Goal: Communication & Community: Answer question/provide support

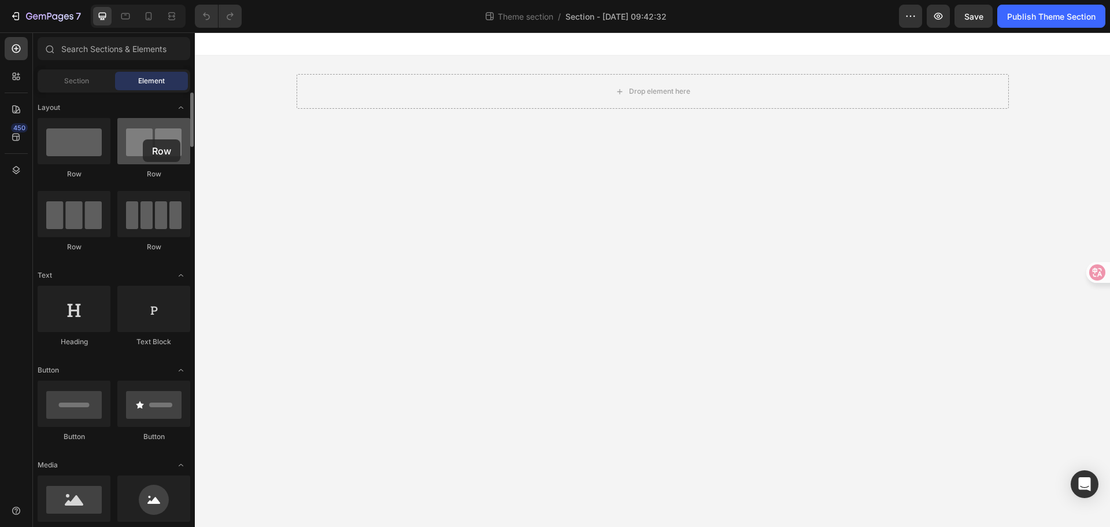
click at [143, 139] on div at bounding box center [153, 141] width 73 height 46
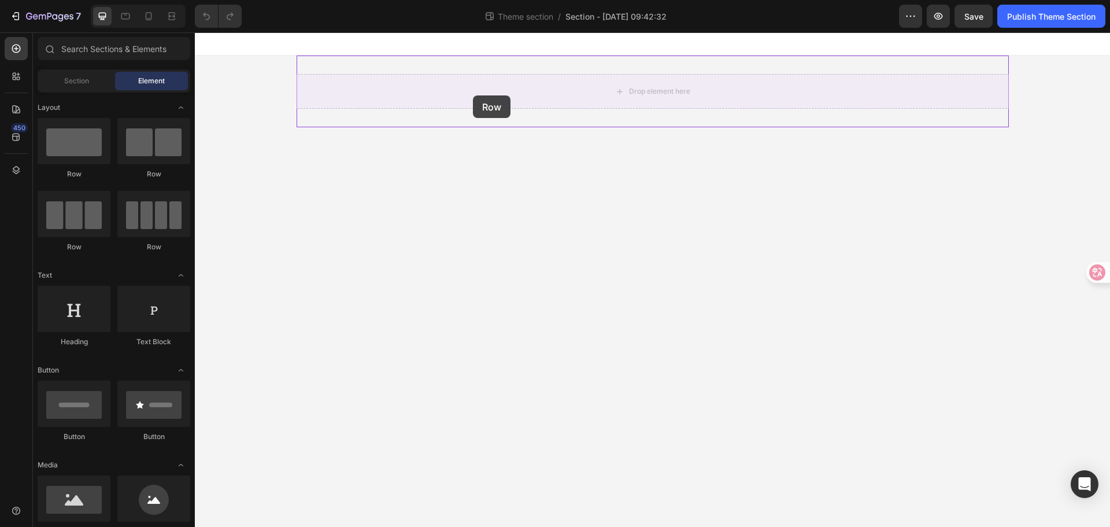
drag, startPoint x: 362, startPoint y: 187, endPoint x: 473, endPoint y: 95, distance: 143.7
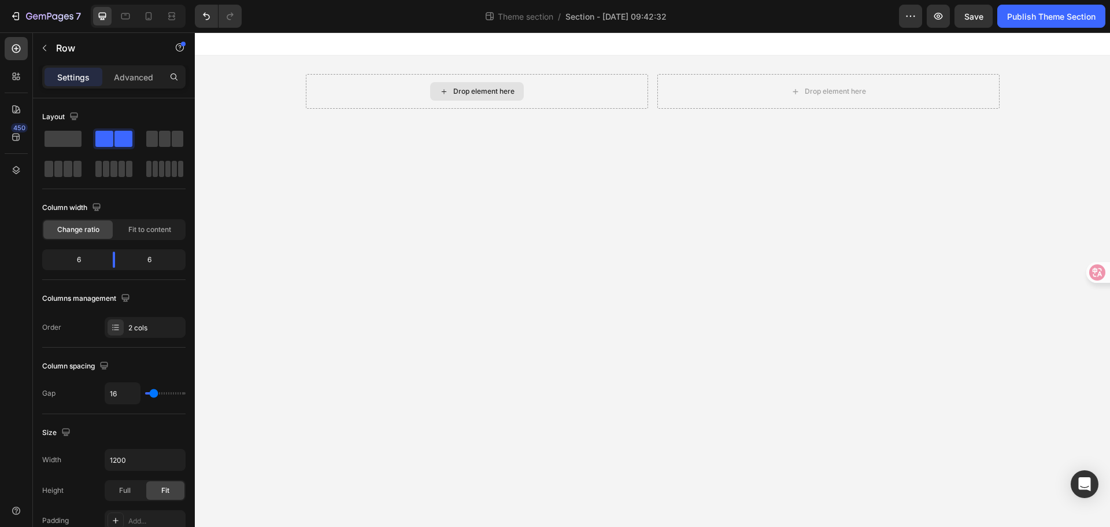
click at [468, 89] on div "Drop element here" at bounding box center [483, 91] width 61 height 9
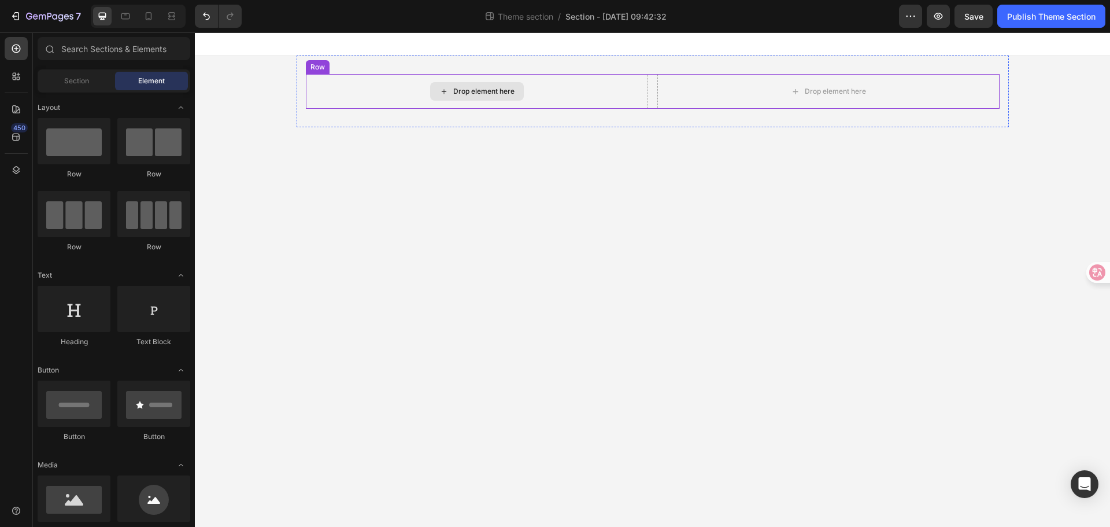
click at [442, 87] on icon at bounding box center [443, 92] width 9 height 10
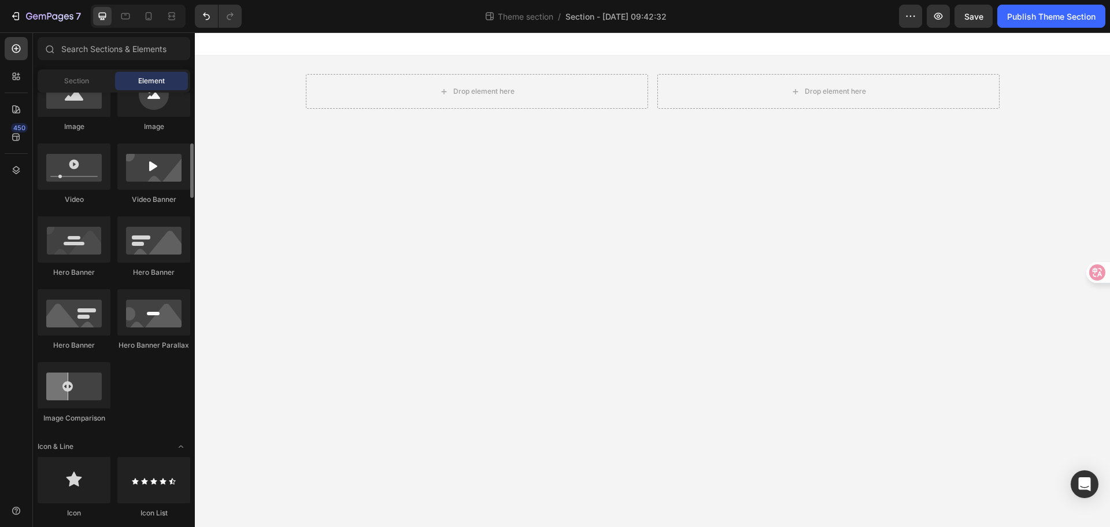
scroll to position [231, 0]
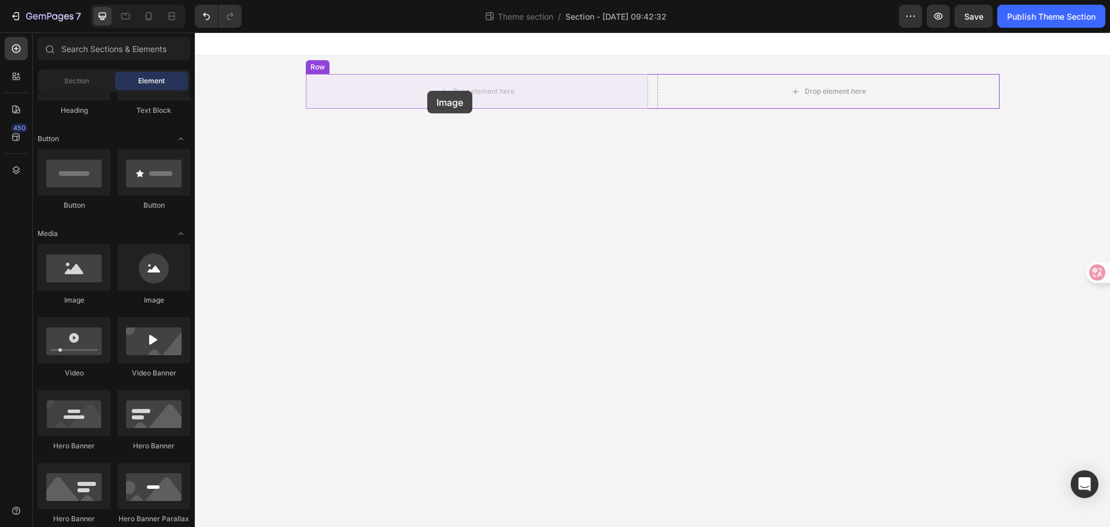
drag, startPoint x: 261, startPoint y: 315, endPoint x: 427, endPoint y: 91, distance: 279.0
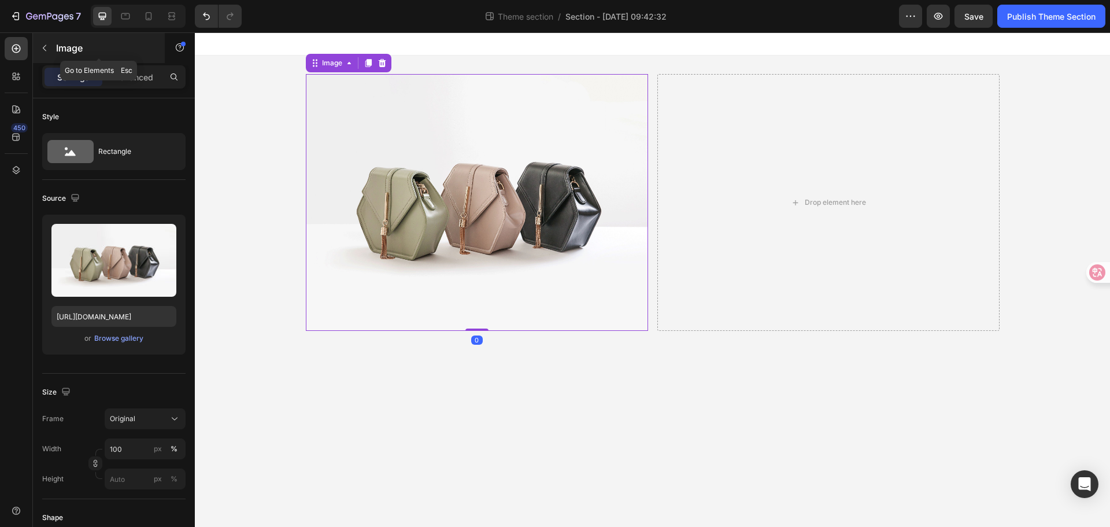
click at [49, 42] on button "button" at bounding box center [44, 48] width 18 height 18
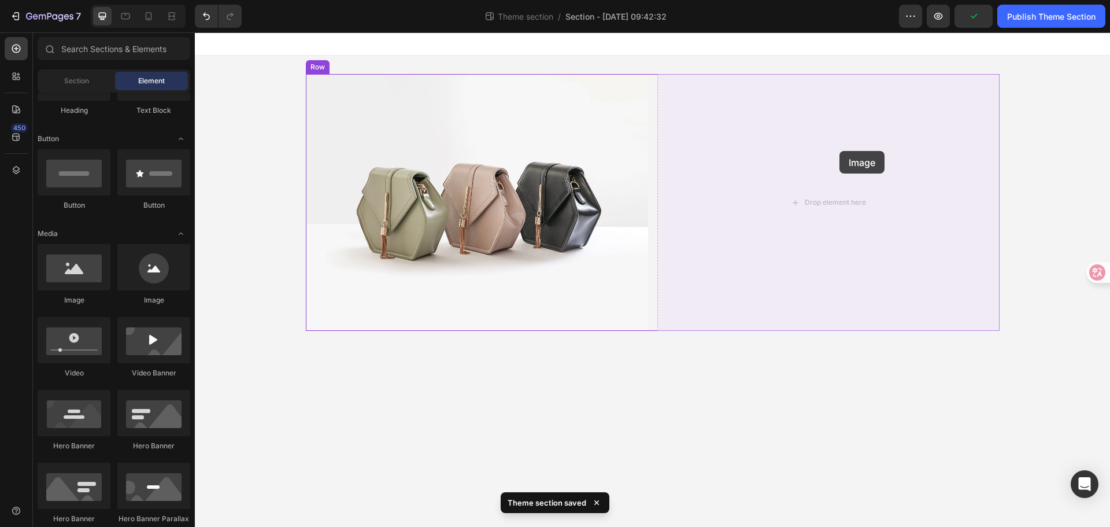
drag, startPoint x: 281, startPoint y: 309, endPoint x: 839, endPoint y: 151, distance: 580.4
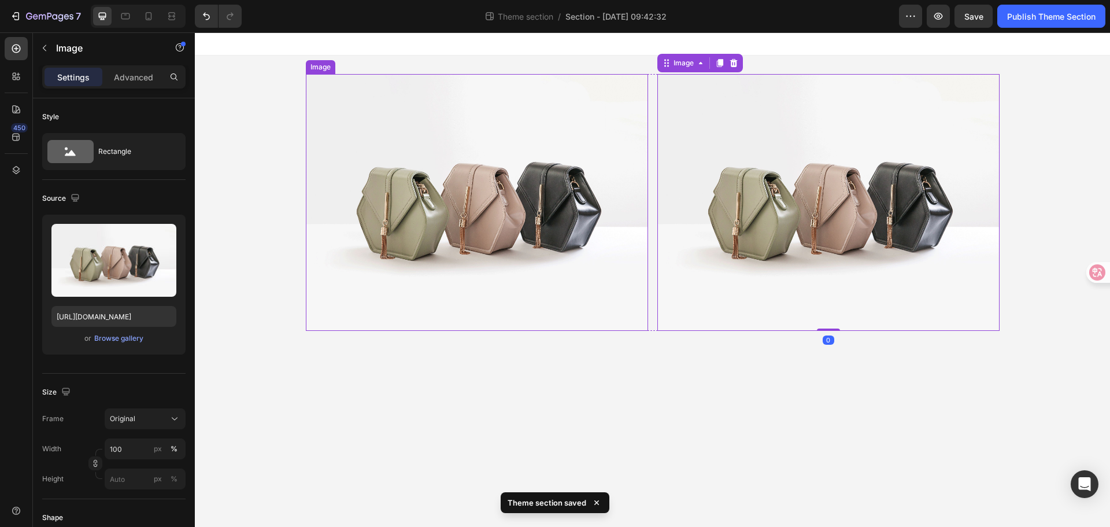
click at [616, 105] on img at bounding box center [477, 202] width 342 height 257
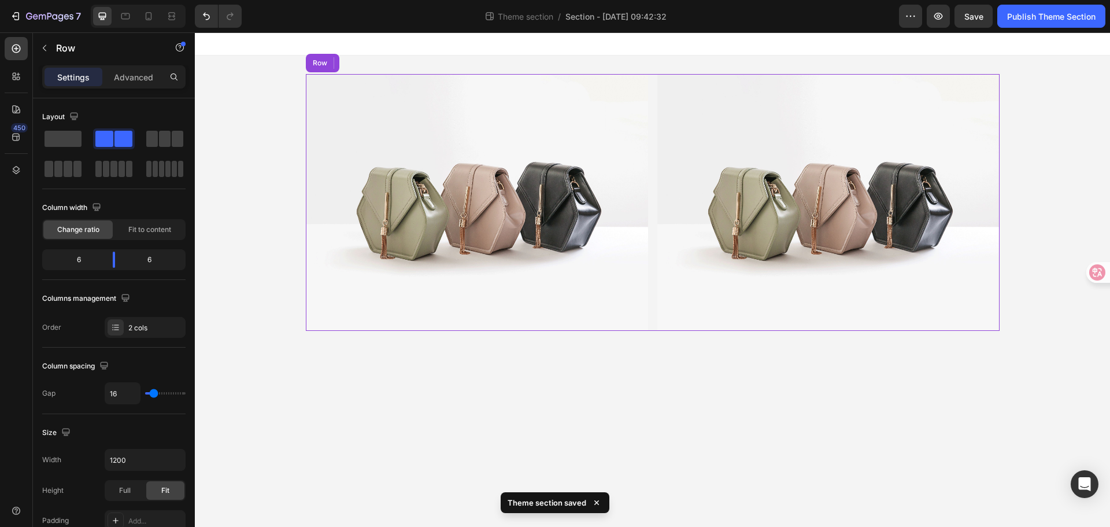
click at [656, 107] on div "Image 0 Image Row" at bounding box center [653, 202] width 694 height 257
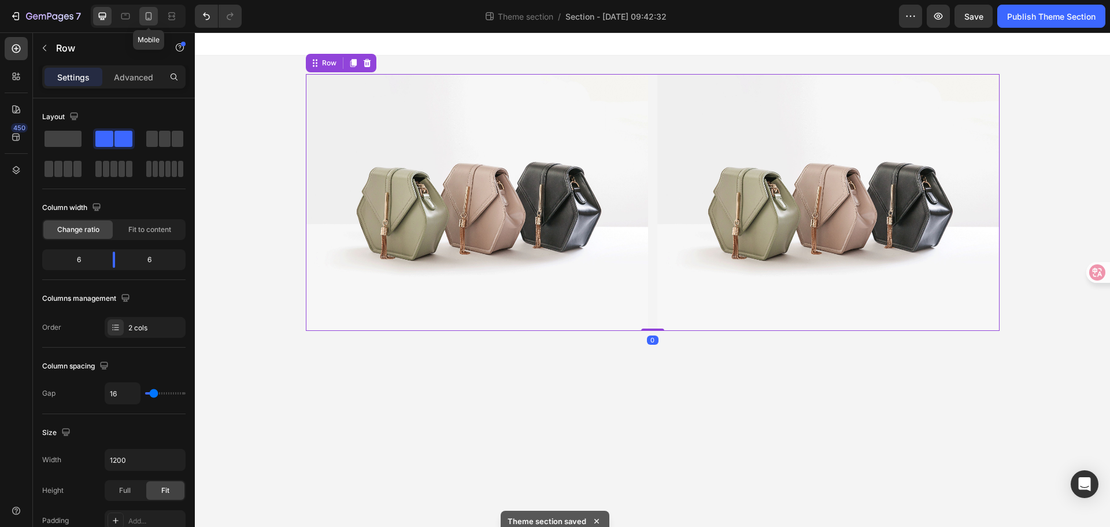
click at [151, 16] on icon at bounding box center [149, 16] width 6 height 8
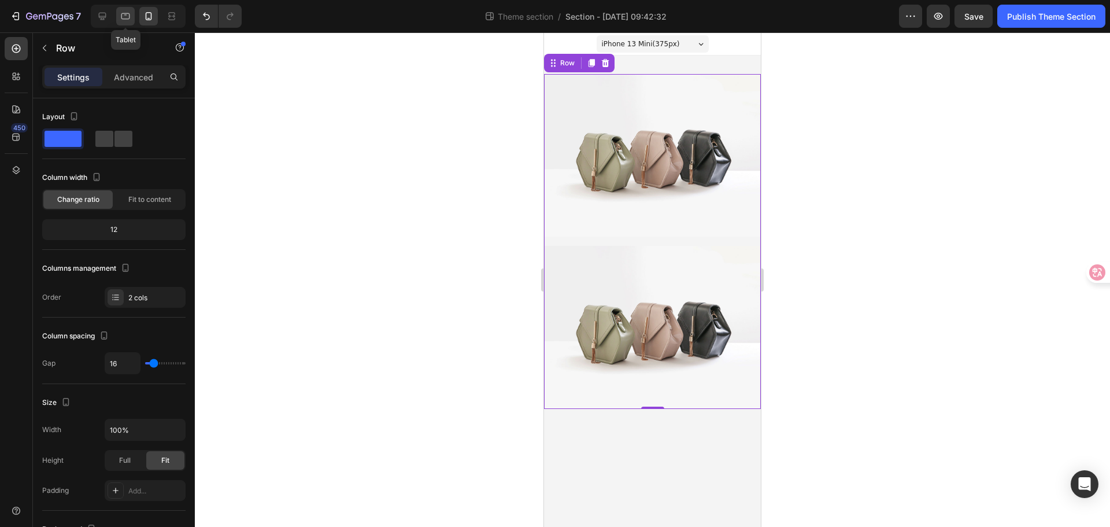
drag, startPoint x: 121, startPoint y: 17, endPoint x: 98, endPoint y: 17, distance: 22.5
click at [120, 17] on icon at bounding box center [126, 16] width 12 height 12
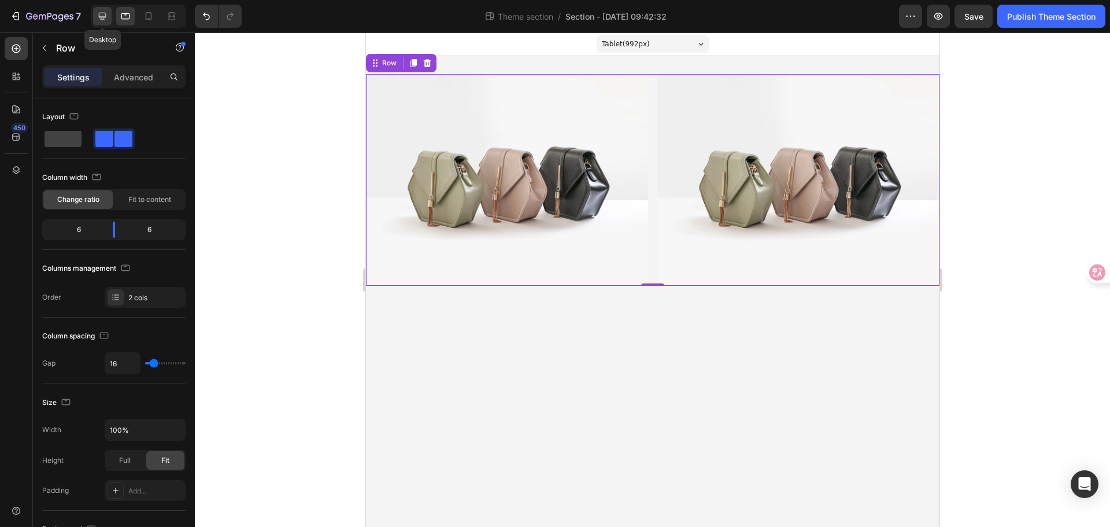
click at [98, 17] on icon at bounding box center [103, 16] width 12 height 12
type input "1200"
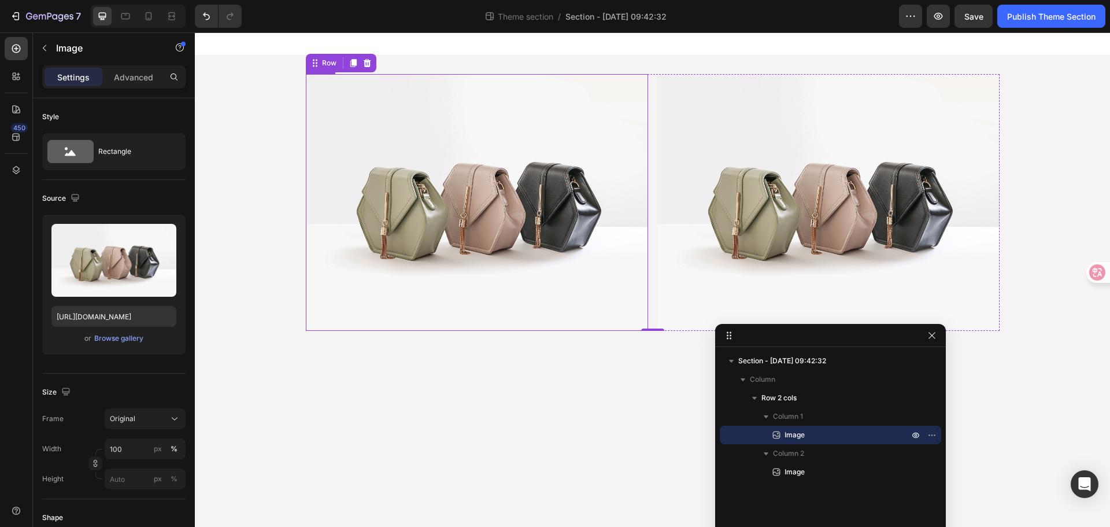
click at [523, 173] on img at bounding box center [477, 202] width 342 height 257
click at [556, 424] on body "Image Image Row Root Drag & drop element from sidebar or Explore Library Add se…" at bounding box center [652, 279] width 915 height 494
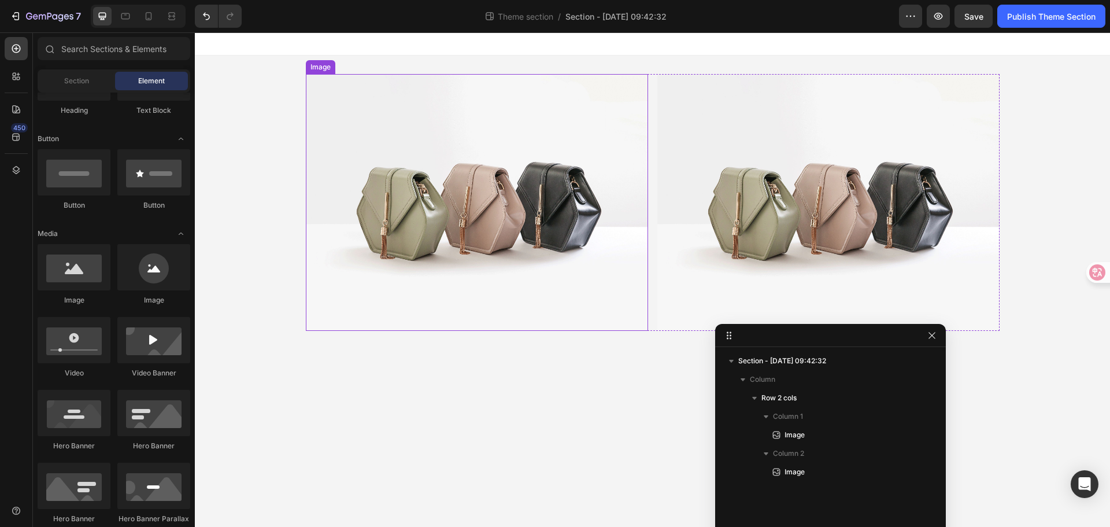
click at [442, 151] on img at bounding box center [477, 202] width 342 height 257
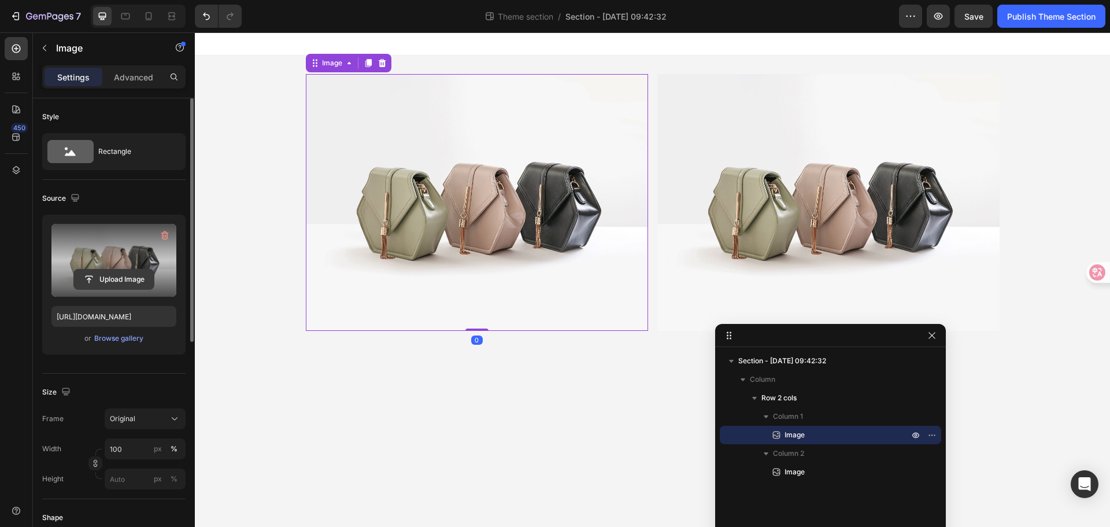
click at [121, 271] on input "file" at bounding box center [114, 279] width 80 height 20
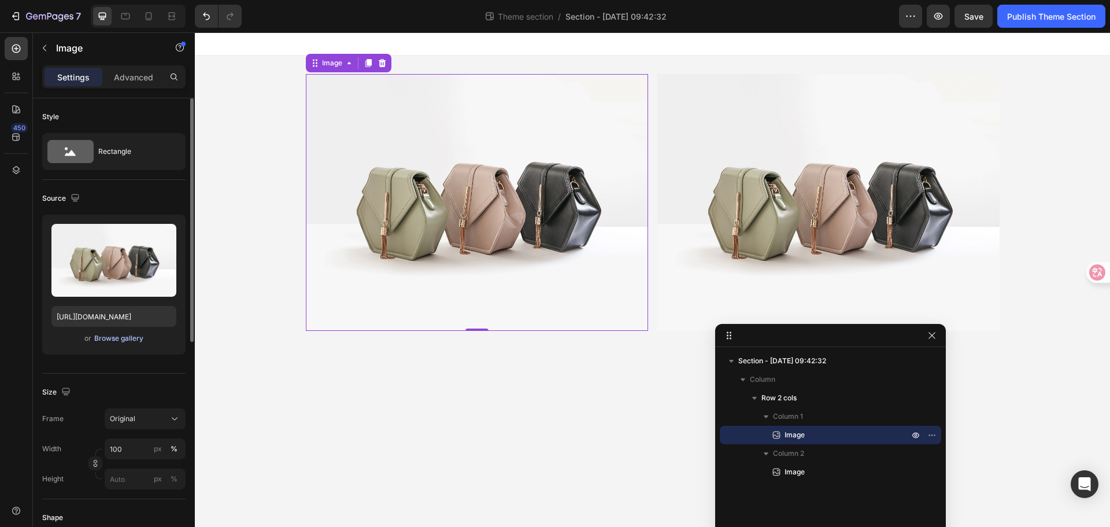
click at [135, 339] on div "Browse gallery" at bounding box center [118, 338] width 49 height 10
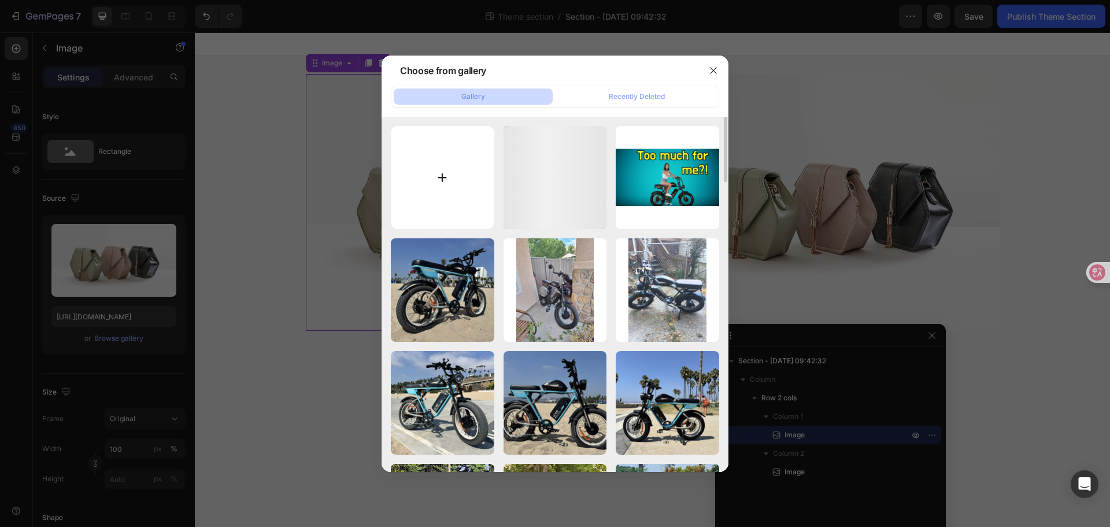
click at [482, 173] on input "file" at bounding box center [442, 177] width 103 height 103
type input "C:\fakepath\Bluvall.webp"
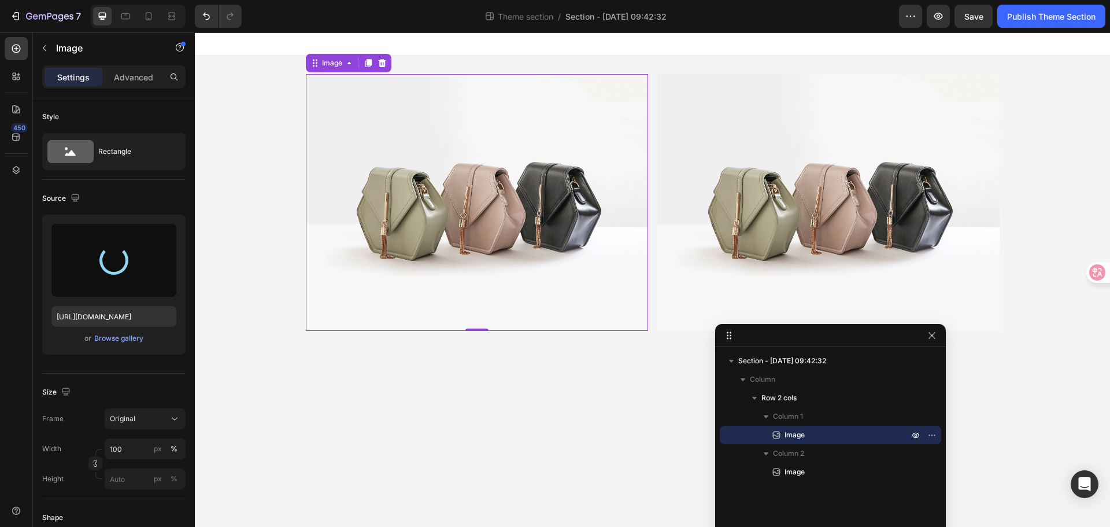
type input "[URL][DOMAIN_NAME]"
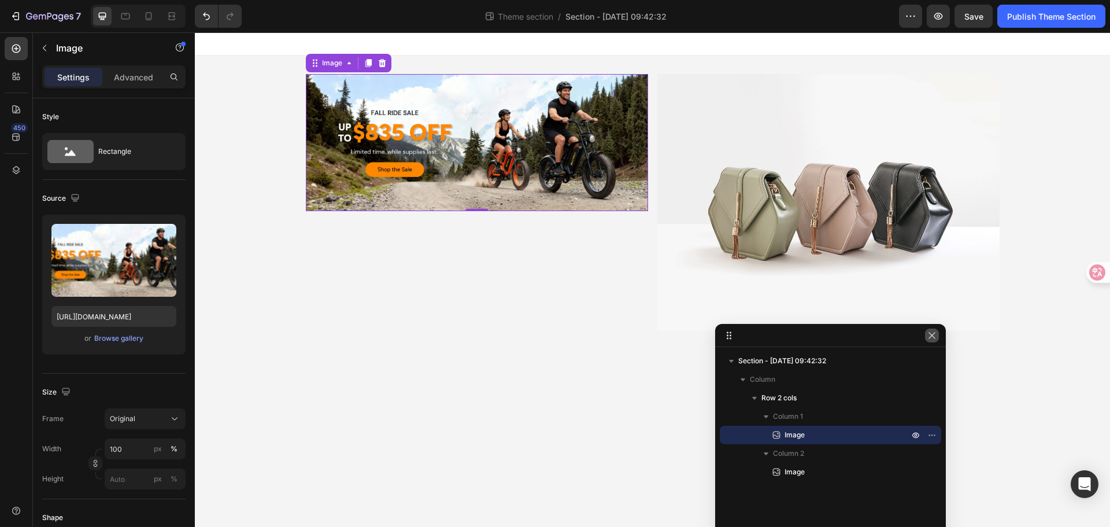
drag, startPoint x: 933, startPoint y: 335, endPoint x: 738, endPoint y: 301, distance: 197.7
click at [933, 335] on icon "button" at bounding box center [931, 335] width 9 height 9
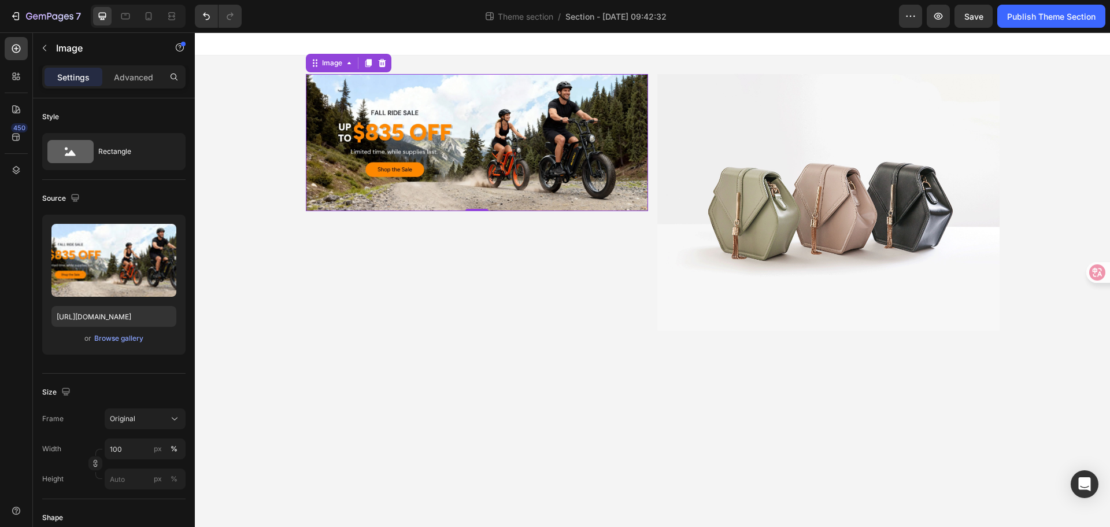
click at [575, 211] on img at bounding box center [477, 142] width 342 height 137
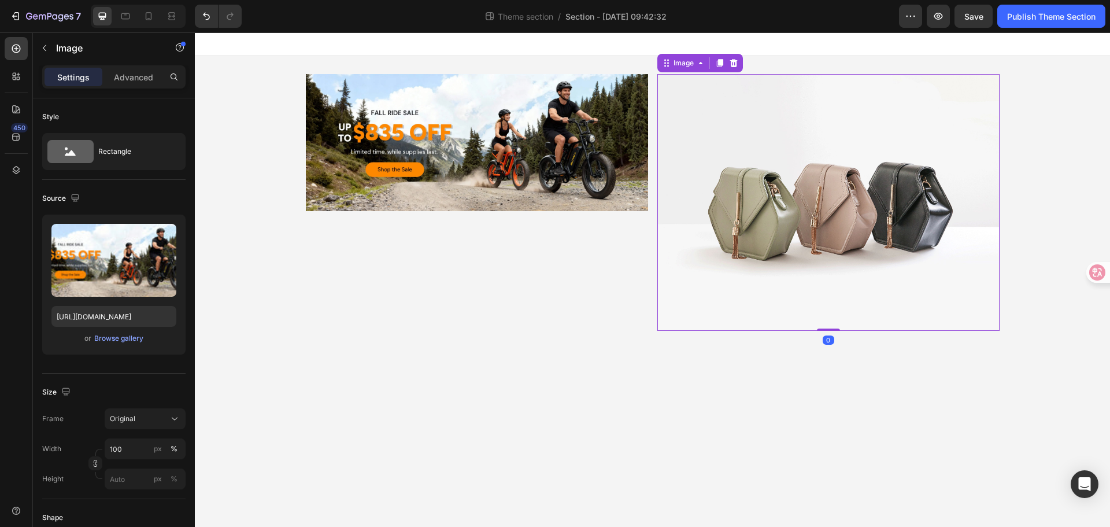
click at [772, 214] on img at bounding box center [828, 202] width 342 height 257
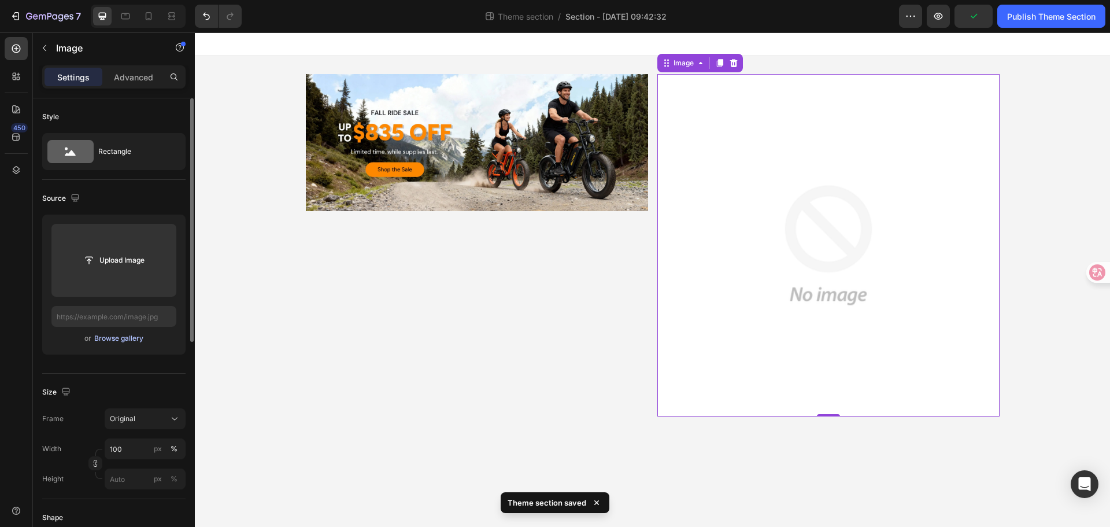
click at [123, 336] on div "Browse gallery" at bounding box center [118, 338] width 49 height 10
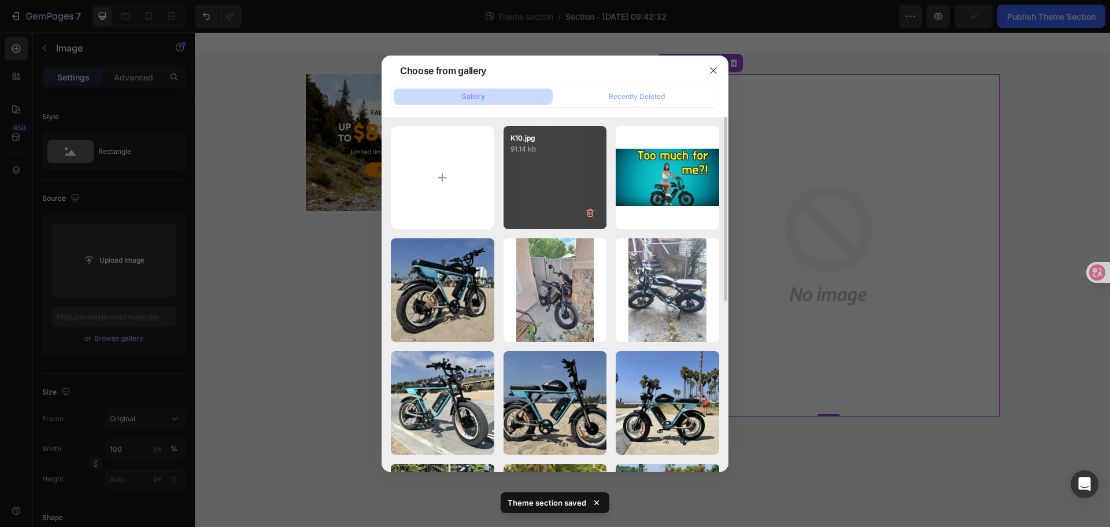
click at [565, 170] on div "K10.jpg 91.14 kb" at bounding box center [554, 177] width 103 height 103
type input "https://cdn.shopify.com/s/files/1/0866/1434/3975/files/gempages_576785875606700…"
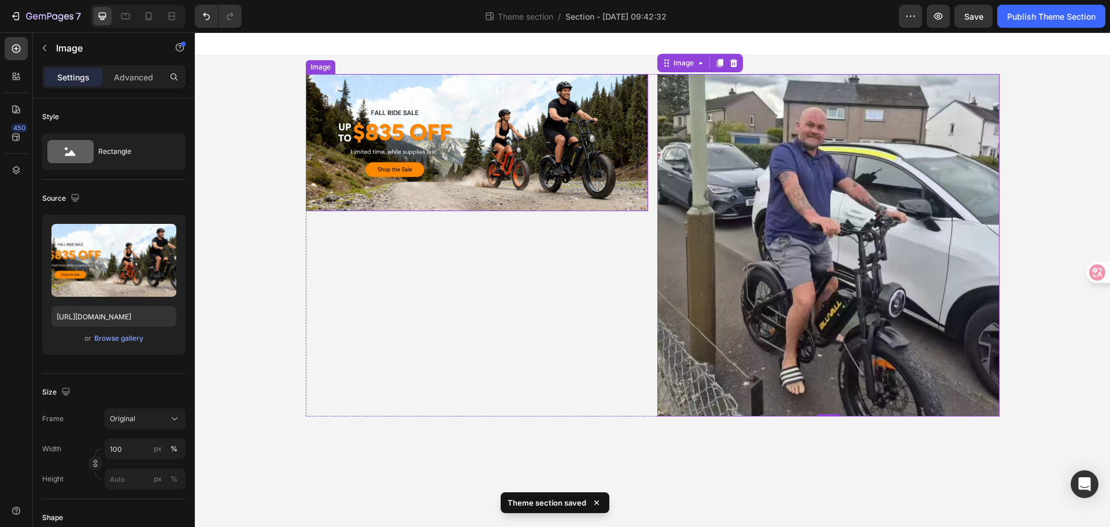
click at [502, 211] on img at bounding box center [477, 142] width 342 height 137
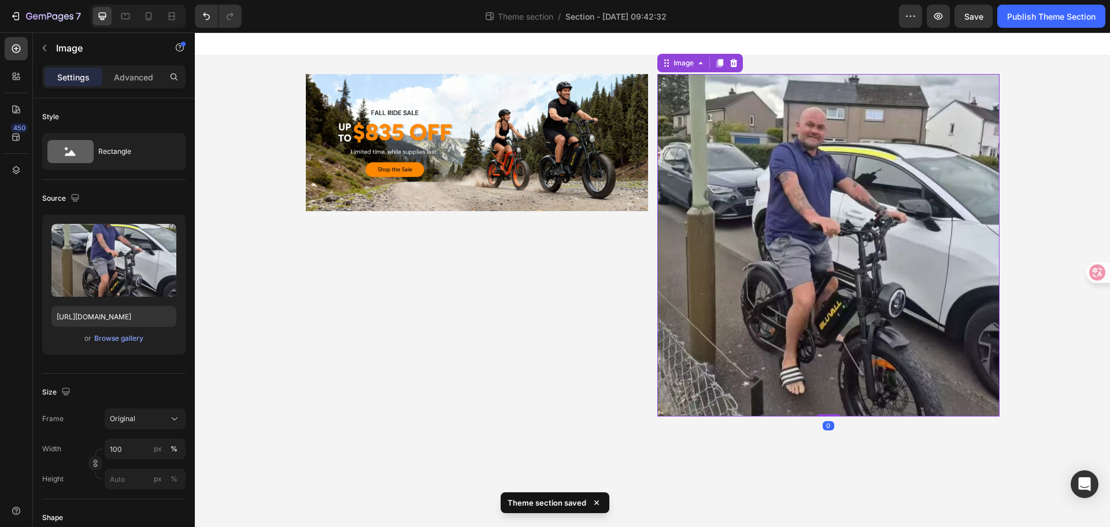
click at [768, 223] on img at bounding box center [828, 245] width 342 height 342
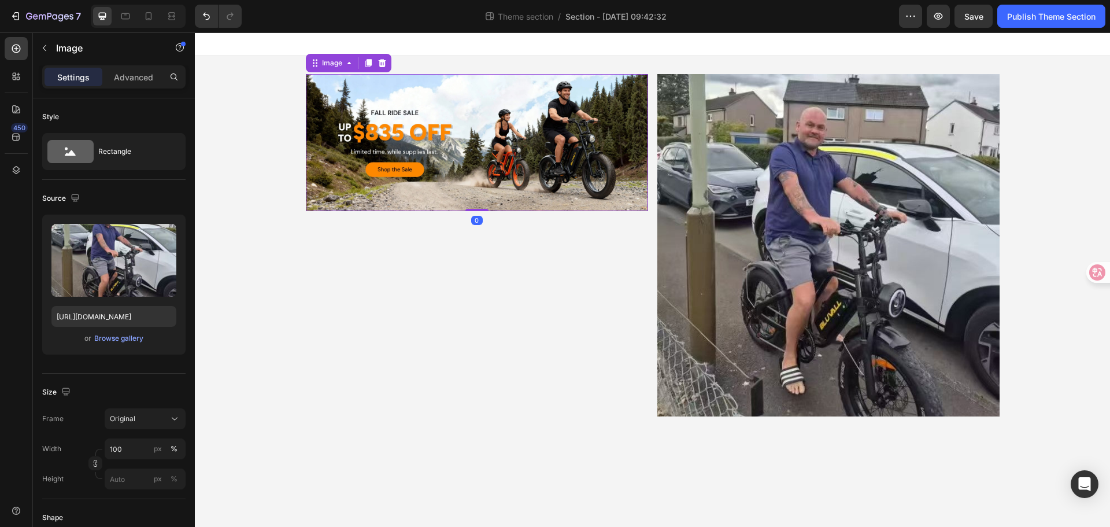
click at [367, 202] on img at bounding box center [477, 142] width 342 height 137
click at [732, 213] on img at bounding box center [828, 245] width 342 height 342
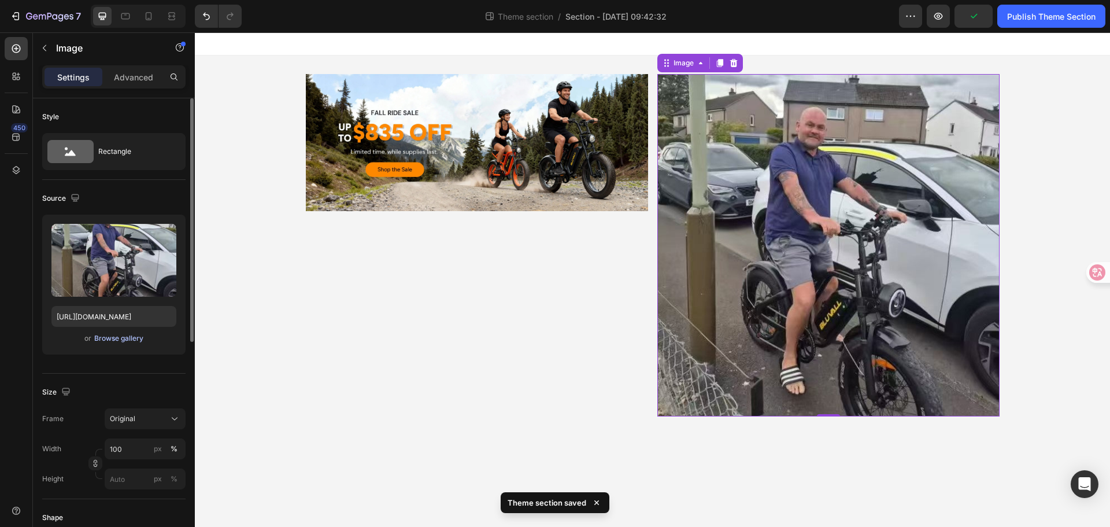
click at [119, 337] on div "Browse gallery" at bounding box center [118, 338] width 49 height 10
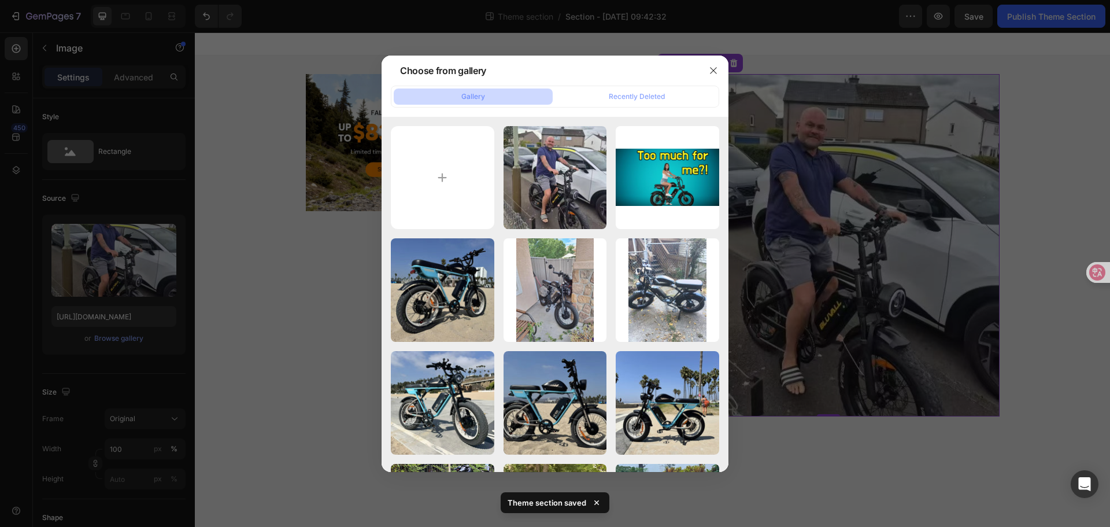
drag, startPoint x: 667, startPoint y: 95, endPoint x: 551, endPoint y: 91, distance: 116.3
click at [665, 95] on button "Recently Deleted" at bounding box center [636, 96] width 159 height 16
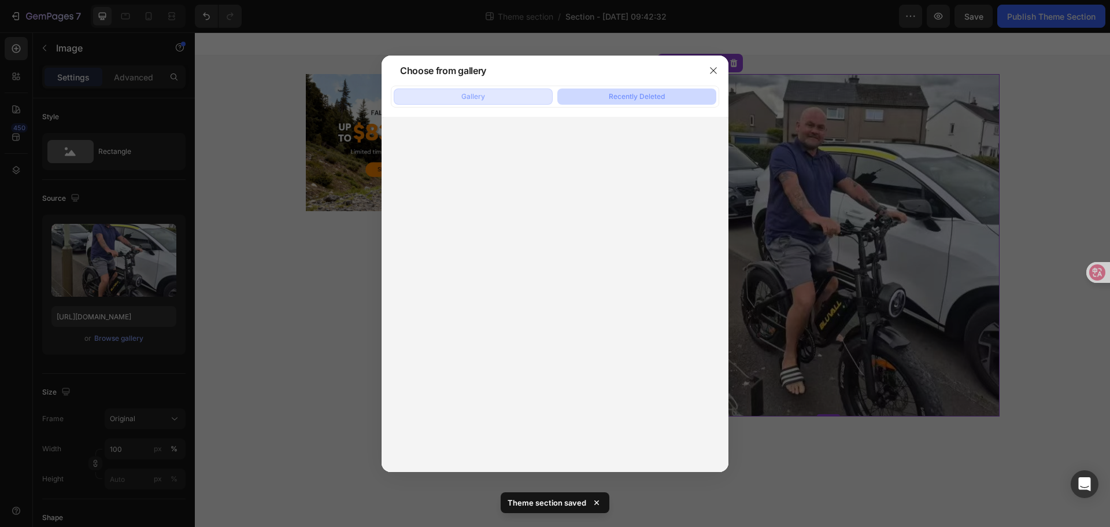
click at [472, 96] on div "Gallery" at bounding box center [473, 96] width 24 height 10
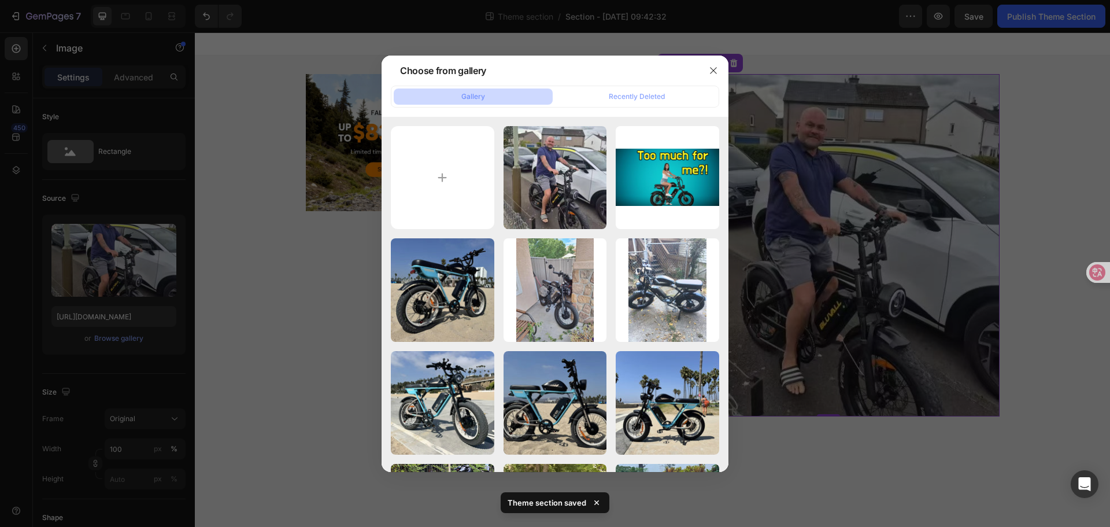
drag, startPoint x: 716, startPoint y: 75, endPoint x: 680, endPoint y: 73, distance: 35.3
click at [715, 75] on button "button" at bounding box center [713, 70] width 18 height 18
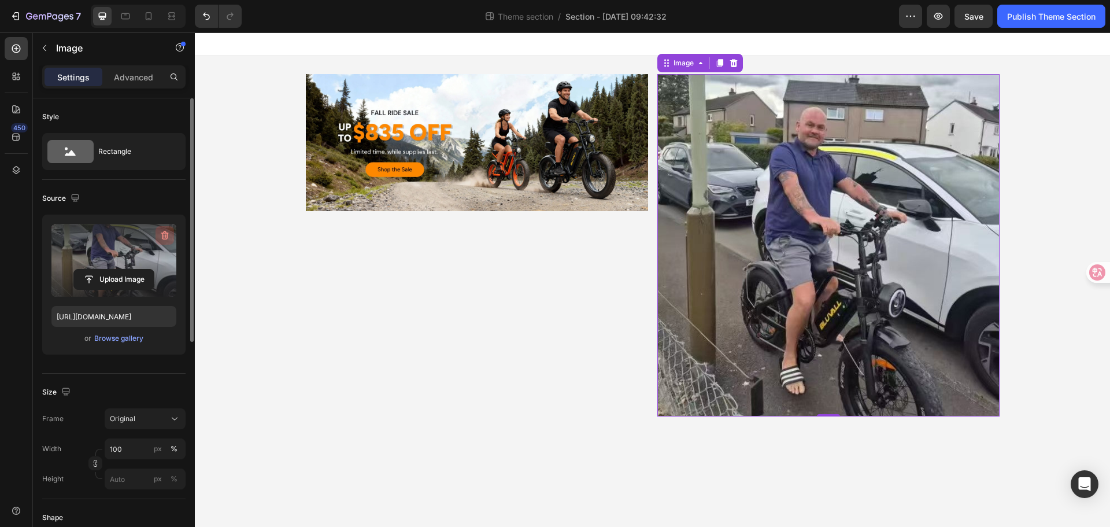
click at [165, 232] on icon "button" at bounding box center [165, 235] width 8 height 9
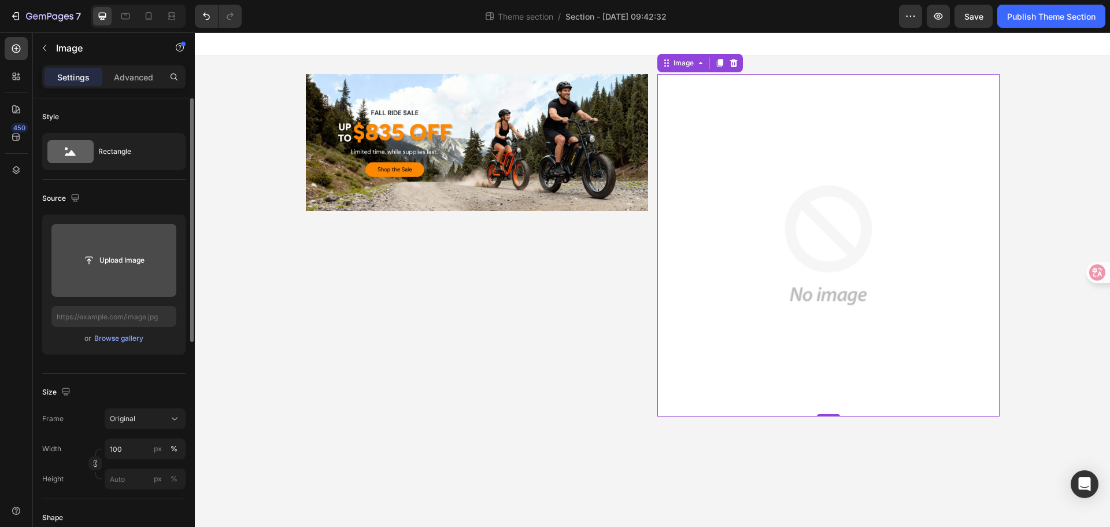
click at [118, 264] on input "file" at bounding box center [114, 260] width 80 height 20
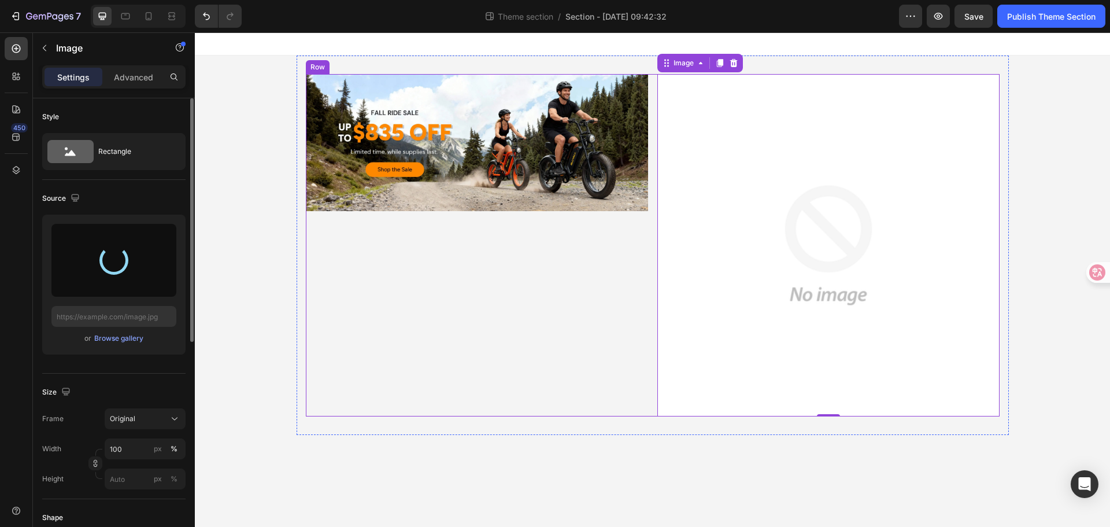
type input "[URL][DOMAIN_NAME]"
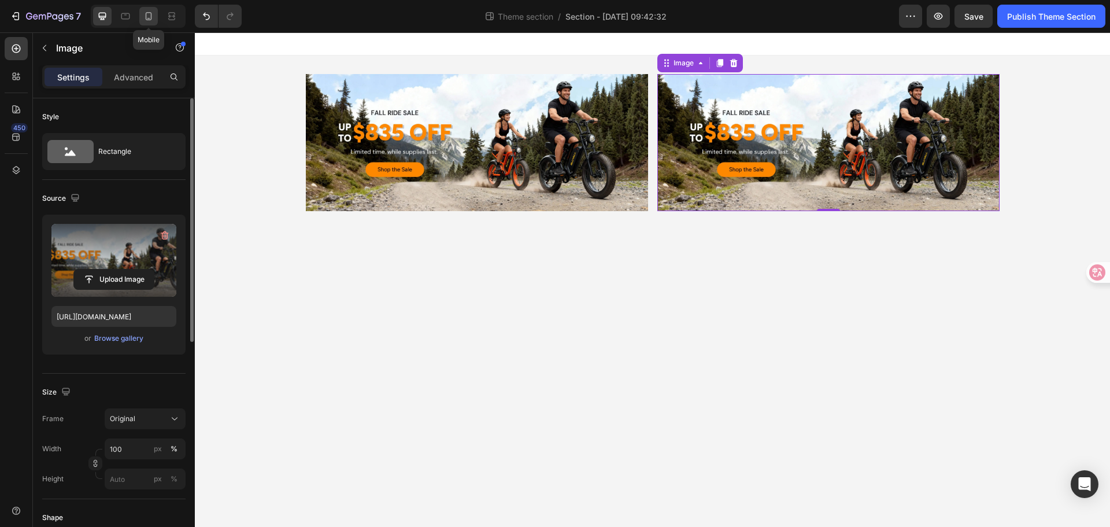
click at [150, 13] on icon at bounding box center [149, 16] width 6 height 8
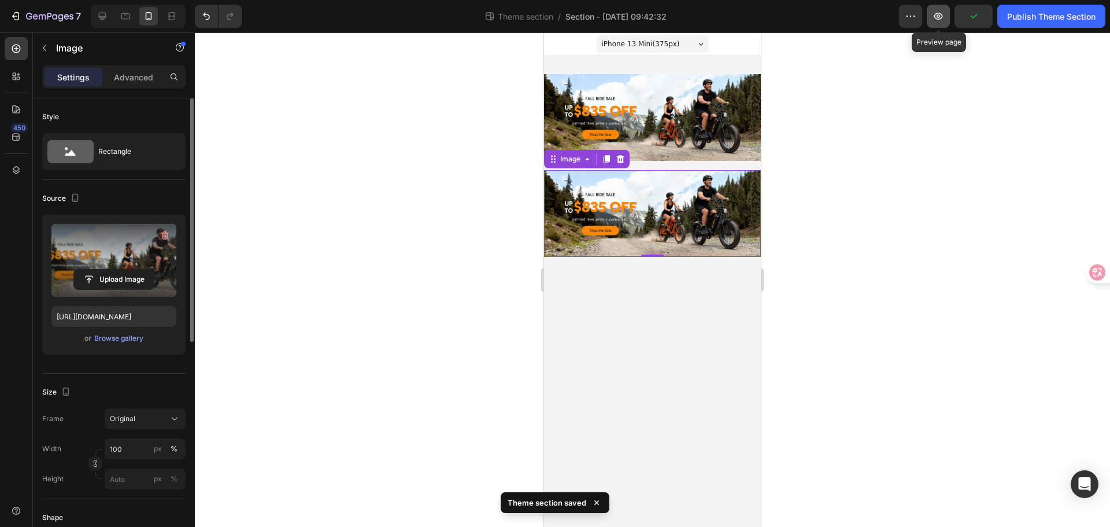
click at [941, 21] on icon "button" at bounding box center [938, 16] width 12 height 12
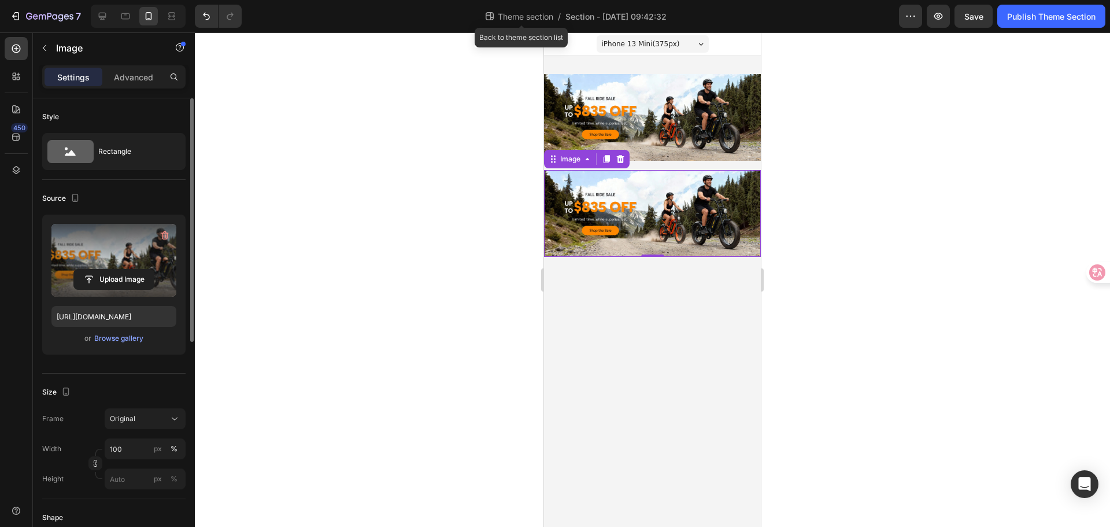
click at [515, 11] on span "Theme section" at bounding box center [525, 16] width 60 height 12
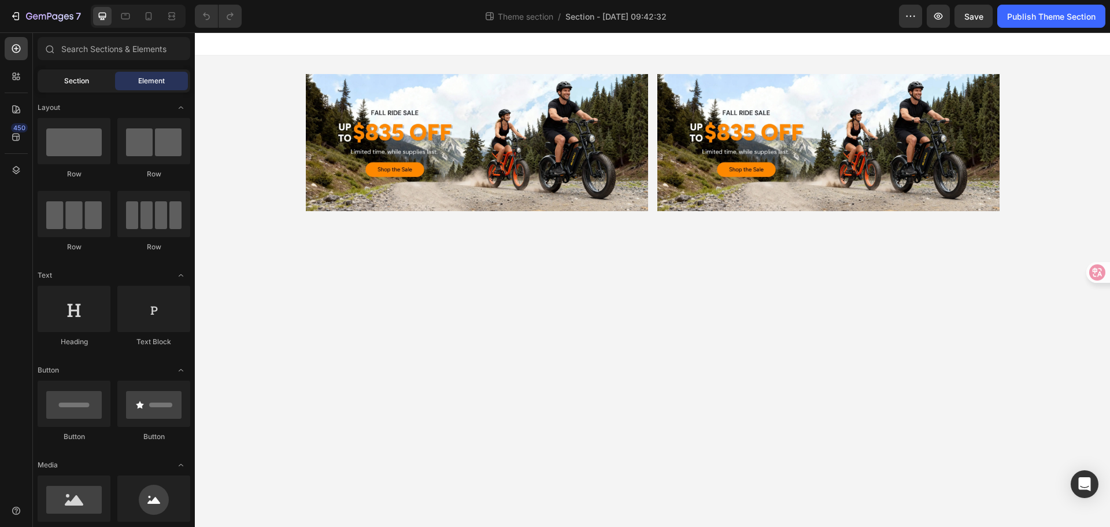
click at [60, 85] on div "Section" at bounding box center [76, 81] width 73 height 18
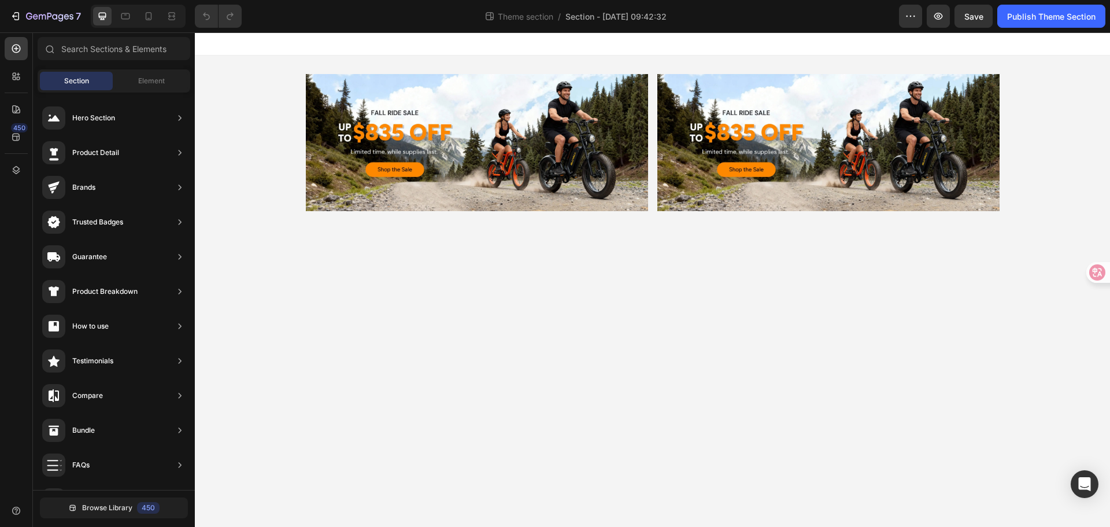
click at [522, 261] on body "Image Image Row Root Drag & drop element from sidebar or Explore Library Add se…" at bounding box center [652, 279] width 915 height 494
click at [297, 179] on div "Image Image Row" at bounding box center [653, 142] width 712 height 137
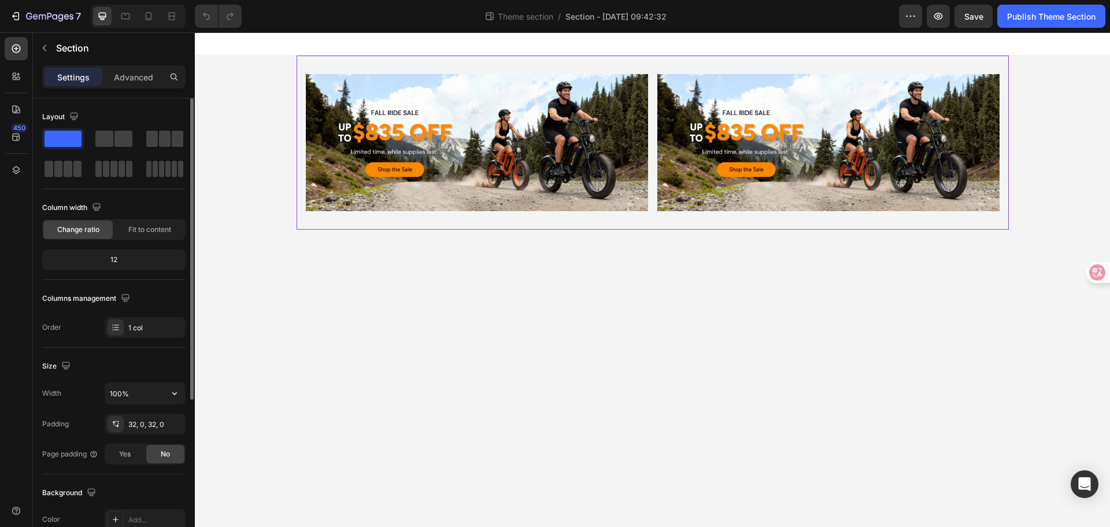
scroll to position [173, 0]
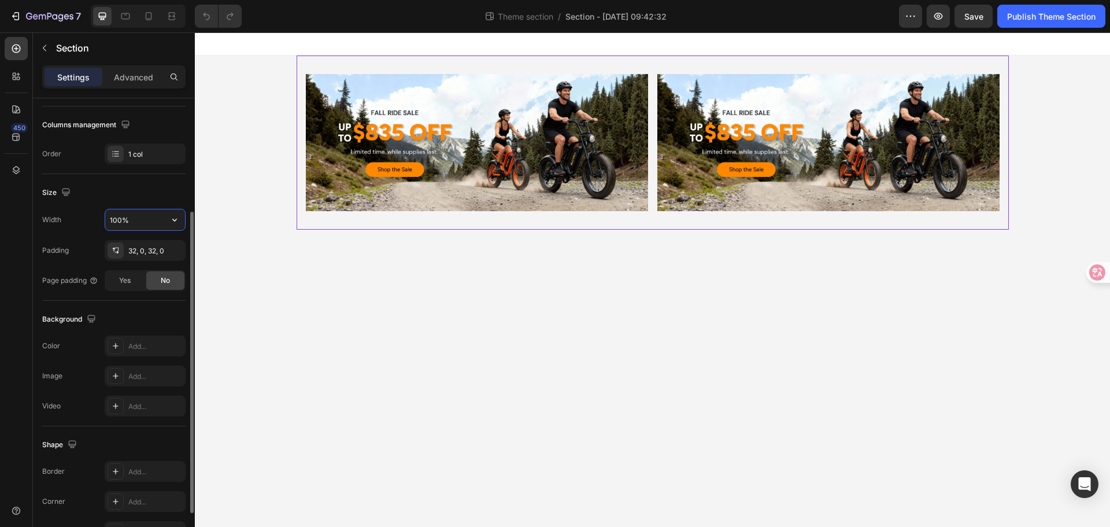
click at [128, 224] on input "100%" at bounding box center [145, 219] width 80 height 21
click at [9, 173] on div at bounding box center [16, 169] width 23 height 23
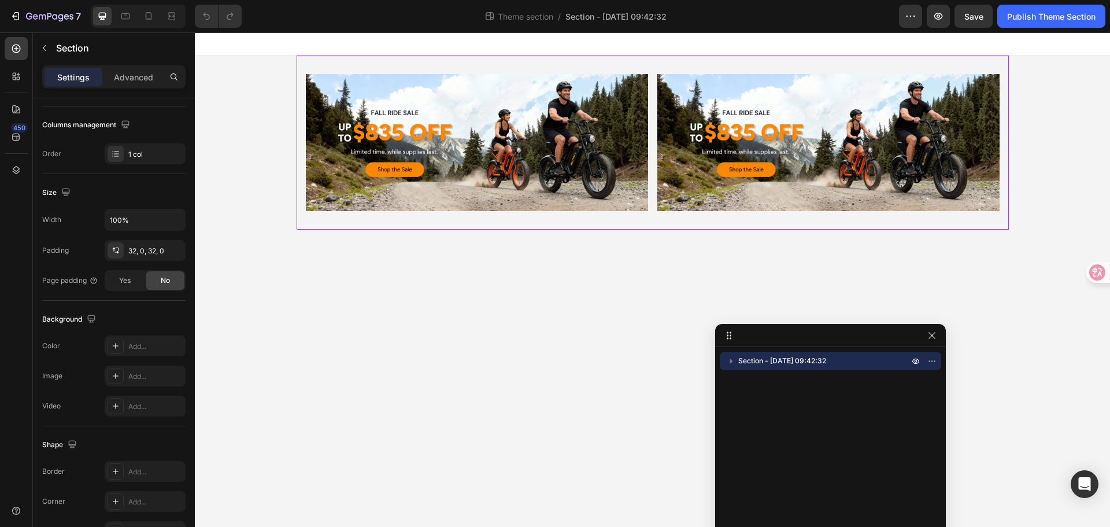
click at [751, 357] on span "Section - [DATE] 09:42:32" at bounding box center [782, 361] width 88 height 12
click at [761, 379] on span "Column" at bounding box center [762, 379] width 25 height 12
click at [776, 380] on p "Column" at bounding box center [830, 379] width 161 height 12
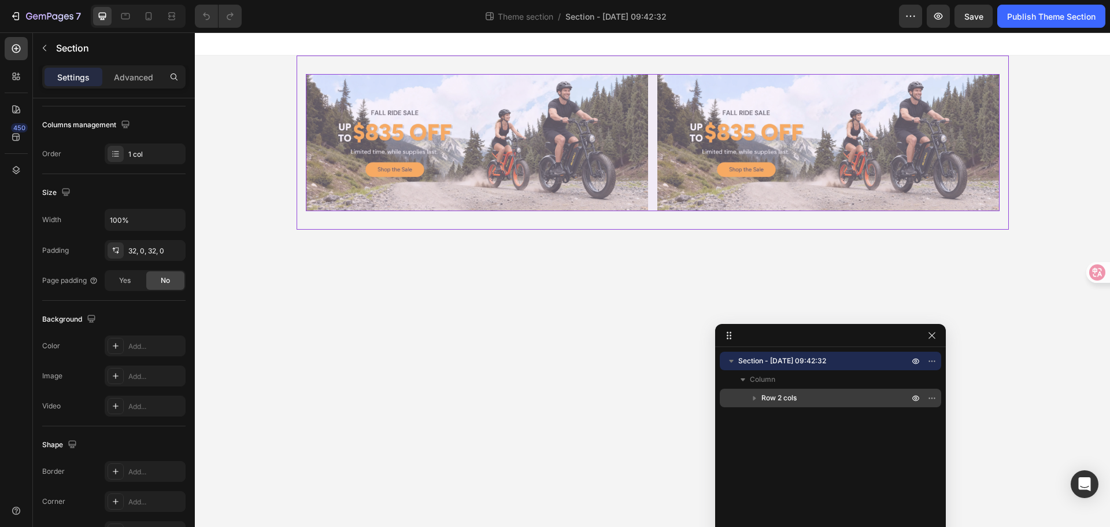
click at [773, 405] on div "Row 2 cols" at bounding box center [830, 397] width 212 height 18
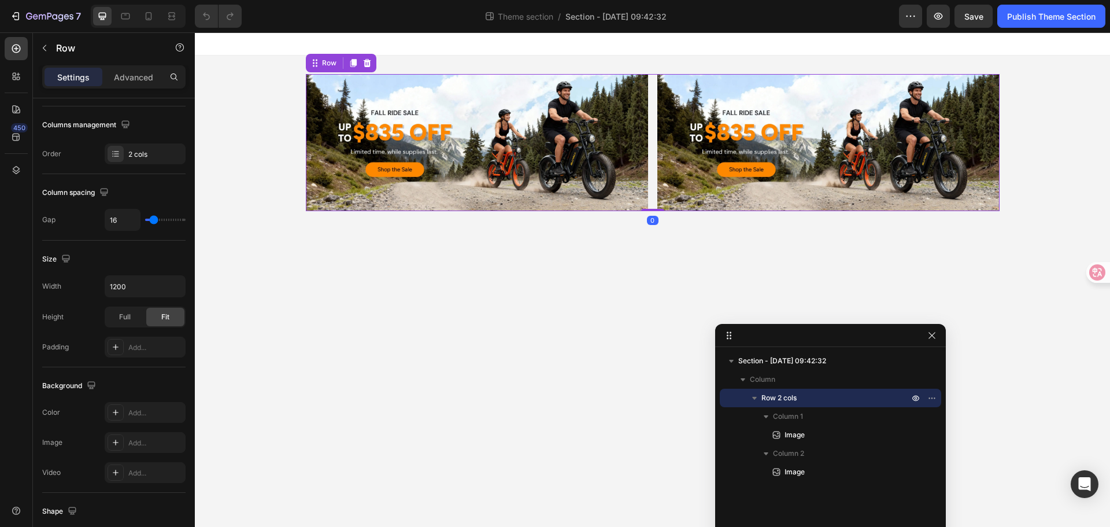
scroll to position [0, 0]
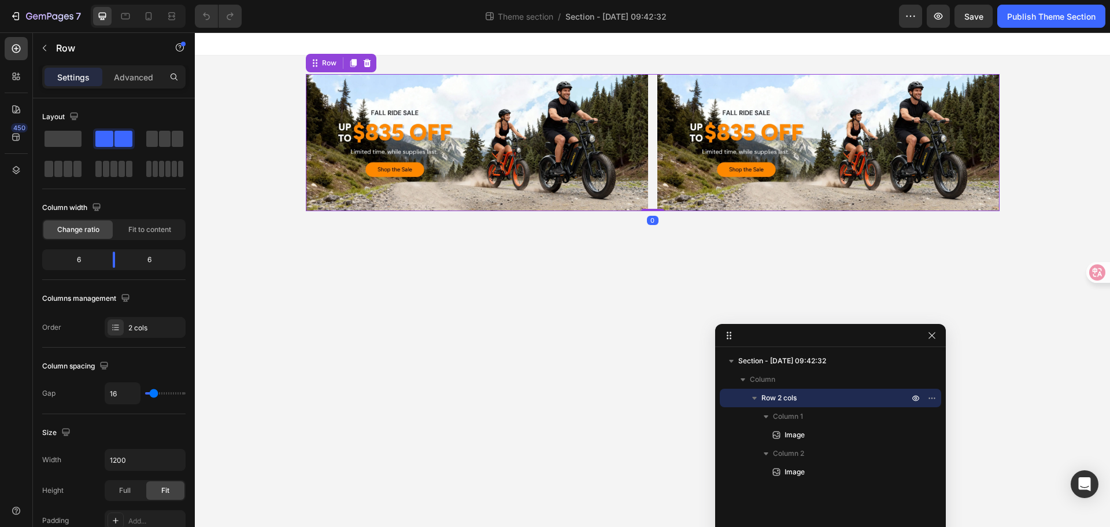
click at [775, 395] on span "Row 2 cols" at bounding box center [778, 398] width 35 height 12
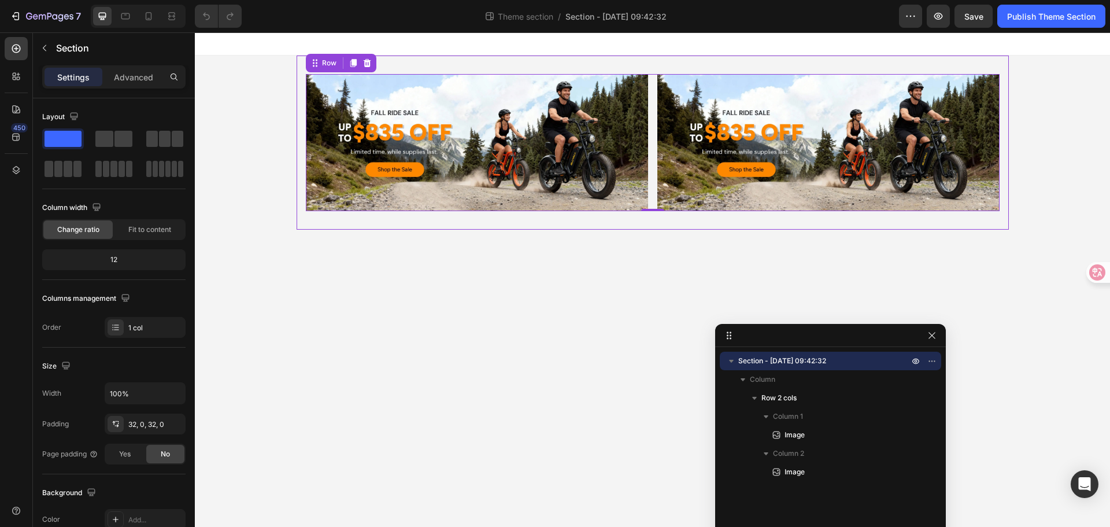
click at [299, 131] on div "Image Image Row 0" at bounding box center [653, 142] width 712 height 137
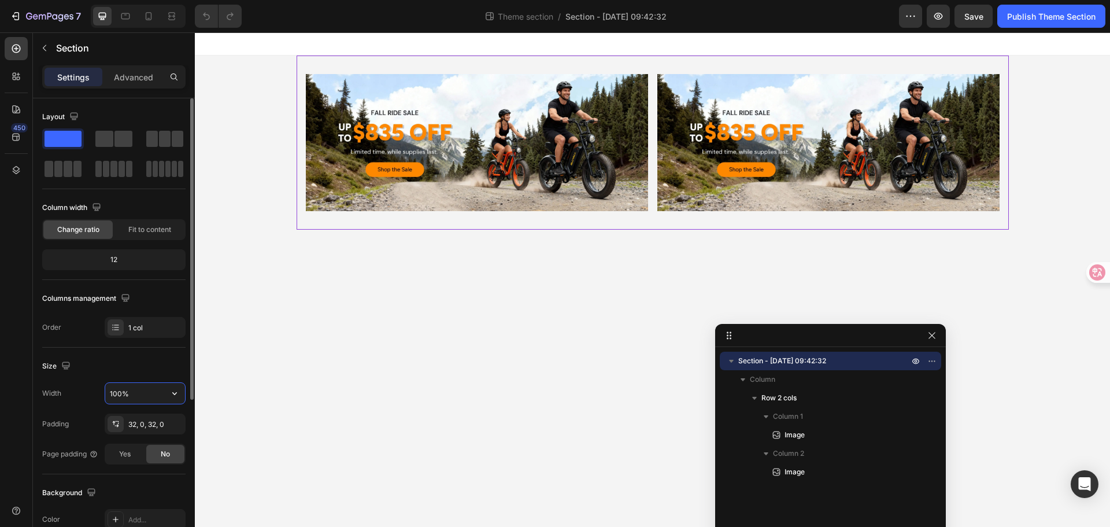
click at [124, 393] on input "100%" at bounding box center [145, 393] width 80 height 21
click at [169, 397] on icon "button" at bounding box center [175, 393] width 12 height 12
click at [147, 443] on p "Default 1200px" at bounding box center [142, 444] width 66 height 10
click at [168, 20] on icon at bounding box center [172, 16] width 12 height 12
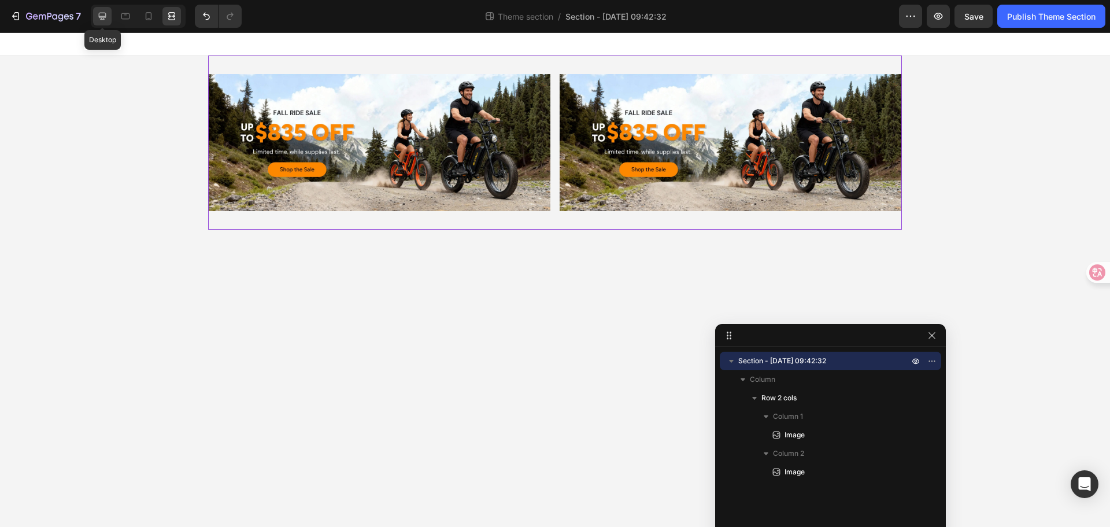
click at [103, 18] on icon at bounding box center [103, 17] width 8 height 8
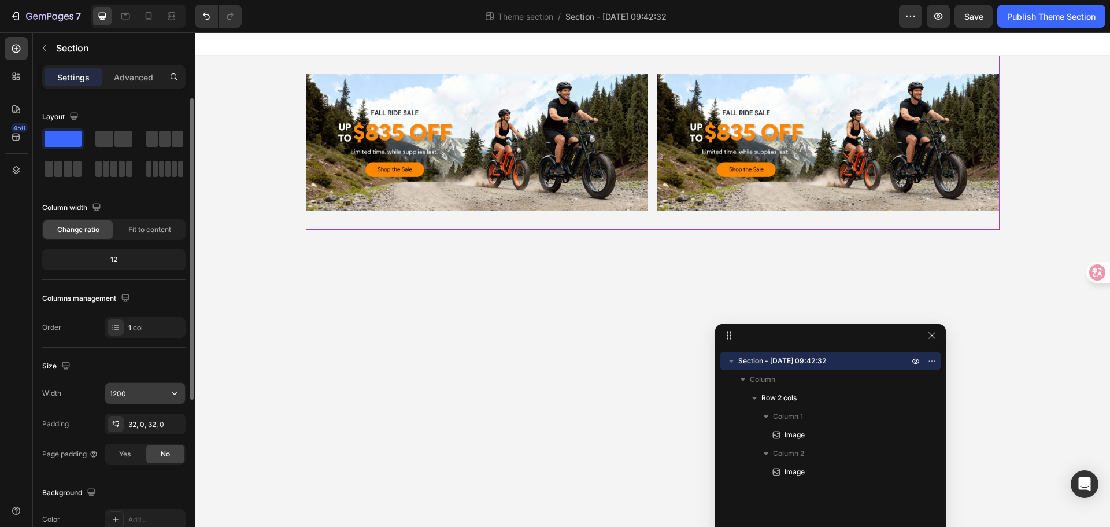
click at [179, 395] on icon "button" at bounding box center [175, 393] width 12 height 12
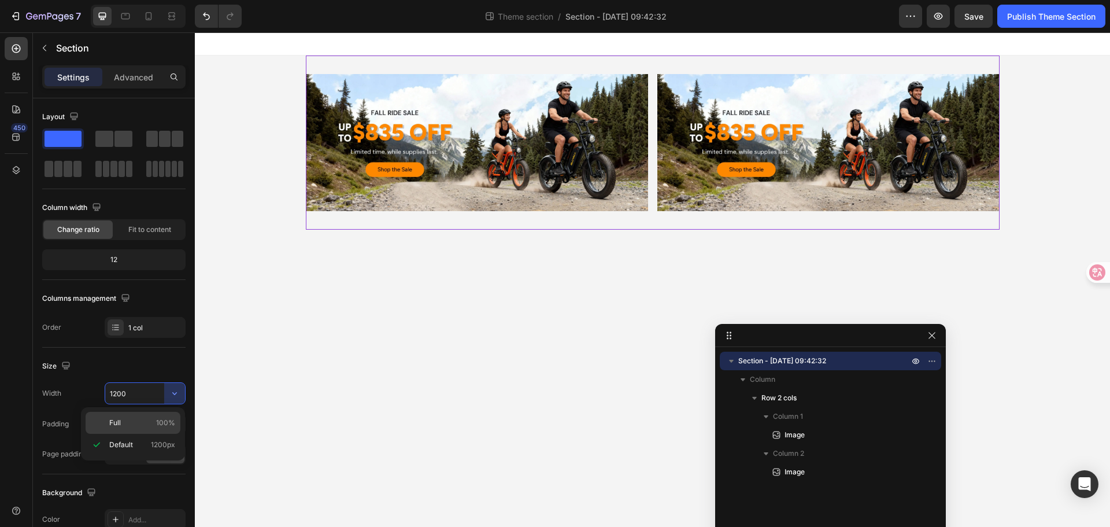
click at [155, 417] on p "Full 100%" at bounding box center [142, 422] width 66 height 10
type input "100%"
click at [400, 351] on body "Image Image Row Root Drag & drop element from sidebar or Explore Library Add se…" at bounding box center [652, 279] width 915 height 494
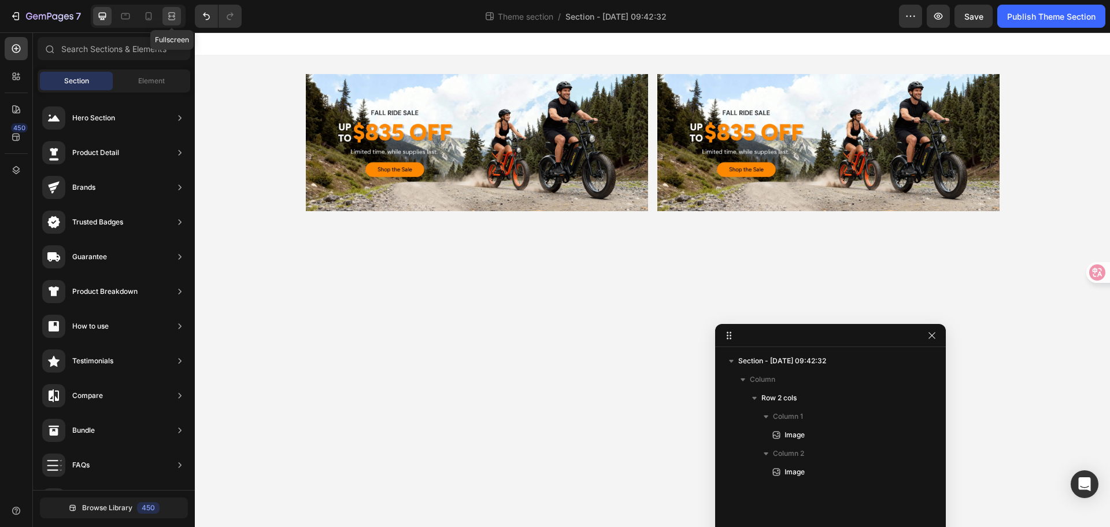
click at [171, 12] on icon at bounding box center [172, 16] width 12 height 12
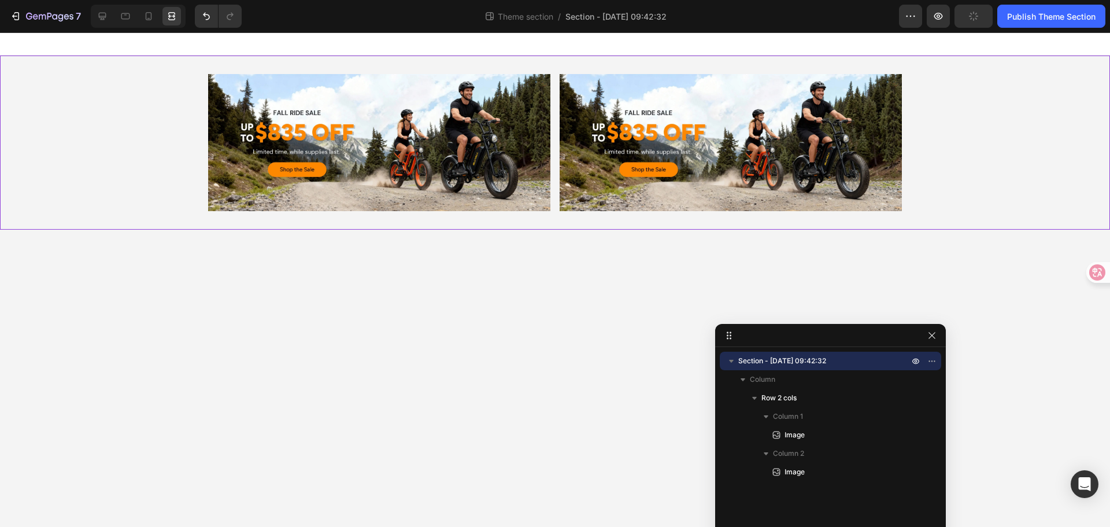
click at [994, 225] on div "Image Image Row" at bounding box center [555, 142] width 1110 height 174
click at [24, 14] on div "7" at bounding box center [45, 16] width 71 height 14
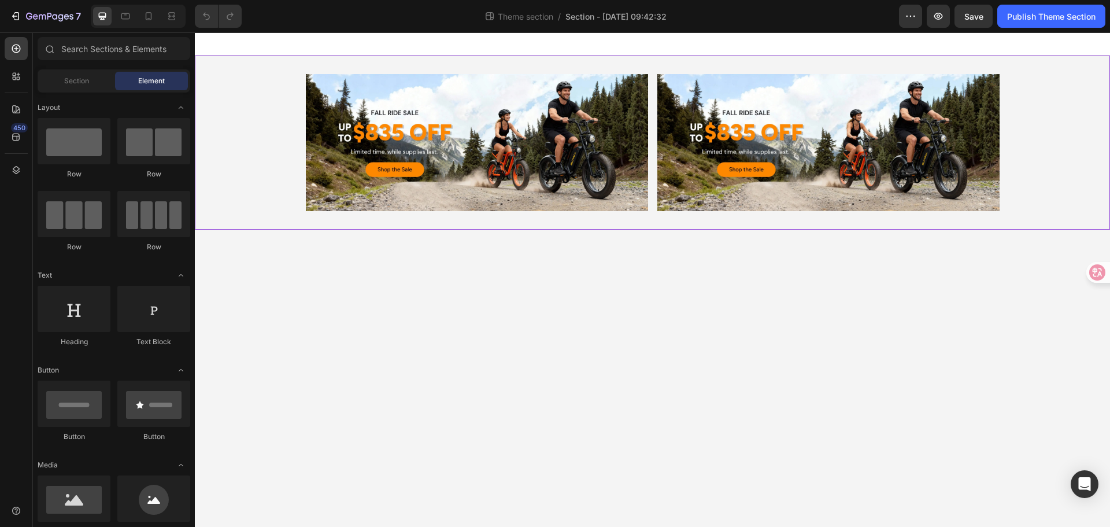
click at [287, 107] on div "Image Image Row" at bounding box center [652, 142] width 915 height 137
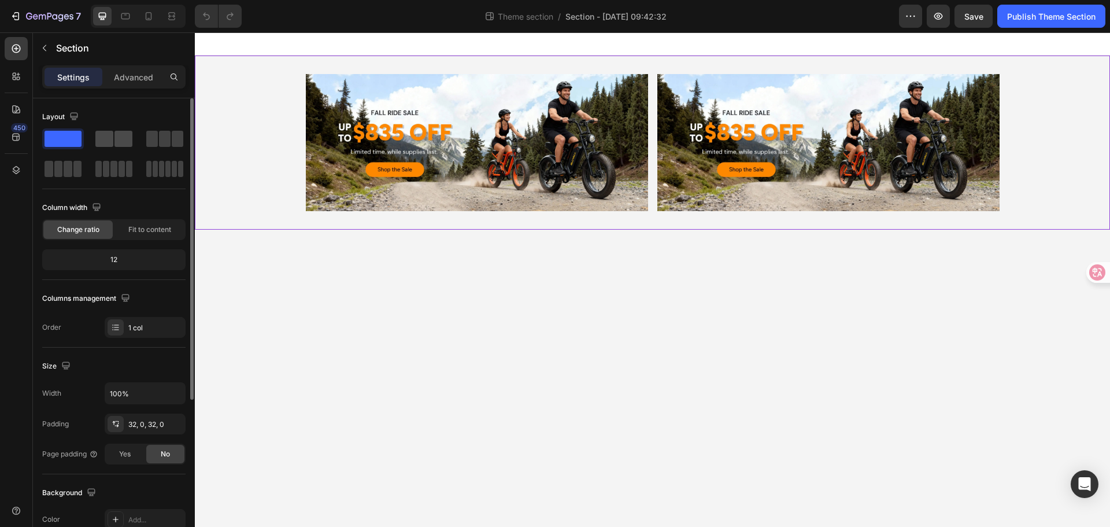
click at [106, 132] on span at bounding box center [104, 139] width 18 height 16
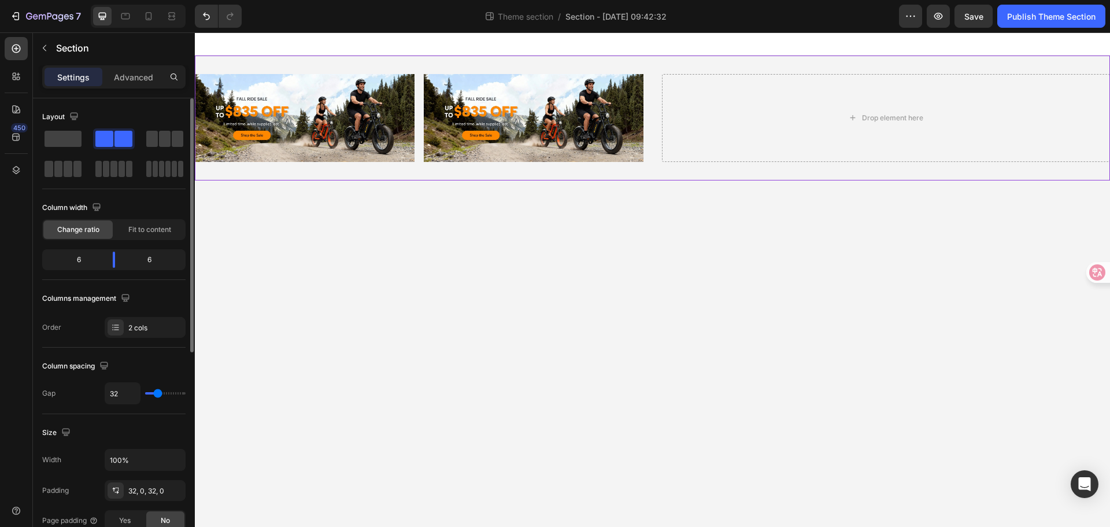
click at [86, 132] on div at bounding box center [113, 153] width 143 height 51
click at [77, 133] on span at bounding box center [63, 139] width 37 height 16
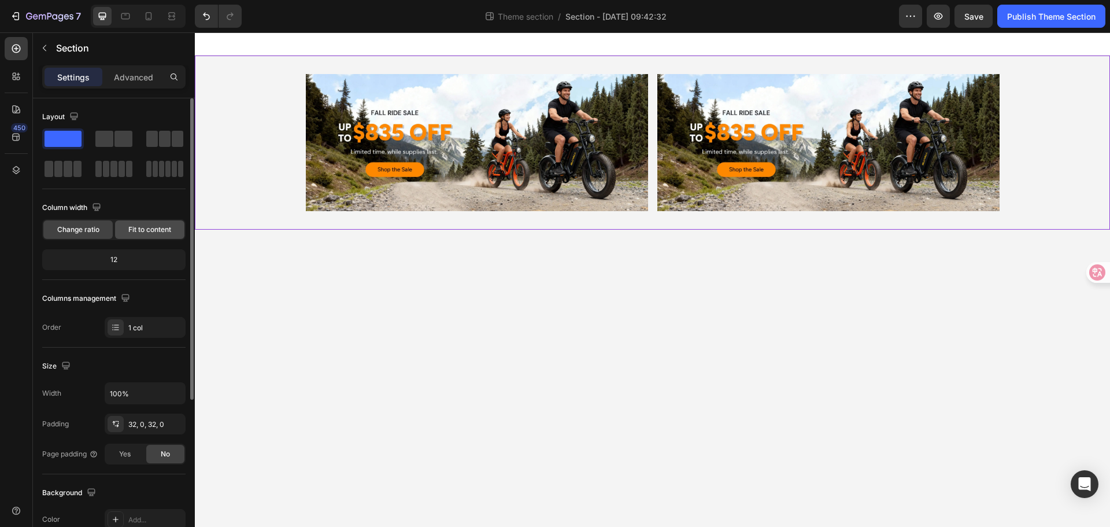
click at [139, 233] on span "Fit to content" at bounding box center [149, 229] width 43 height 10
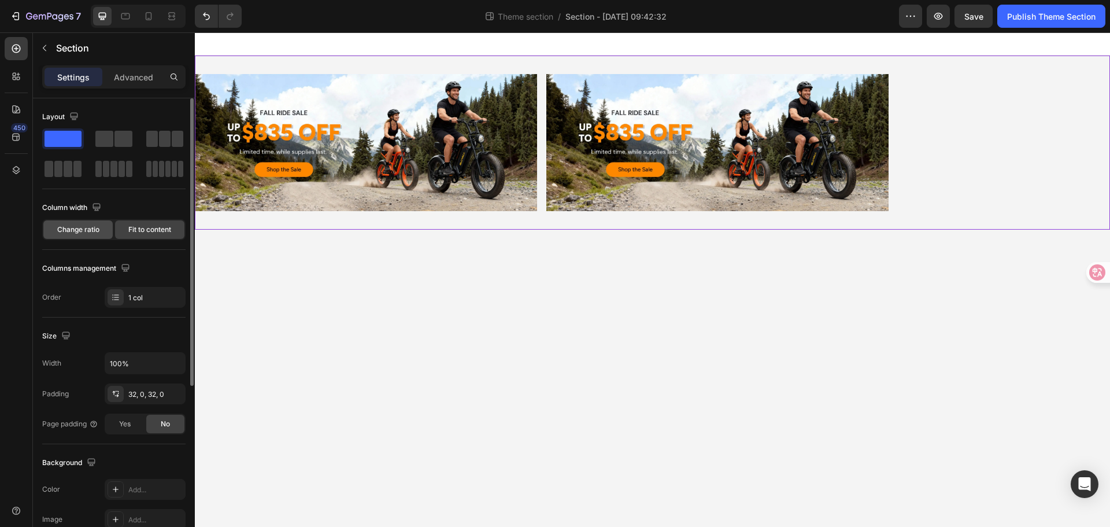
click at [71, 229] on span "Change ratio" at bounding box center [78, 229] width 42 height 10
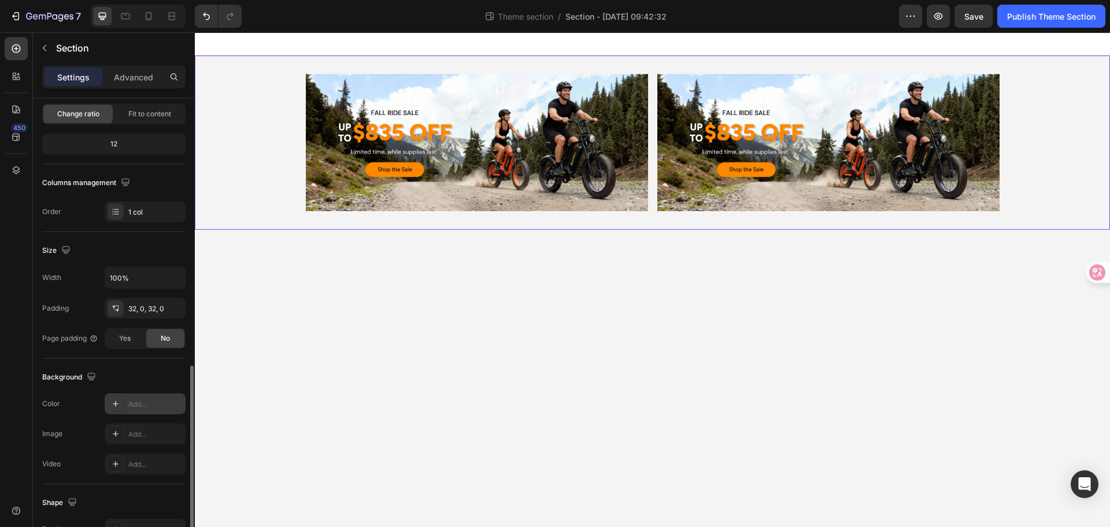
scroll to position [231, 0]
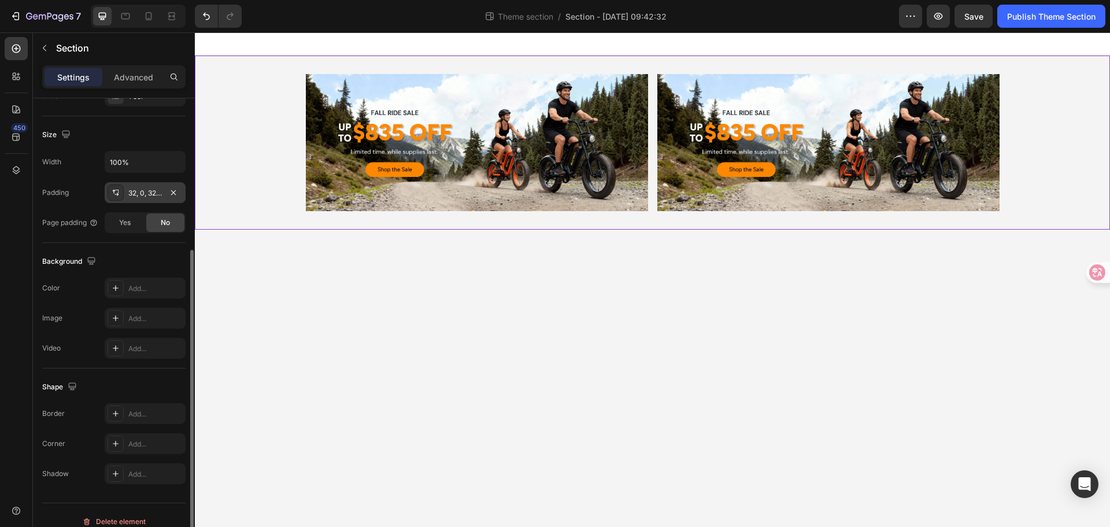
click at [123, 187] on div at bounding box center [116, 192] width 16 height 16
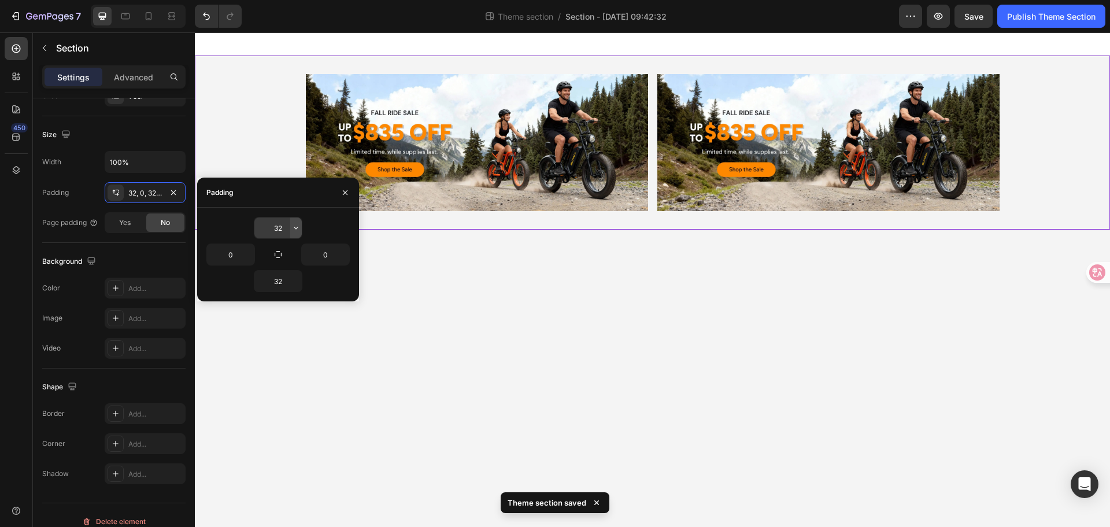
click at [294, 223] on icon "button" at bounding box center [295, 227] width 9 height 9
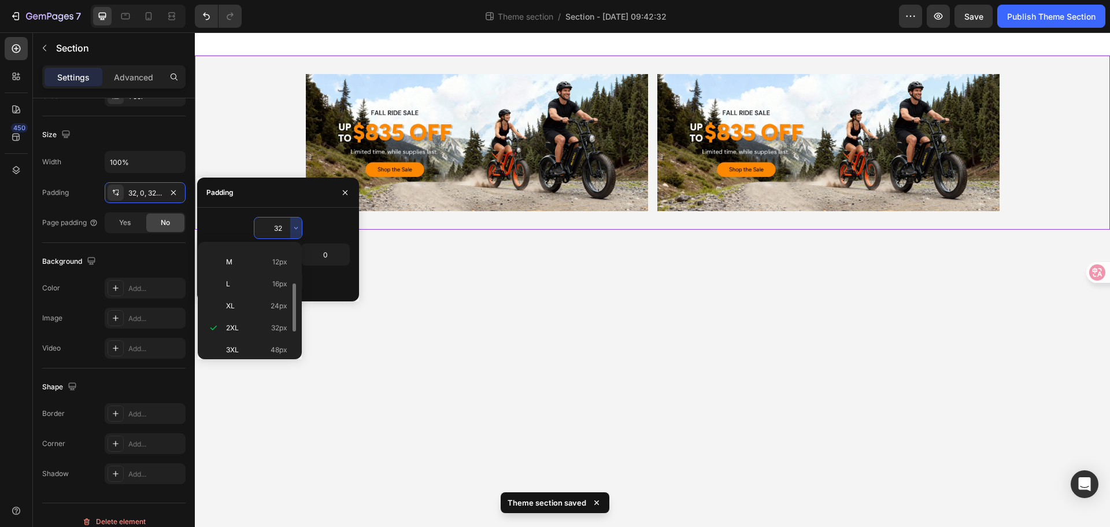
scroll to position [0, 0]
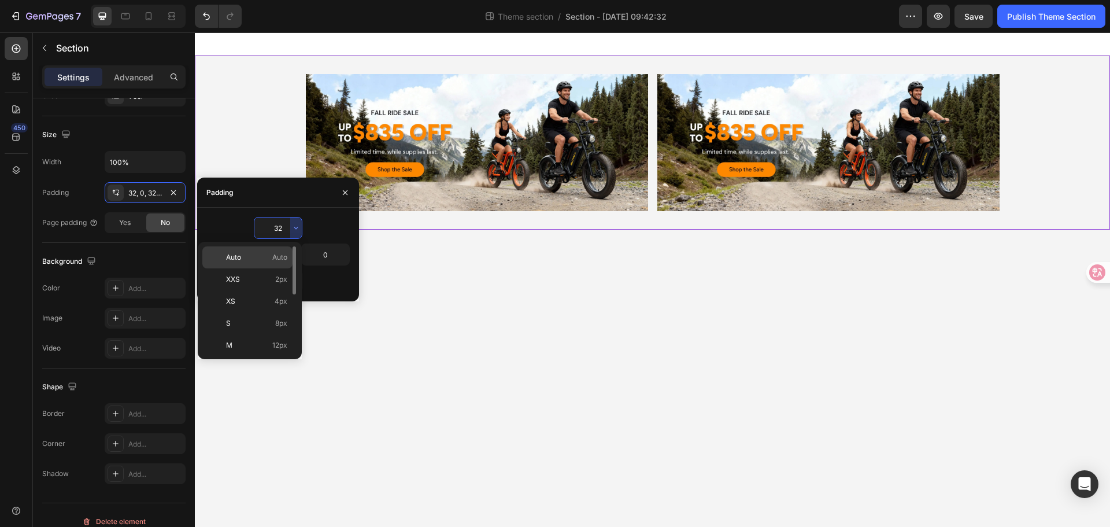
click at [279, 258] on span "Auto" at bounding box center [279, 257] width 15 height 10
type input "Auto"
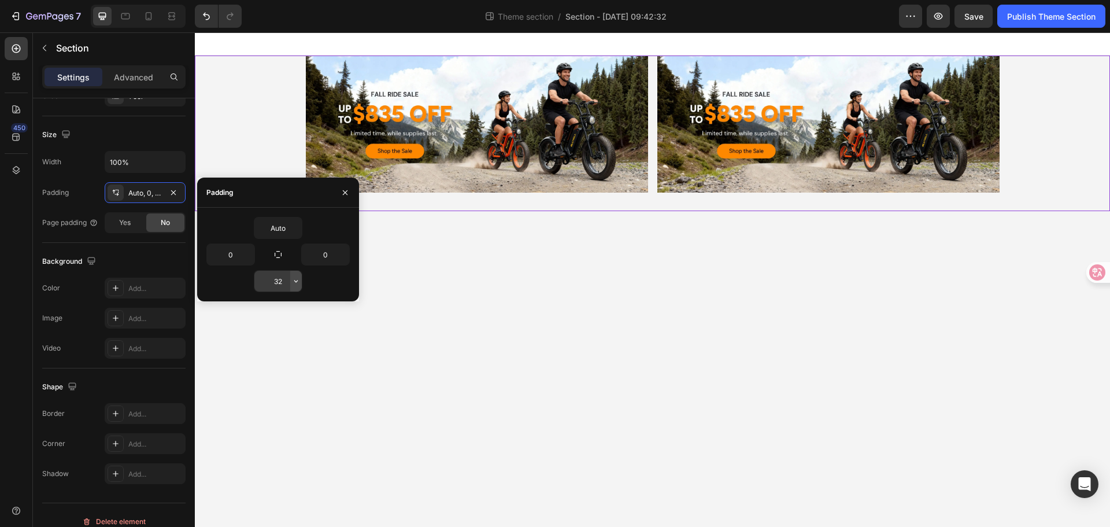
click at [292, 281] on icon "button" at bounding box center [295, 280] width 9 height 9
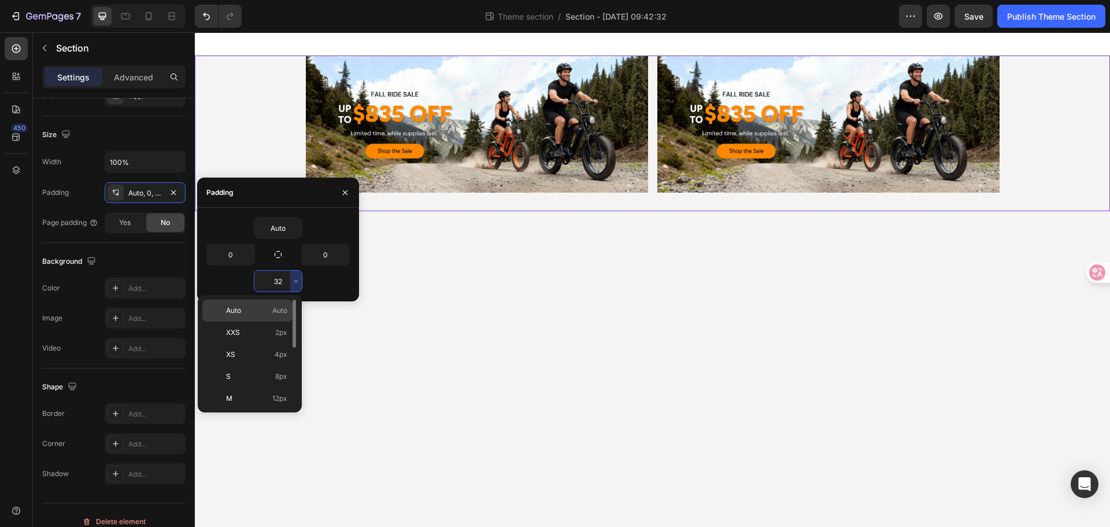
click at [273, 317] on div "Auto Auto" at bounding box center [247, 310] width 90 height 22
type input "Auto"
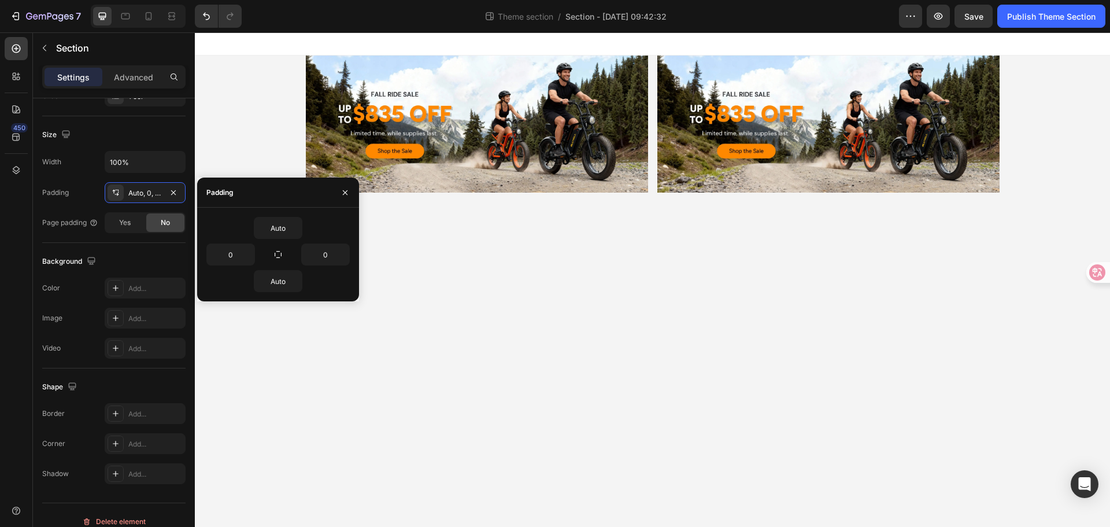
click at [471, 310] on body "Image Image Row Root Drag & drop element from sidebar or Explore Library Add se…" at bounding box center [652, 279] width 915 height 494
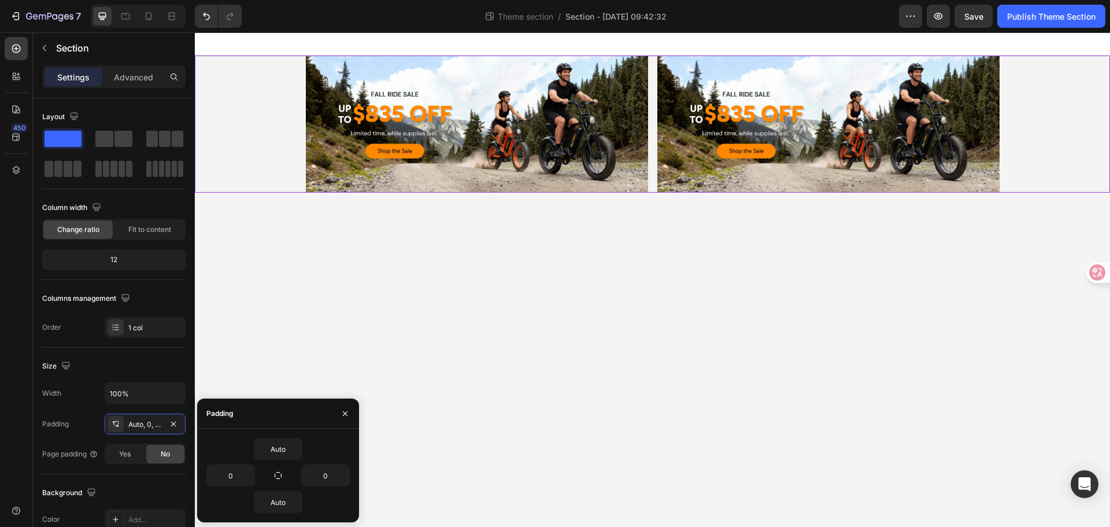
click at [250, 135] on div "Image Image Row" at bounding box center [652, 123] width 915 height 137
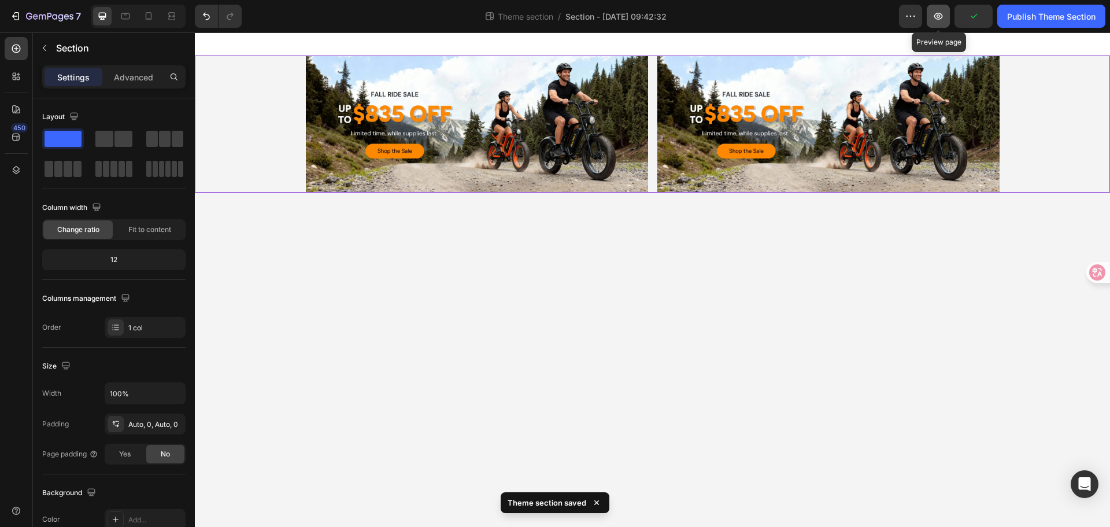
click at [931, 10] on button "button" at bounding box center [938, 16] width 23 height 23
click at [221, 165] on div "Image Image Row" at bounding box center [652, 123] width 915 height 137
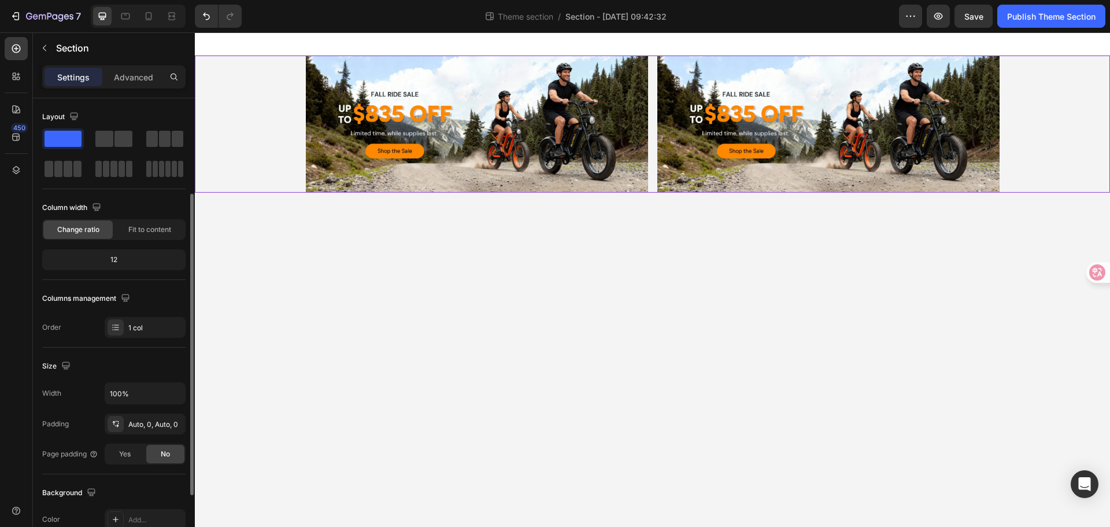
scroll to position [116, 0]
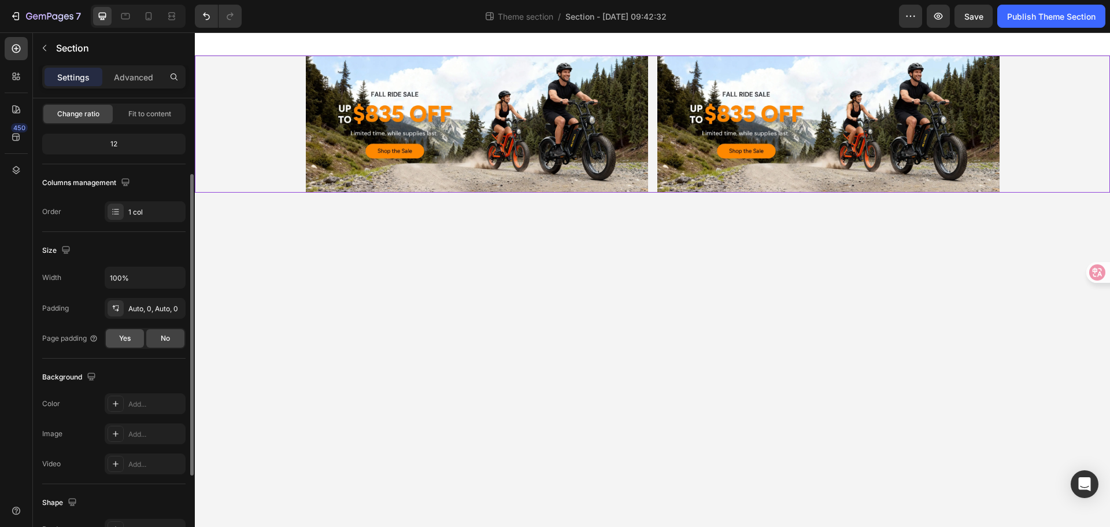
click at [134, 343] on div "Yes" at bounding box center [125, 338] width 38 height 18
click at [161, 339] on span "No" at bounding box center [165, 338] width 9 height 10
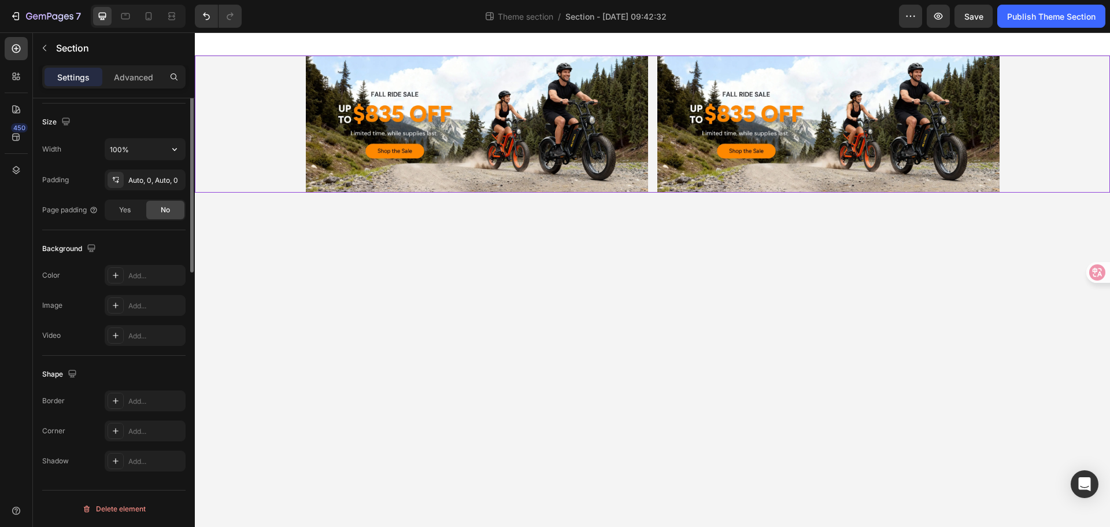
scroll to position [0, 0]
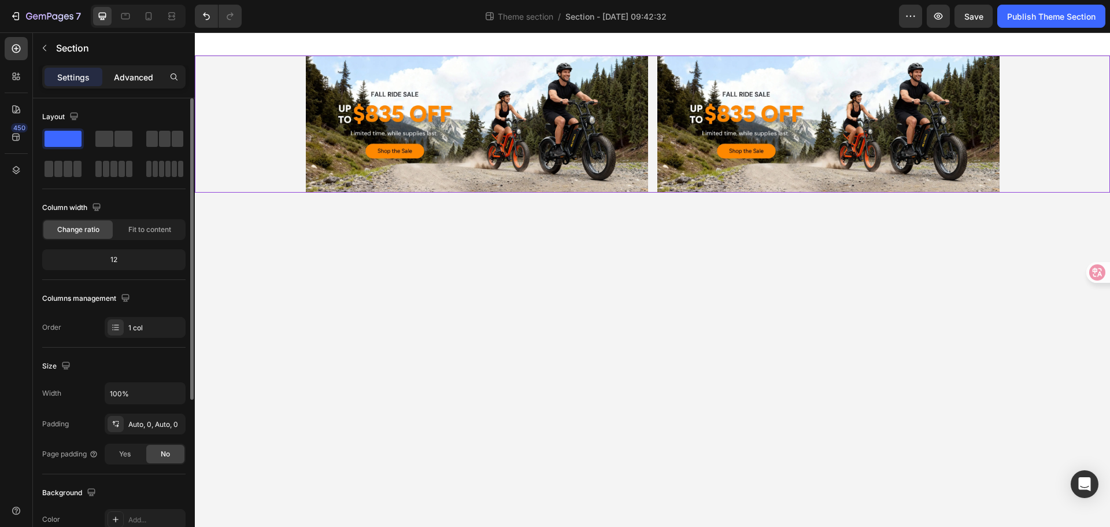
click at [140, 76] on p "Advanced" at bounding box center [133, 77] width 39 height 12
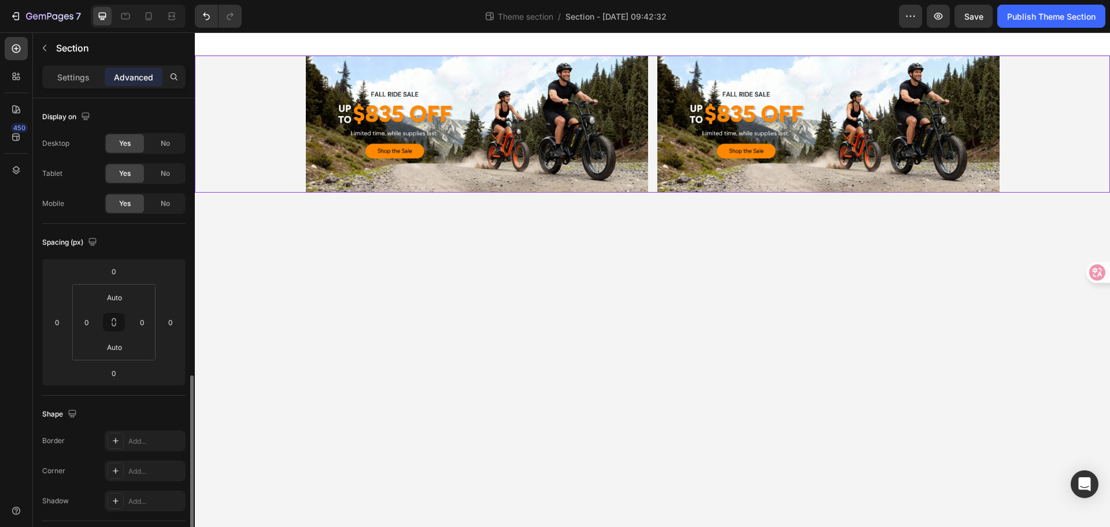
scroll to position [173, 0]
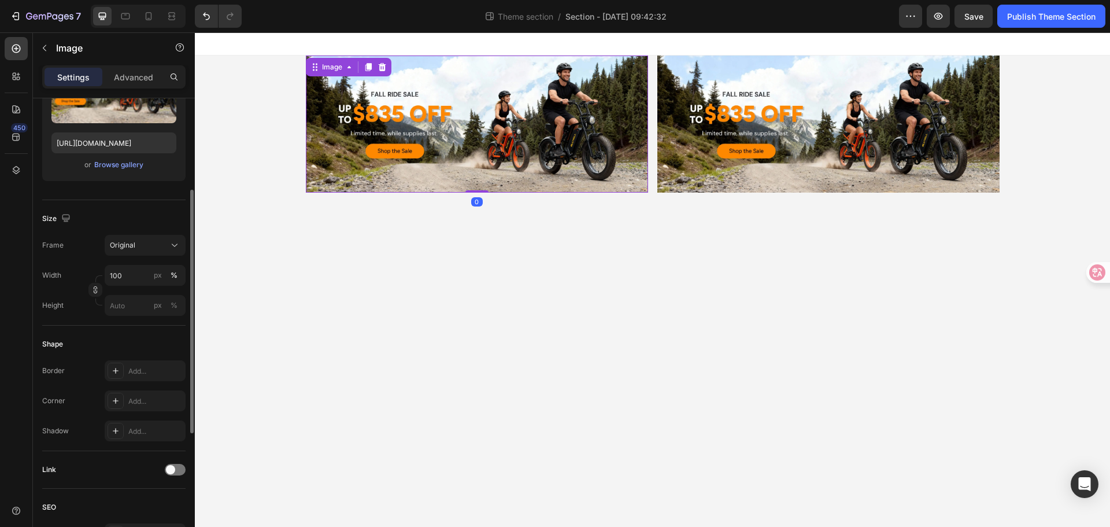
click at [325, 156] on img at bounding box center [477, 123] width 342 height 137
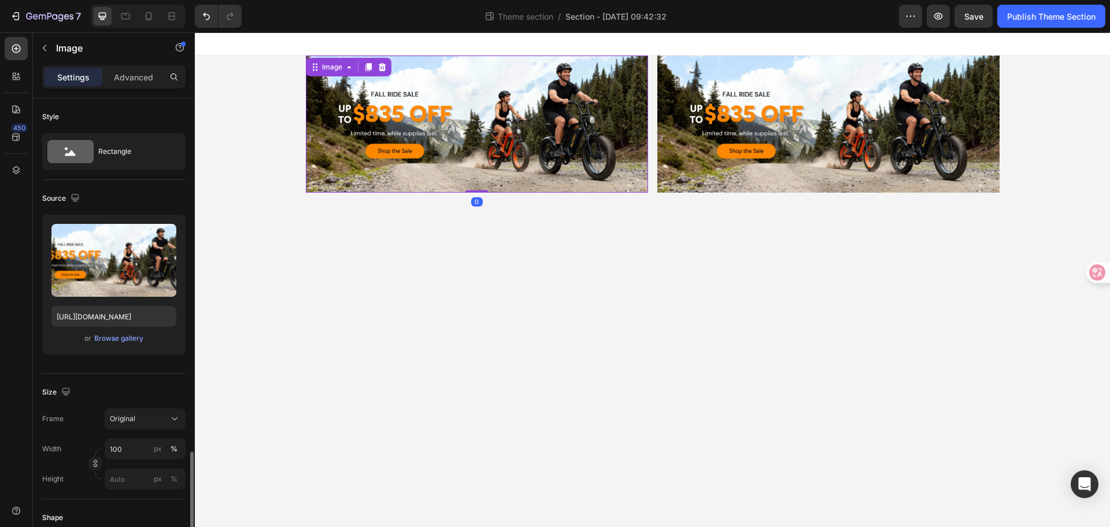
scroll to position [289, 0]
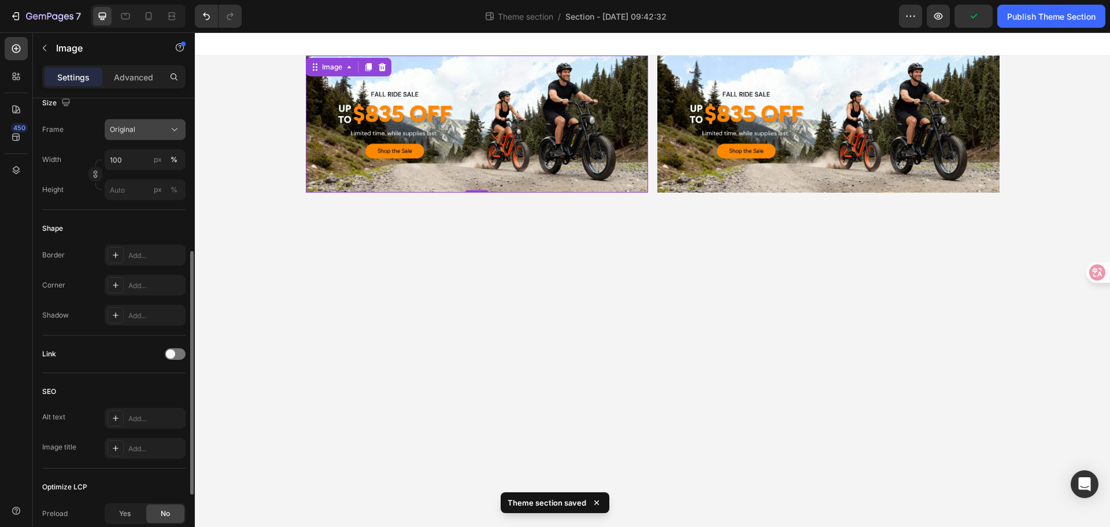
click at [162, 134] on div "Original" at bounding box center [138, 129] width 57 height 10
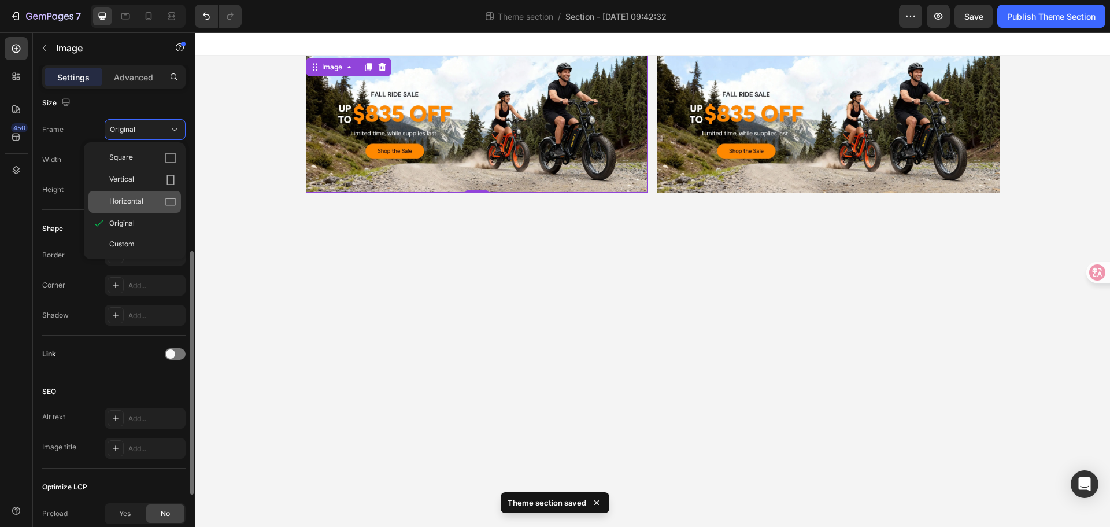
click at [151, 192] on div "Horizontal" at bounding box center [134, 202] width 92 height 22
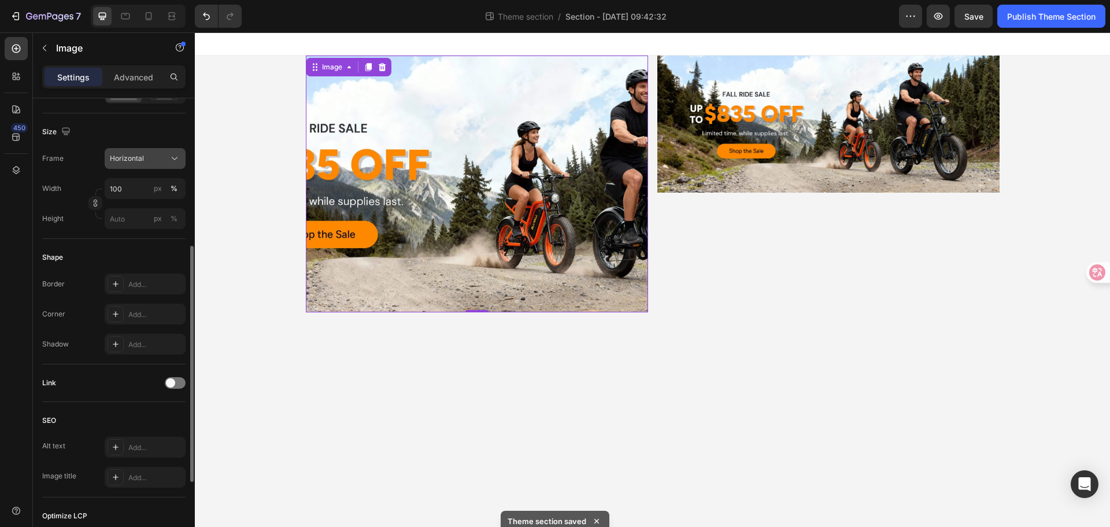
click at [160, 151] on button "Horizontal" at bounding box center [145, 158] width 81 height 21
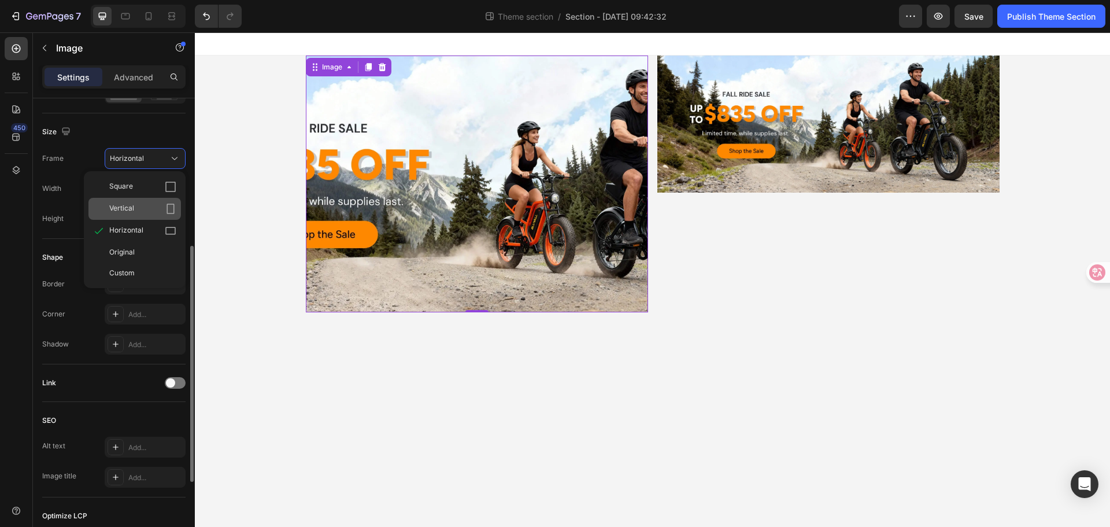
click at [156, 203] on div "Vertical" at bounding box center [142, 209] width 67 height 12
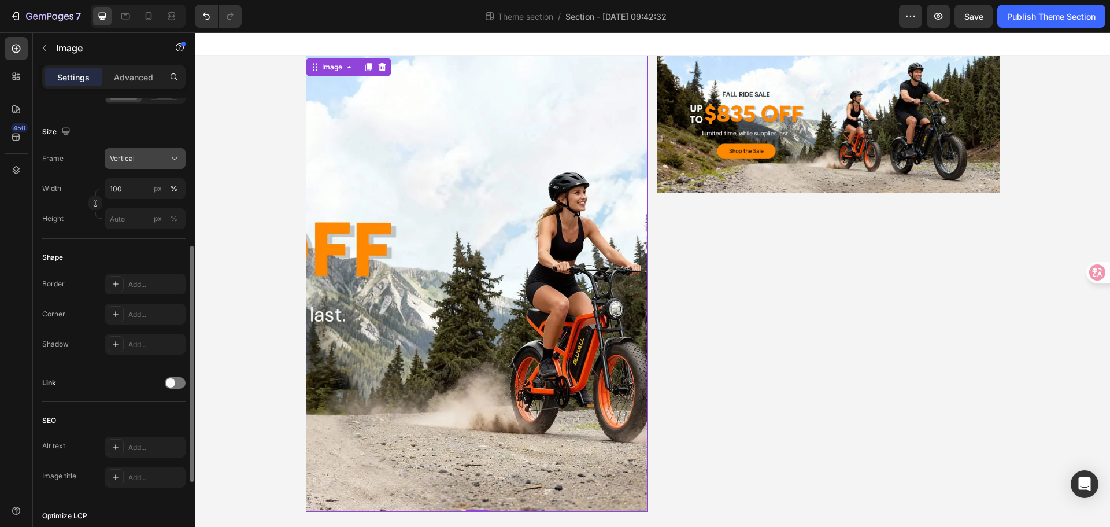
click at [170, 156] on icon at bounding box center [175, 159] width 12 height 12
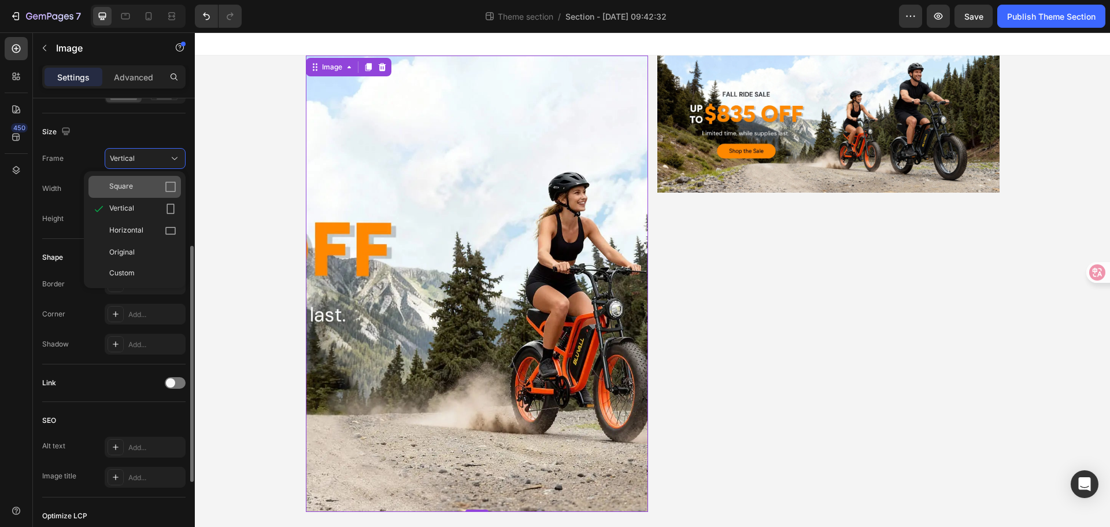
click at [150, 187] on div "Square" at bounding box center [142, 187] width 67 height 12
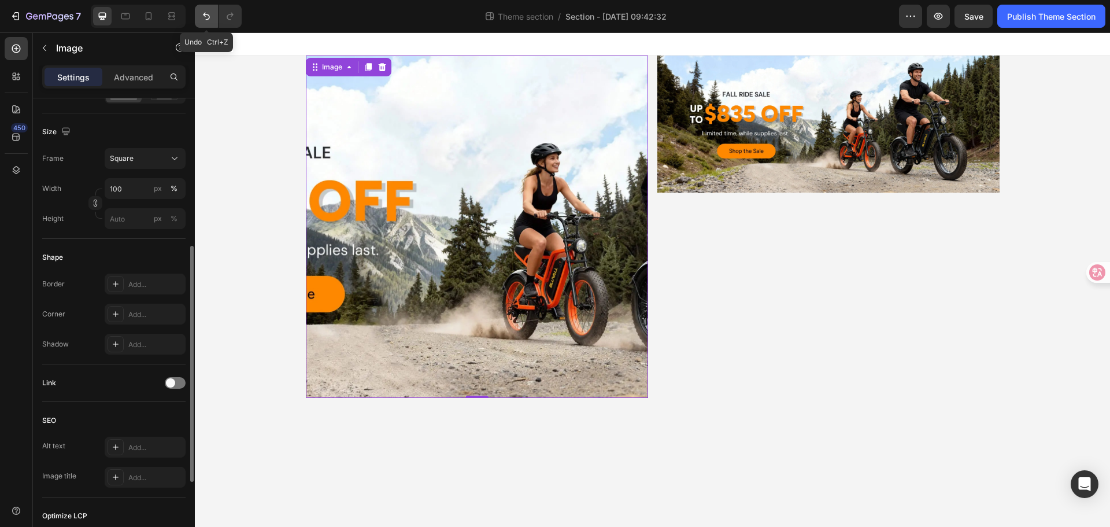
click at [198, 18] on button "Undo/Redo" at bounding box center [206, 16] width 23 height 23
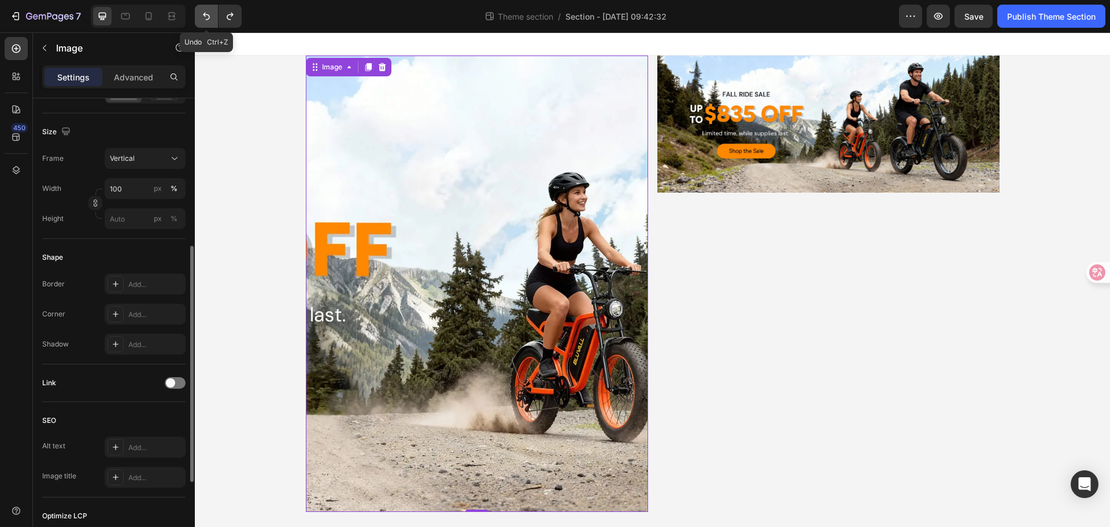
click at [198, 18] on button "Undo/Redo" at bounding box center [206, 16] width 23 height 23
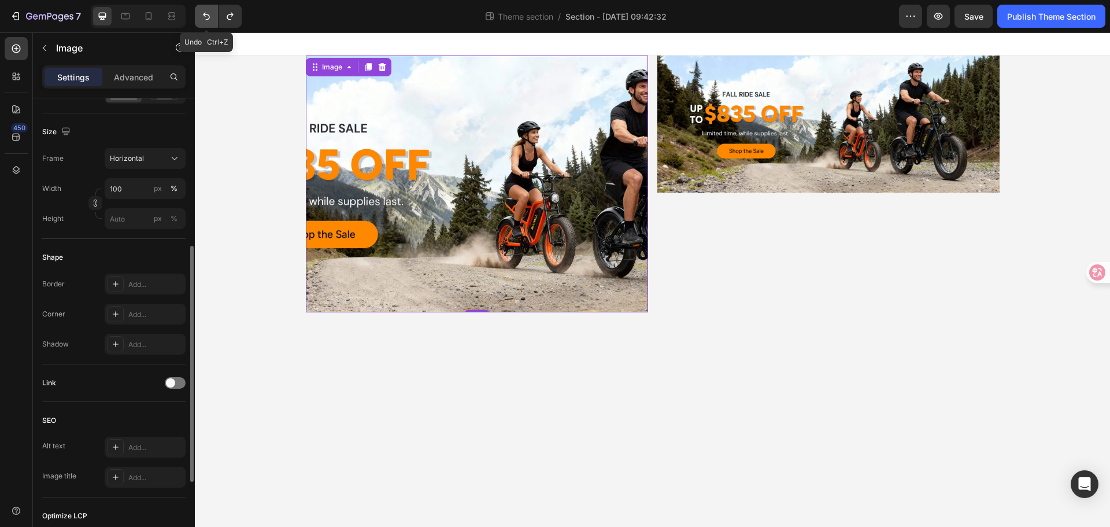
click at [198, 18] on button "Undo/Redo" at bounding box center [206, 16] width 23 height 23
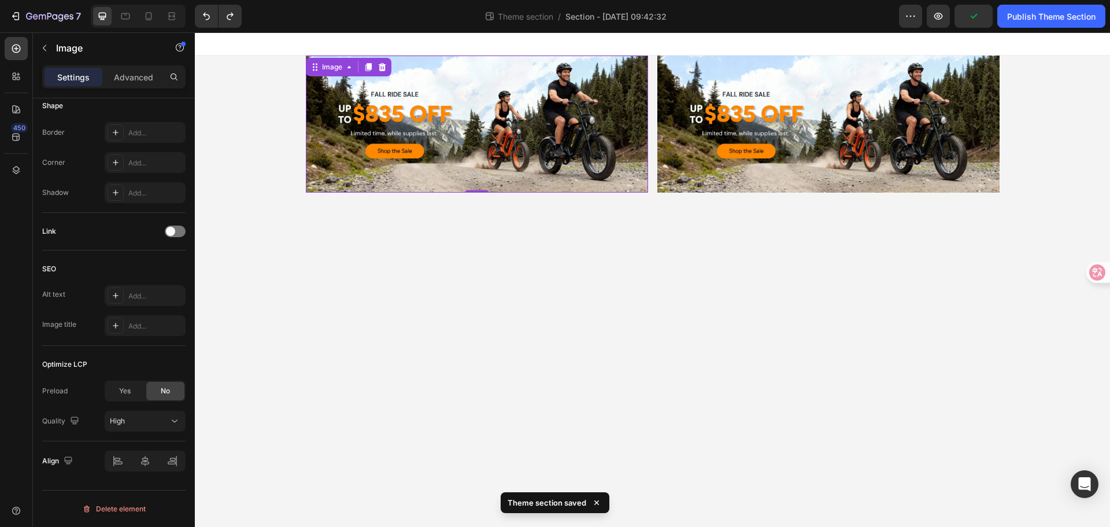
scroll to position [7, 0]
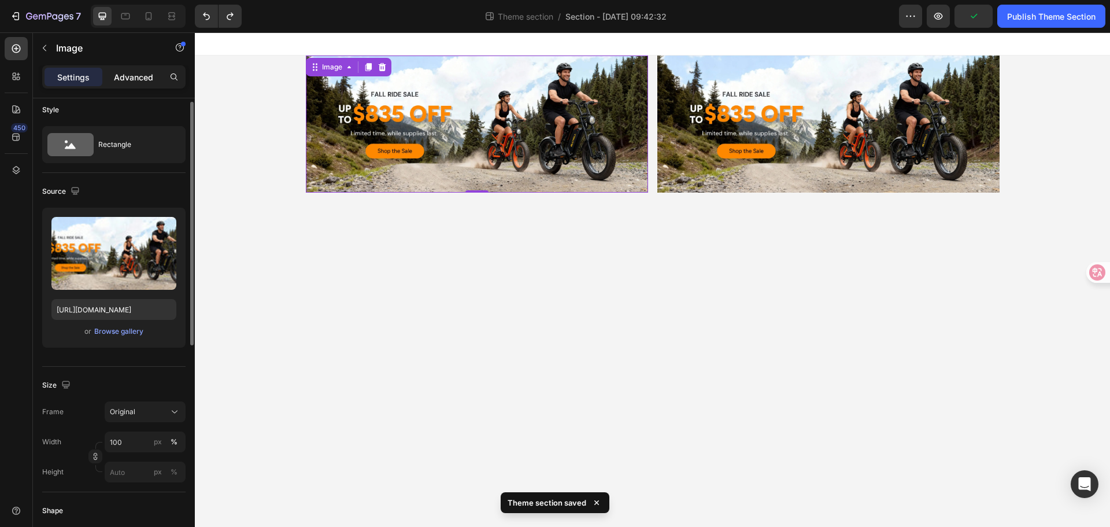
click at [147, 71] on p "Advanced" at bounding box center [133, 77] width 39 height 12
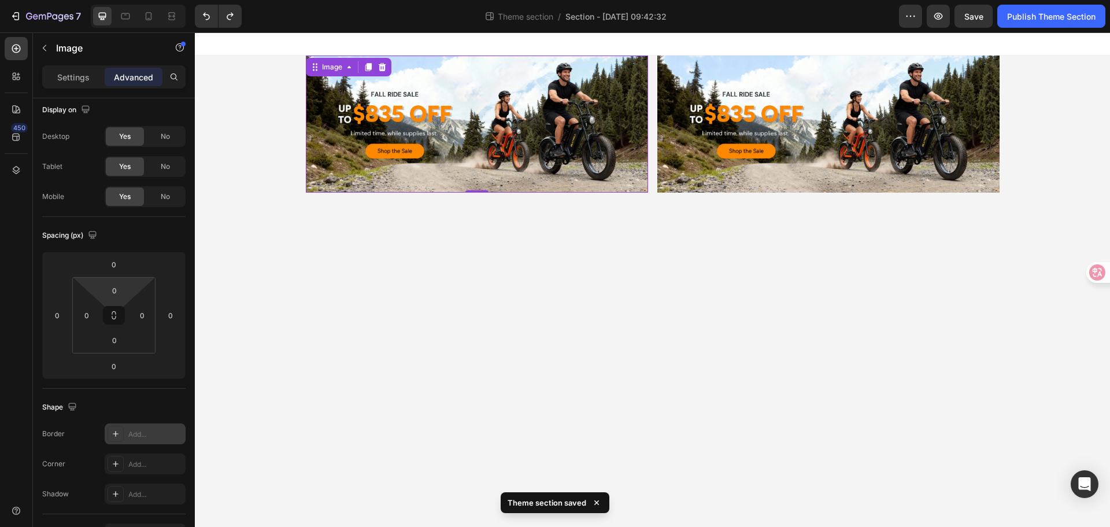
scroll to position [180, 0]
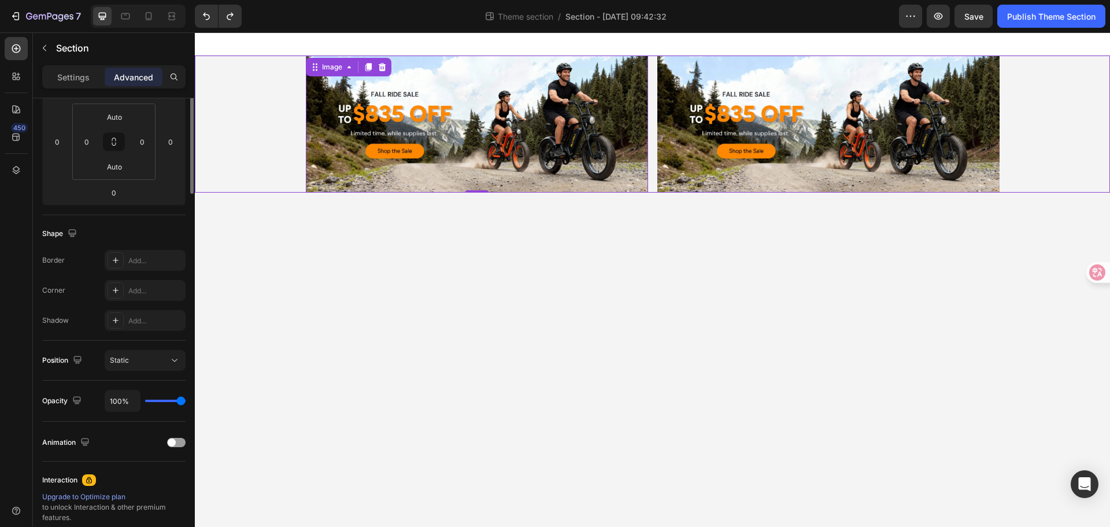
click at [227, 109] on div "Image 0 Image Row" at bounding box center [652, 123] width 915 height 137
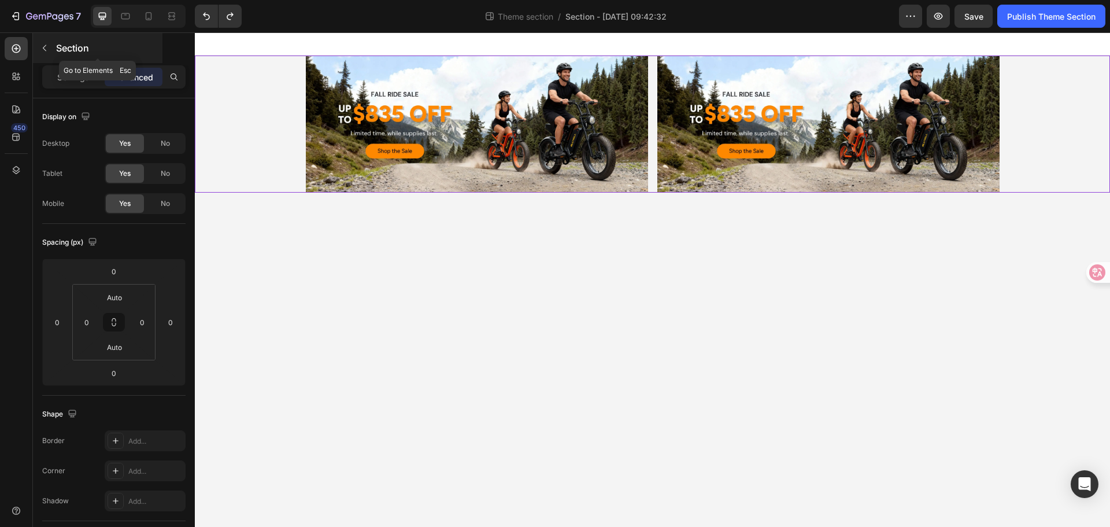
click at [65, 49] on p "Section" at bounding box center [108, 48] width 104 height 14
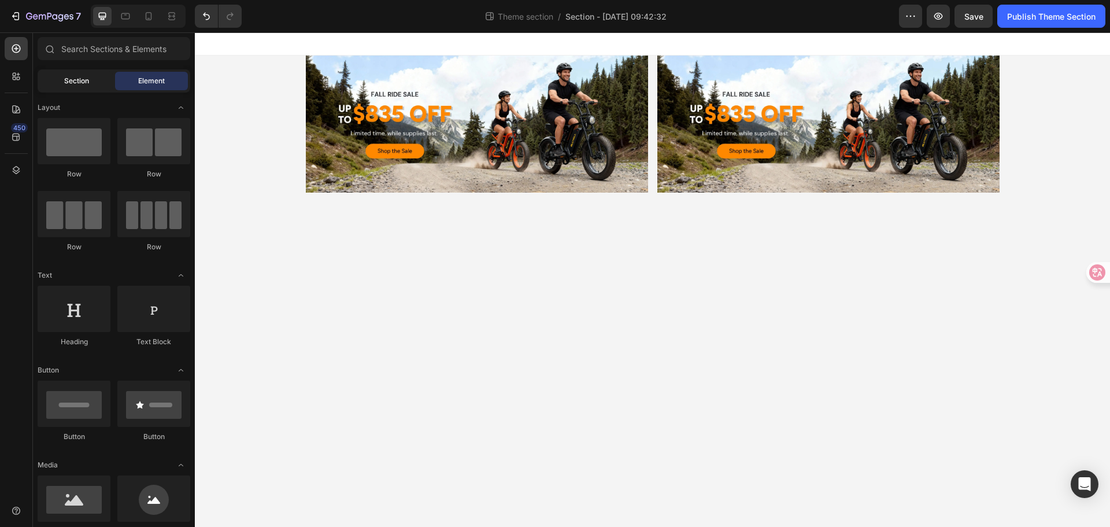
click at [58, 83] on div "Section" at bounding box center [76, 81] width 73 height 18
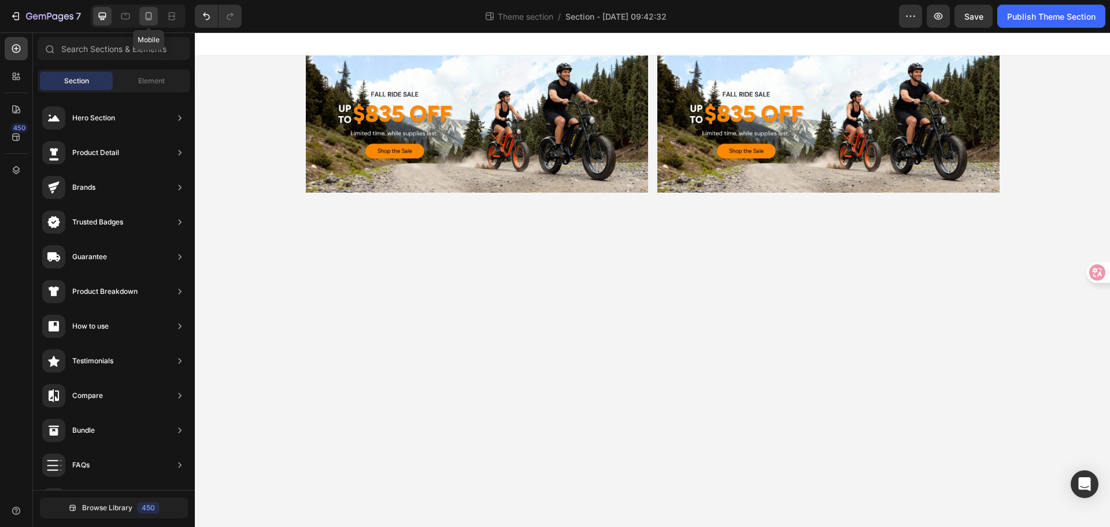
click at [154, 12] on icon at bounding box center [149, 16] width 12 height 12
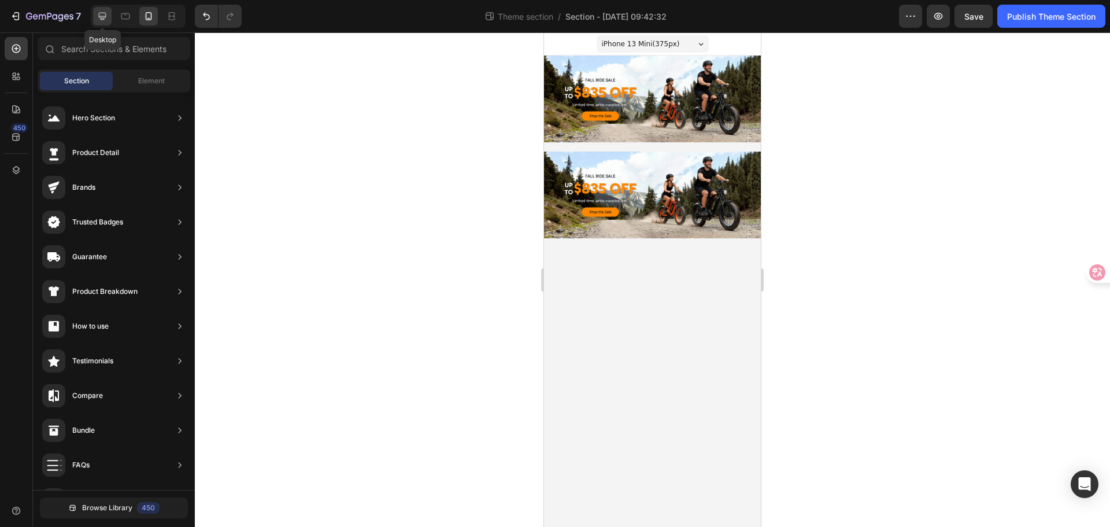
click at [108, 11] on icon at bounding box center [103, 16] width 12 height 12
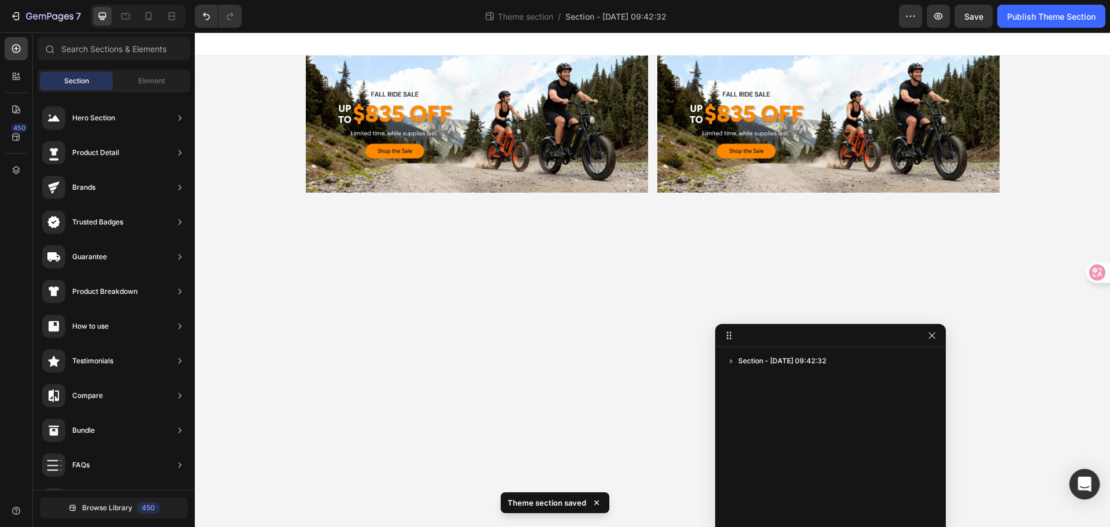
click at [1094, 480] on div "Open Intercom Messenger" at bounding box center [1084, 484] width 31 height 31
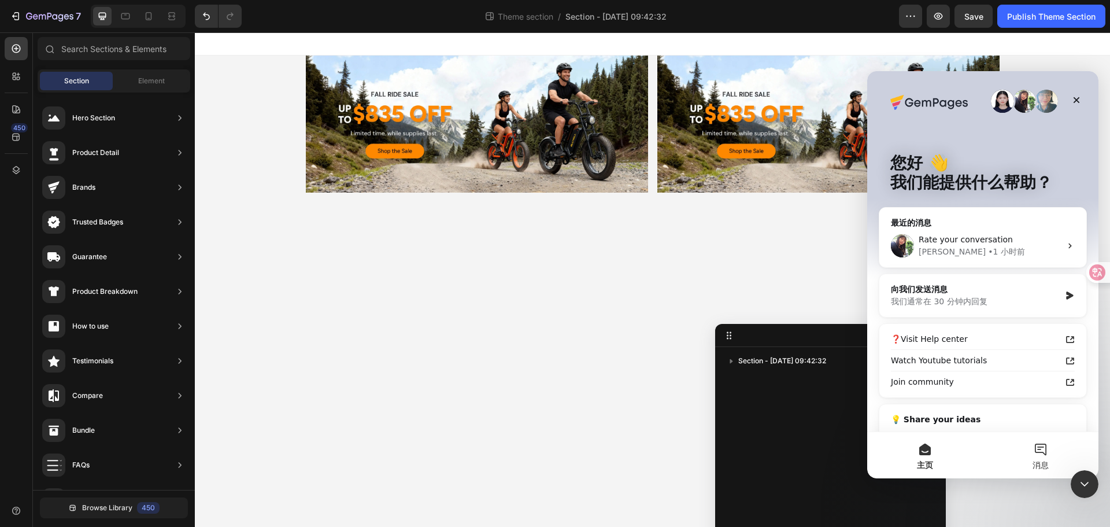
click at [1036, 457] on button "消息" at bounding box center [1041, 455] width 116 height 46
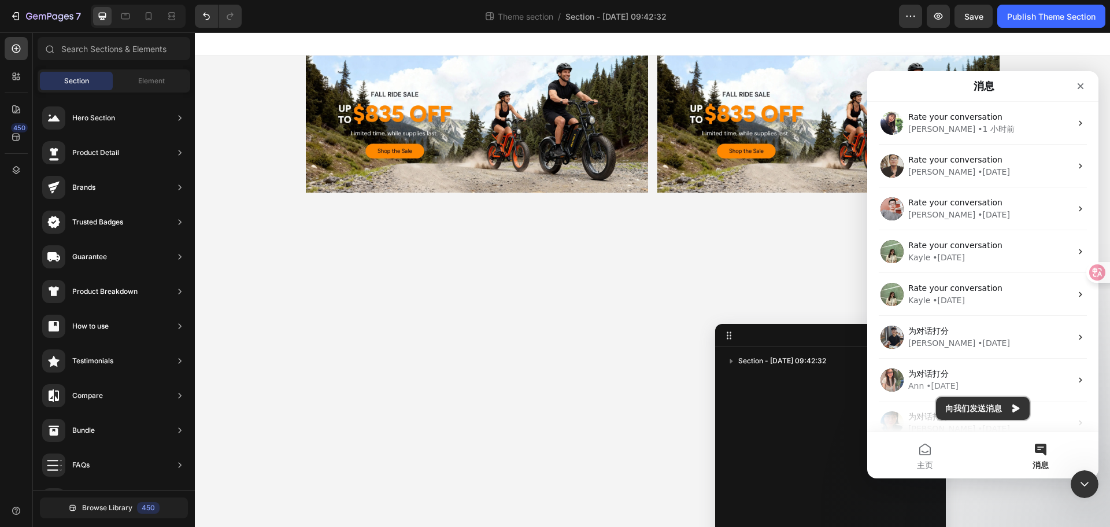
click at [988, 401] on button "向我们发送消息" at bounding box center [983, 408] width 94 height 23
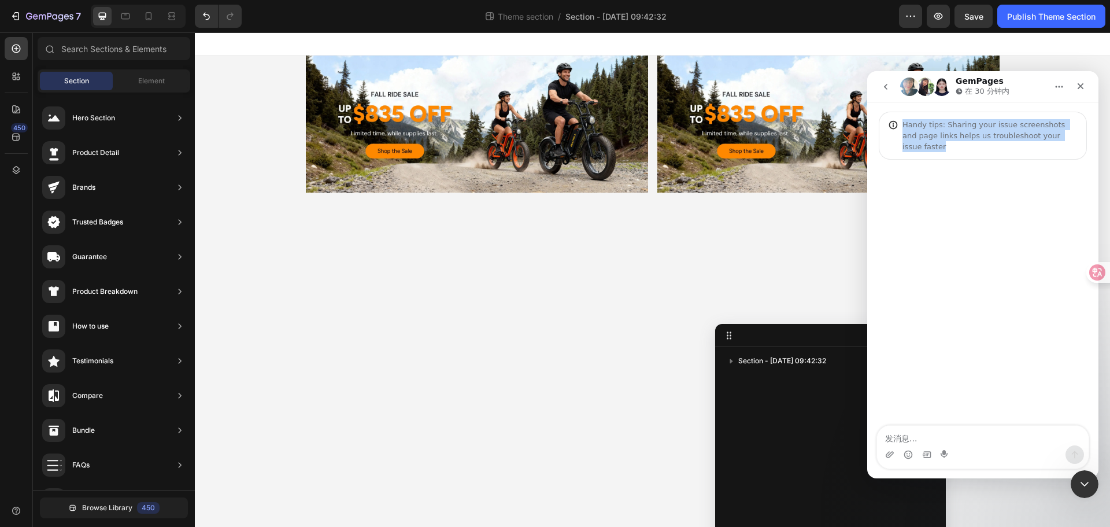
drag, startPoint x: 1010, startPoint y: 82, endPoint x: 996, endPoint y: 191, distance: 110.7
click at [996, 187] on div "GemPages 在 30 分钟内 Handy tips: Sharing your issue screenshots and page links hel…" at bounding box center [982, 274] width 231 height 407
click at [972, 410] on div "Intercom Messenger" at bounding box center [982, 293] width 231 height 267
click at [1076, 89] on icon "关闭" at bounding box center [1080, 86] width 9 height 9
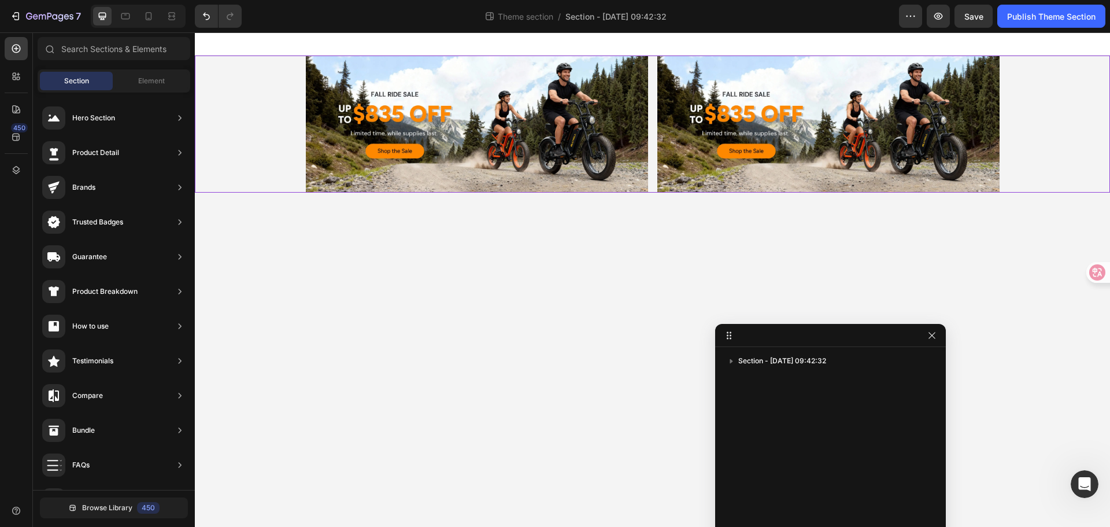
click at [223, 106] on div "Image Image Row" at bounding box center [652, 123] width 915 height 137
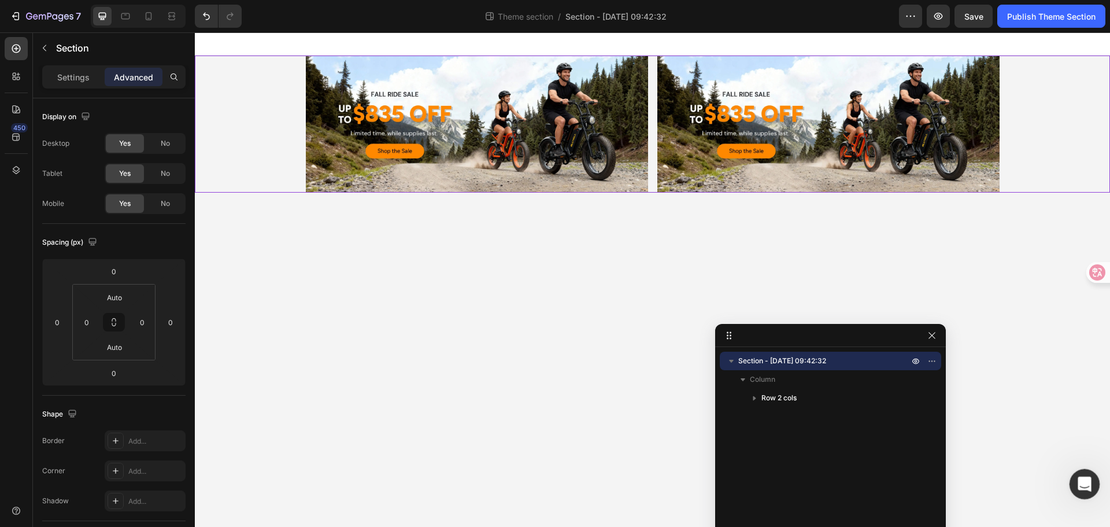
click at [1089, 476] on div "打开 Intercom Messenger" at bounding box center [1083, 482] width 38 height 38
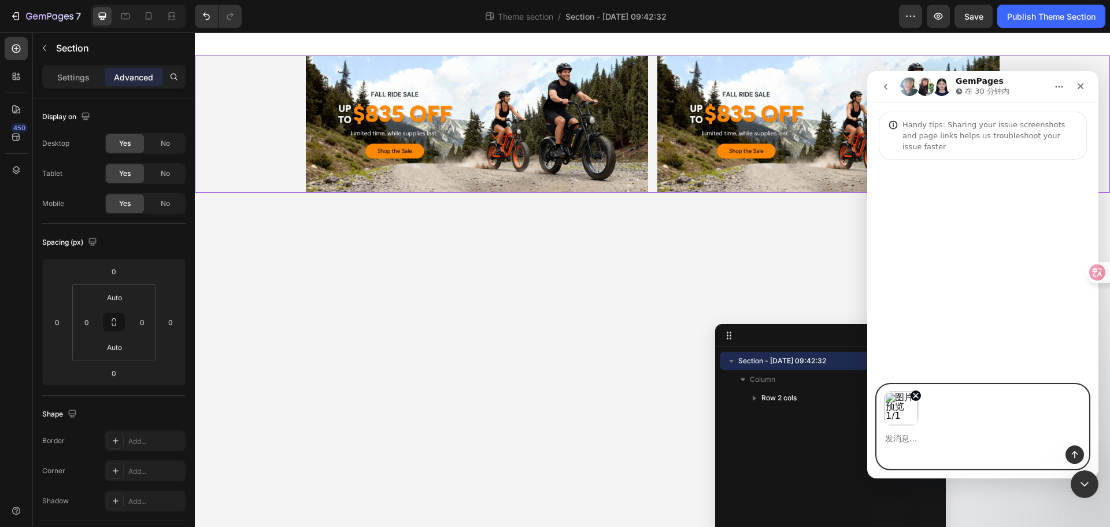
paste textarea "Hello, how might one configure the image so that there is no gap on either side?"
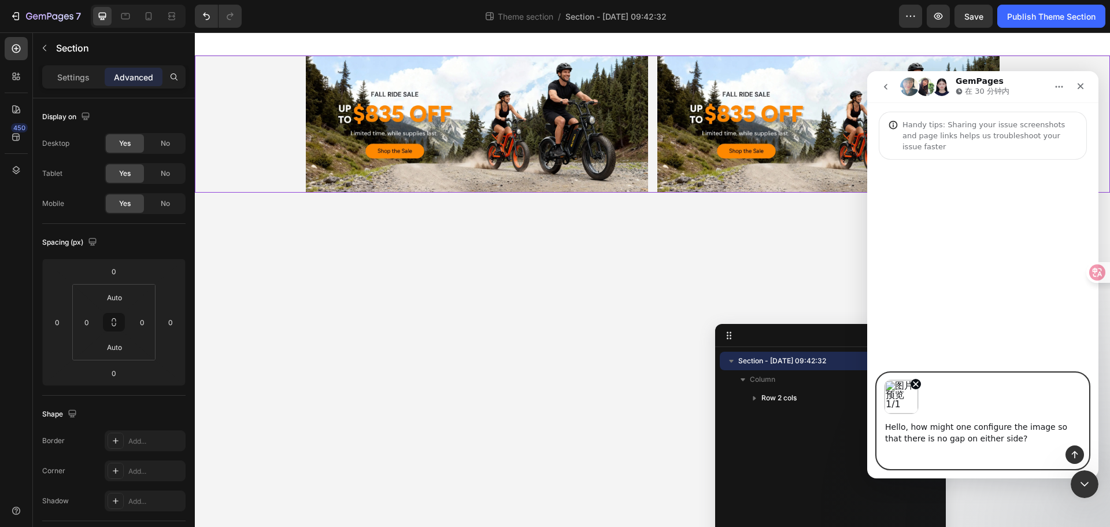
type textarea "Hello, how might one configure the image so that there is no gap on either side?"
click at [1071, 455] on icon "发送消息…" at bounding box center [1074, 454] width 9 height 9
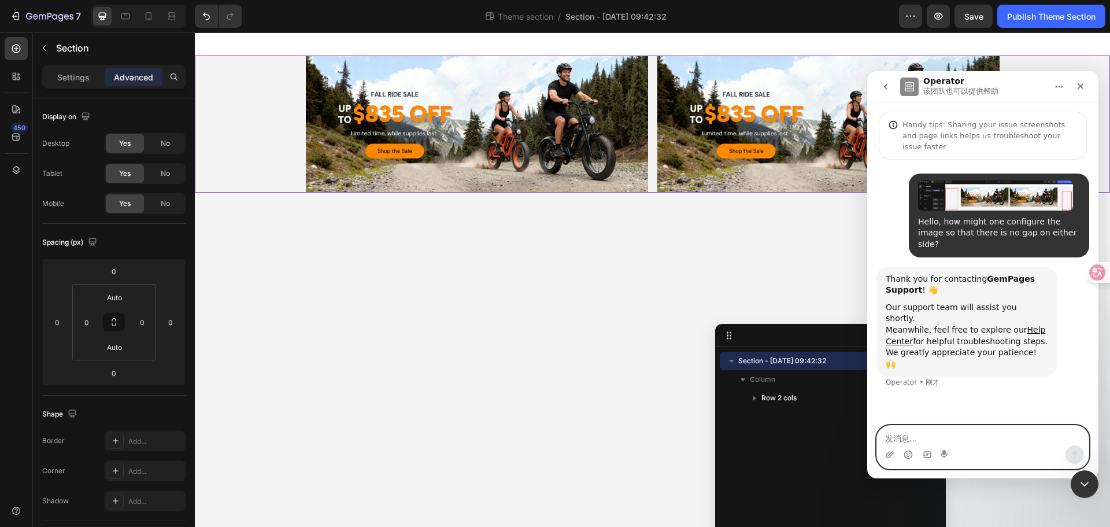
click at [946, 432] on textarea "发消息..." at bounding box center [983, 435] width 212 height 20
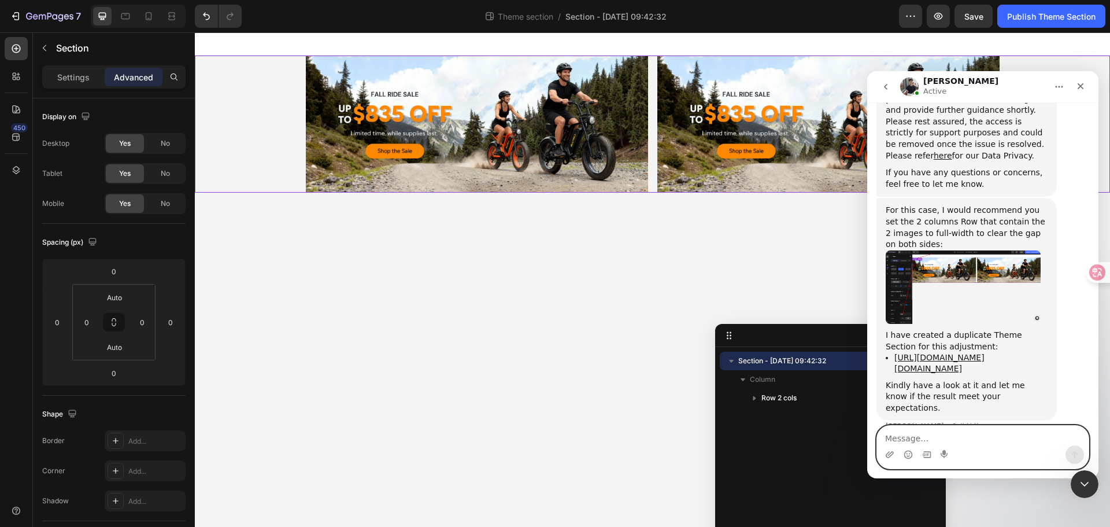
scroll to position [491, 0]
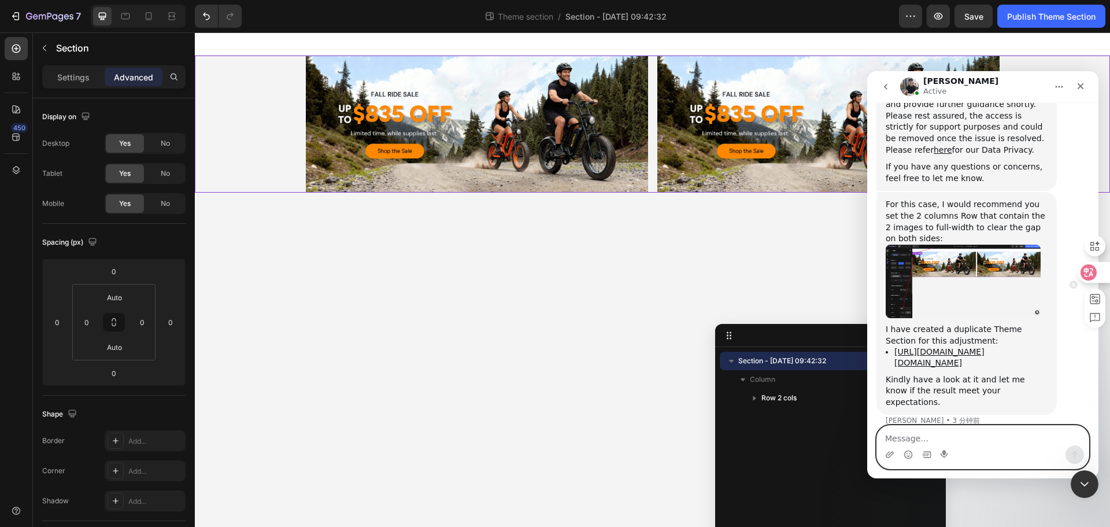
click at [1094, 269] on icon at bounding box center [1089, 272] width 12 height 12
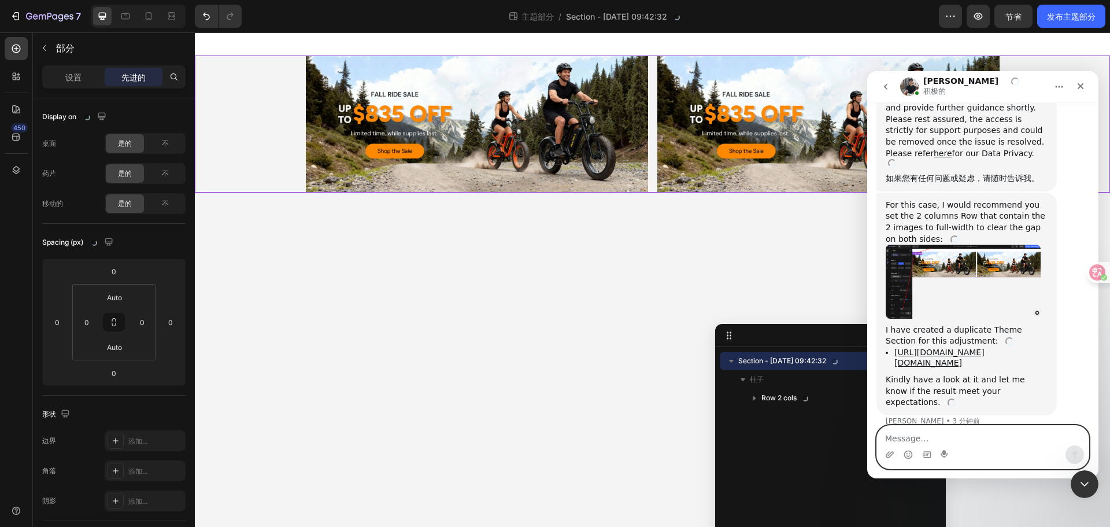
scroll to position [400, 0]
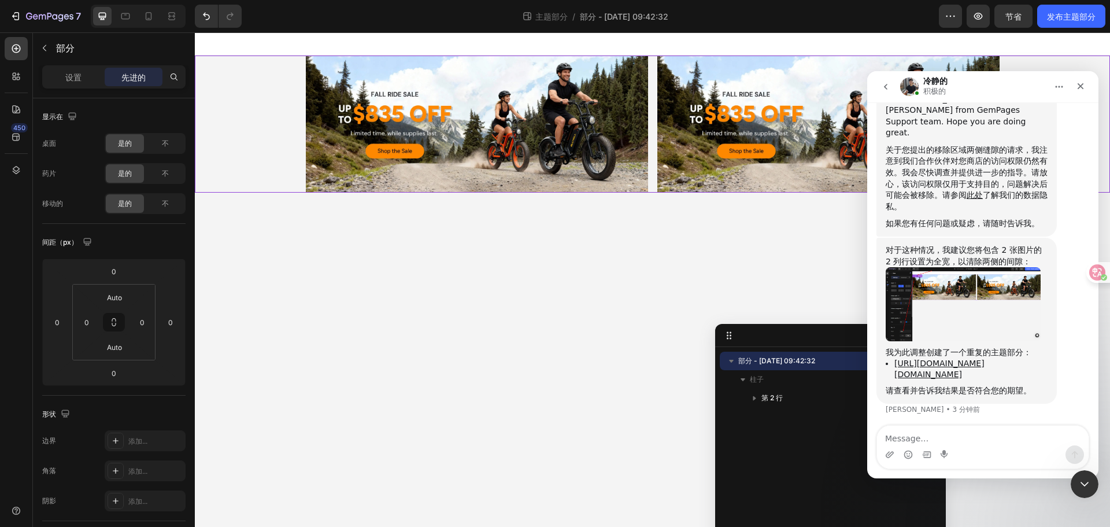
click at [924, 267] on img "Tony说…" at bounding box center [963, 303] width 155 height 73
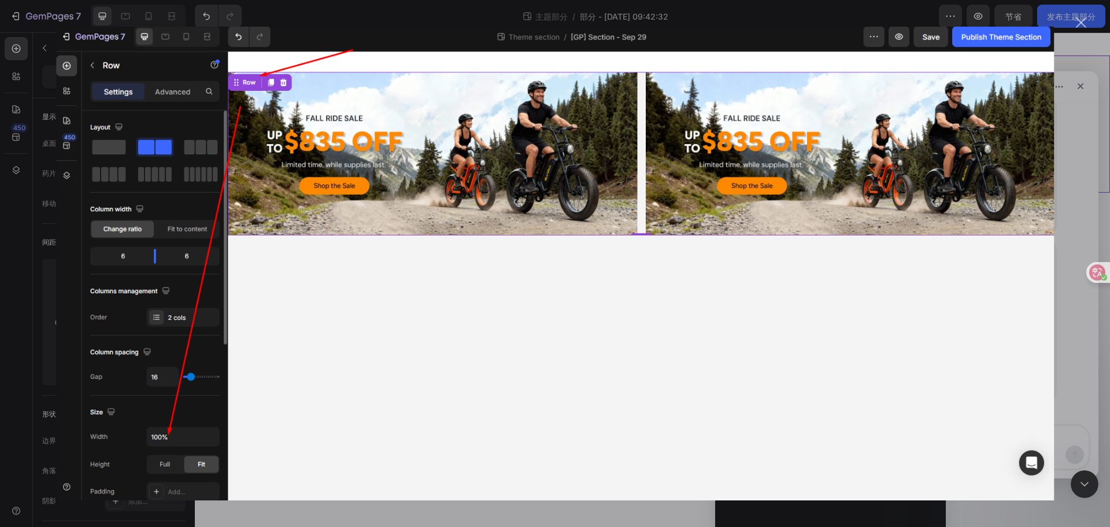
click at [913, 244] on img "关闭" at bounding box center [555, 264] width 998 height 474
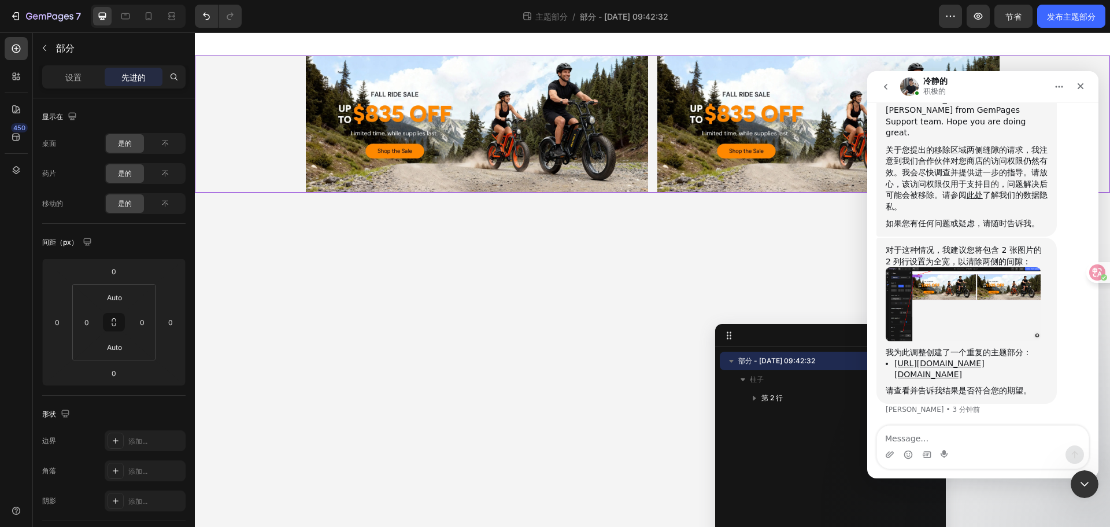
click at [503, 227] on body "图像 图像 排 根 Drag & drop element from sidebar or Explore Library Add section Choos…" at bounding box center [652, 279] width 915 height 494
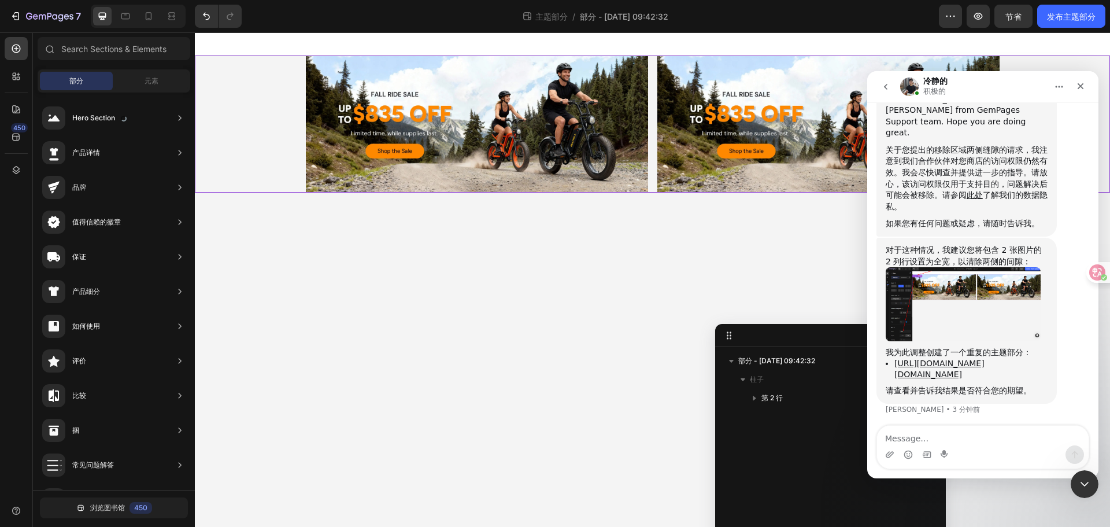
click at [264, 100] on div "图像 图像 排" at bounding box center [652, 123] width 915 height 137
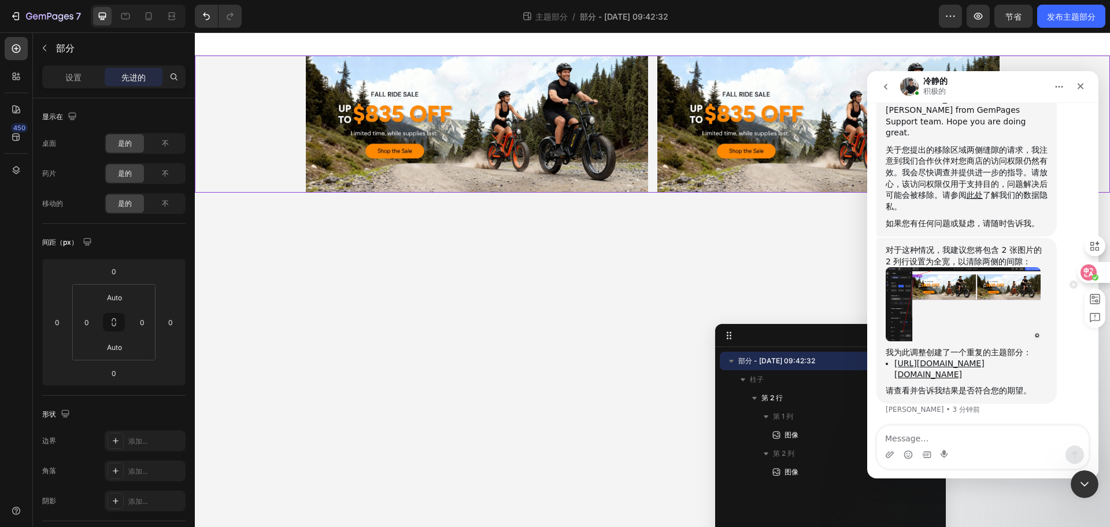
click at [1091, 273] on icon at bounding box center [1089, 272] width 10 height 9
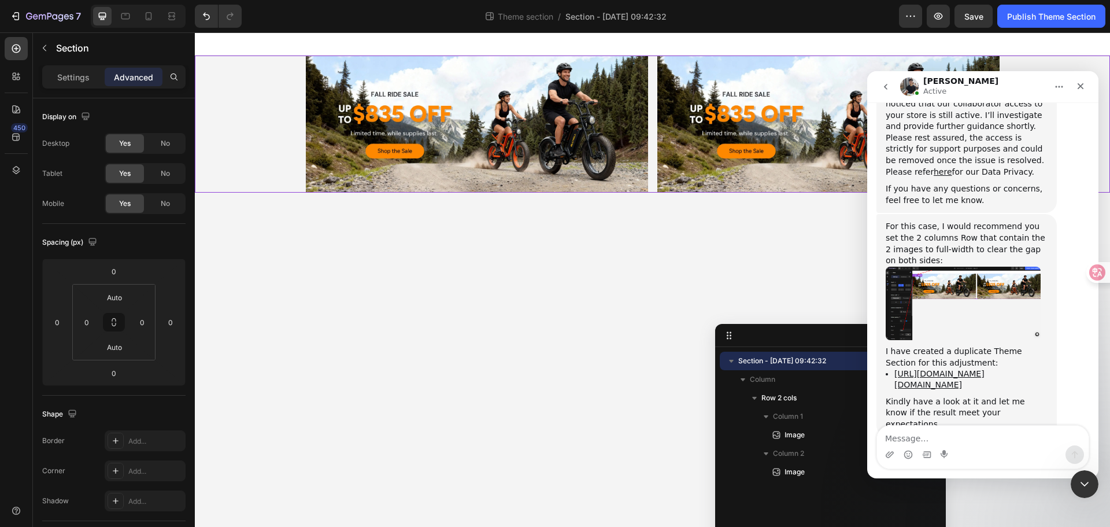
scroll to position [491, 0]
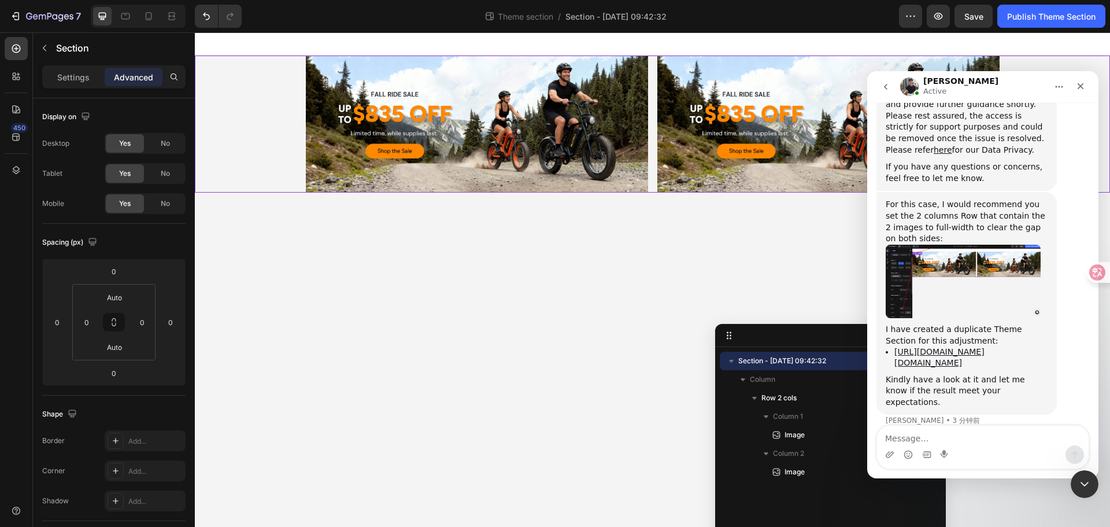
click at [268, 115] on div "Image Image Row" at bounding box center [652, 123] width 915 height 137
click at [69, 71] on p "Settings" at bounding box center [73, 77] width 32 height 12
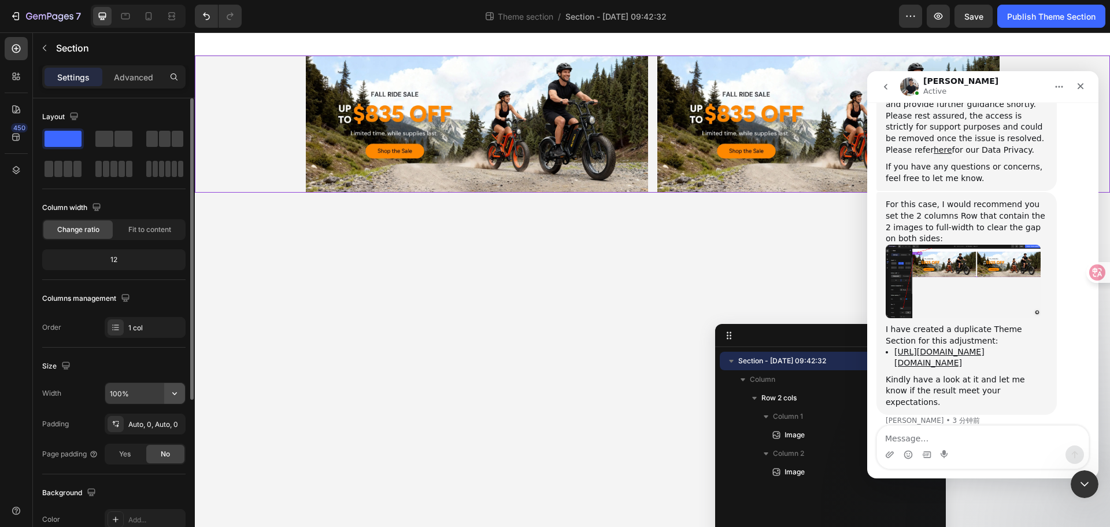
click at [171, 390] on icon "button" at bounding box center [175, 393] width 12 height 12
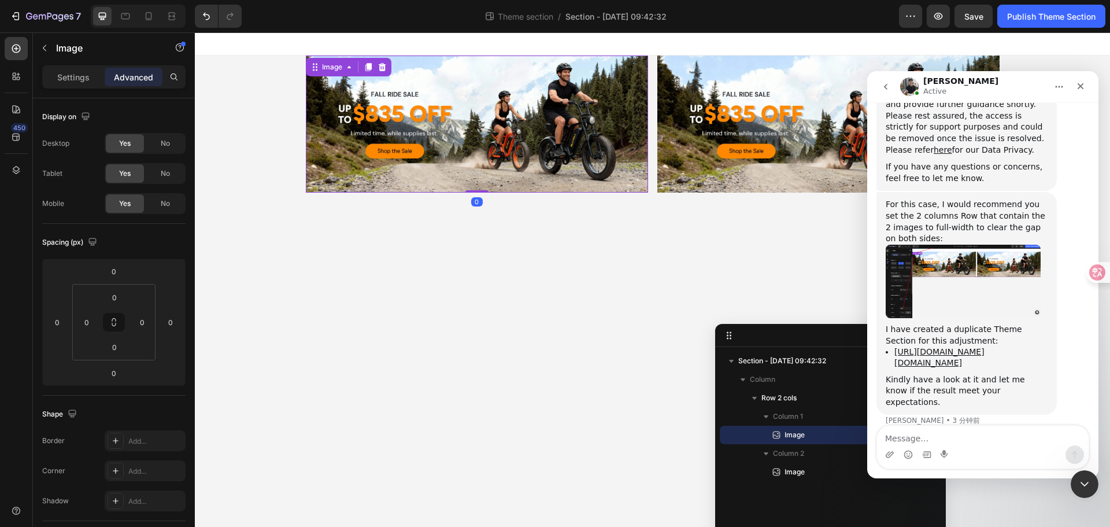
click at [334, 142] on img at bounding box center [477, 123] width 342 height 137
click at [48, 71] on div "Settings" at bounding box center [74, 77] width 58 height 18
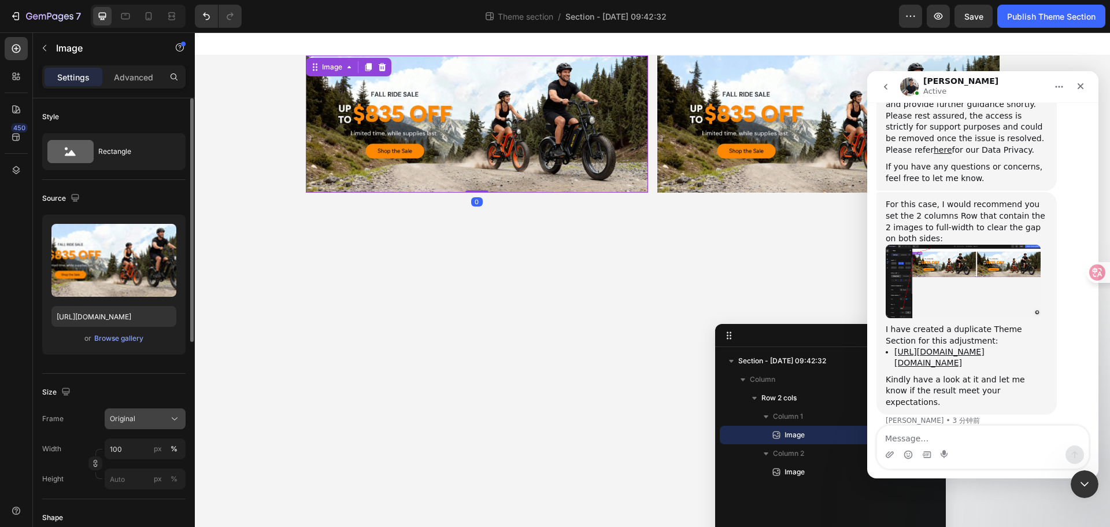
click at [176, 419] on icon at bounding box center [175, 419] width 12 height 12
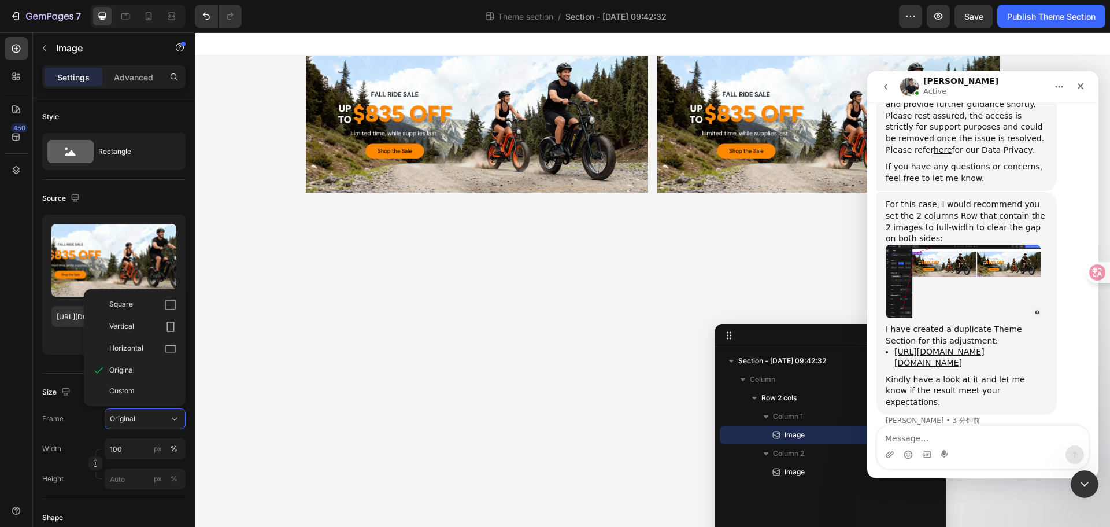
click at [228, 410] on body "Image 0 Image Row Root Drag & drop element from sidebar or Explore Library Add …" at bounding box center [652, 279] width 915 height 494
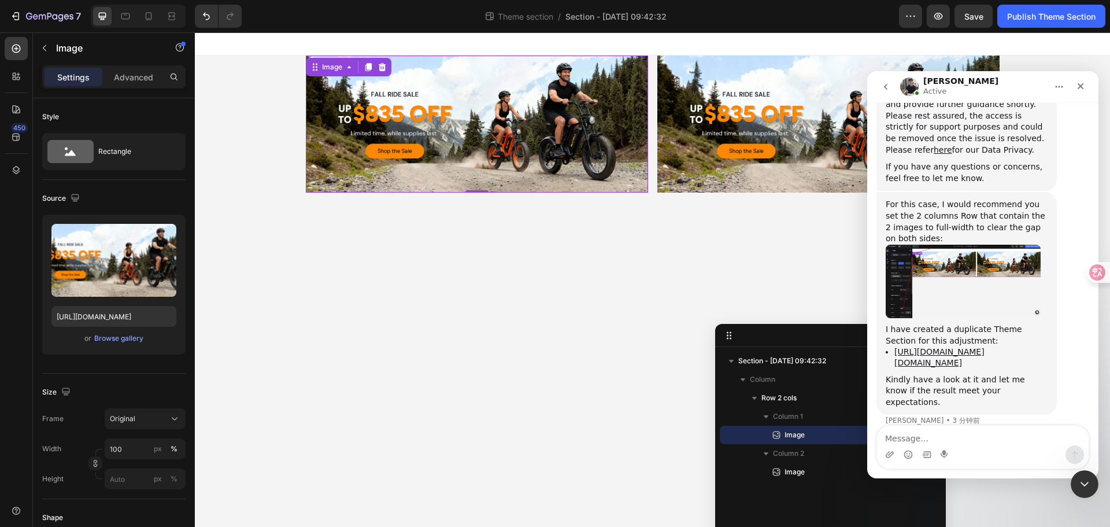
click at [433, 82] on img at bounding box center [477, 123] width 342 height 137
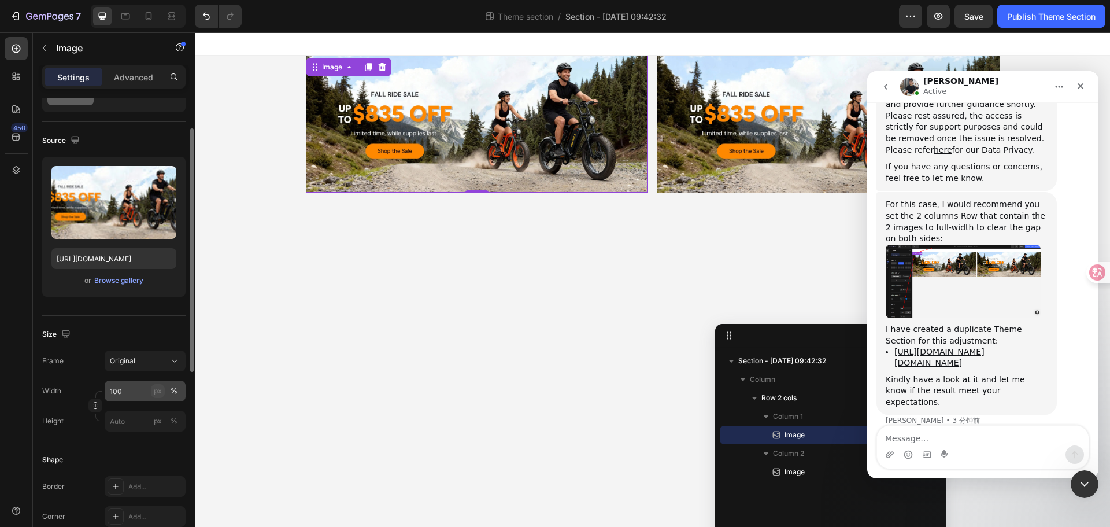
scroll to position [289, 0]
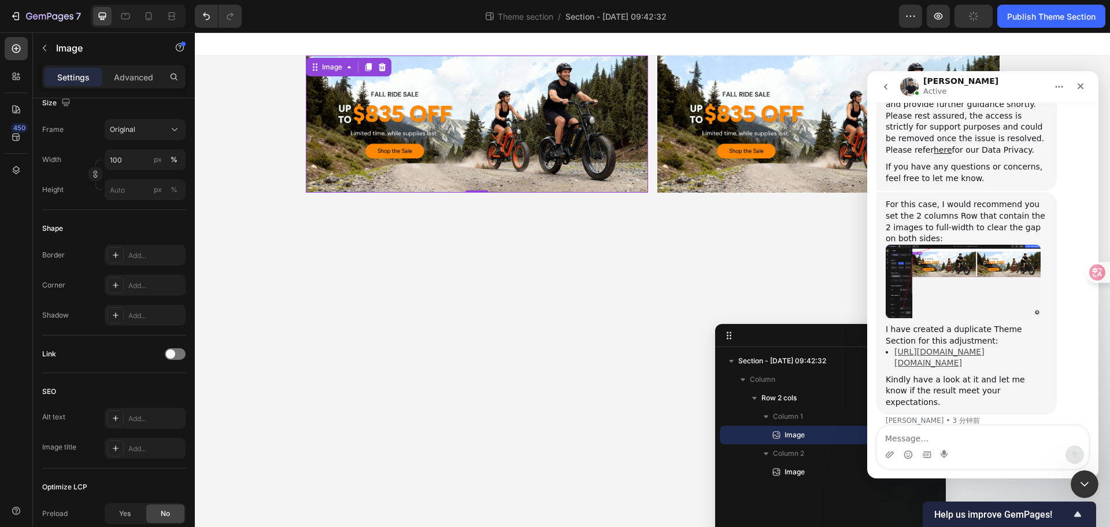
click at [937, 347] on link "https://builder.gempages.net/editor/section/576785878844703569/5865014204301319…" at bounding box center [939, 357] width 90 height 20
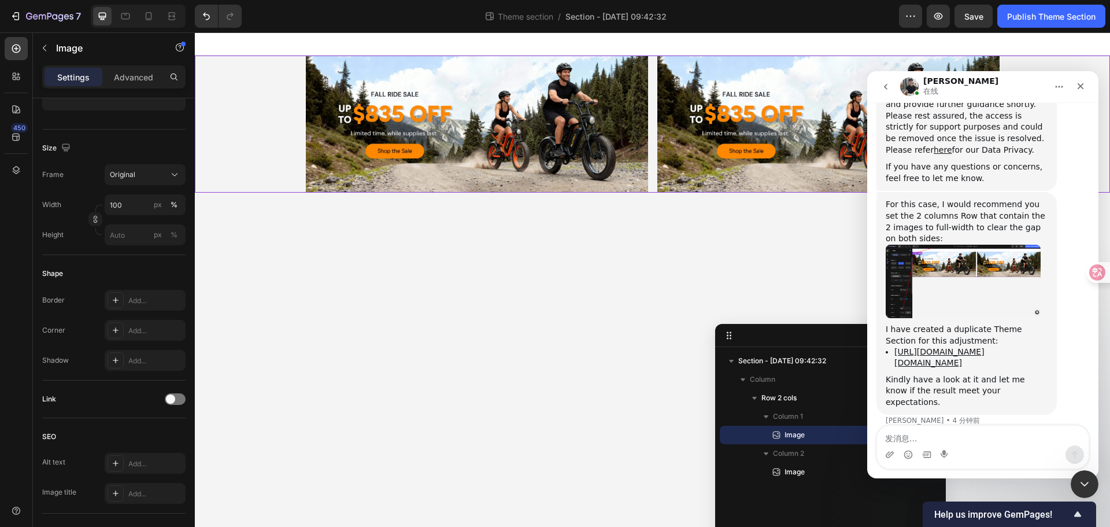
click at [265, 142] on div "Image Image Row" at bounding box center [652, 123] width 915 height 137
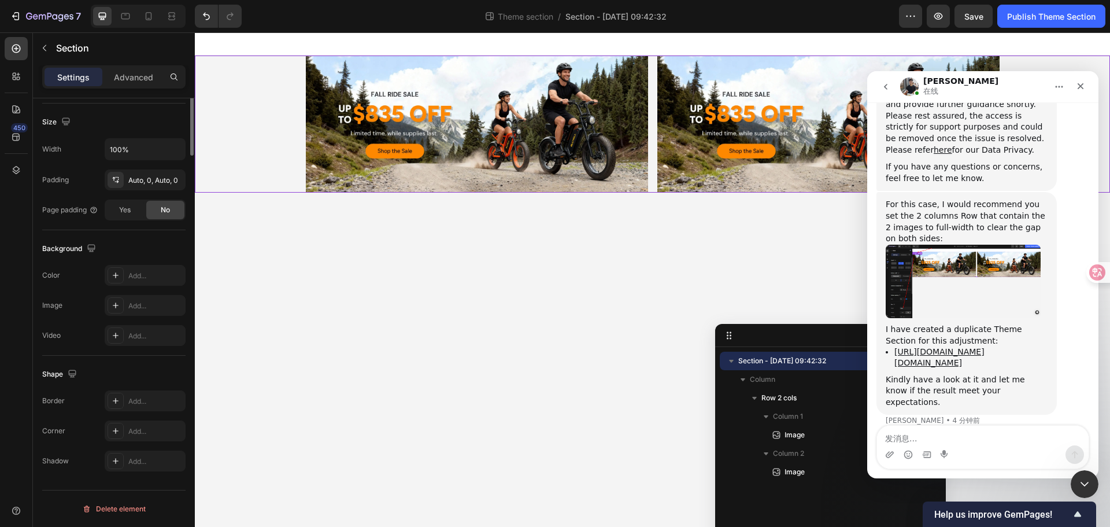
scroll to position [0, 0]
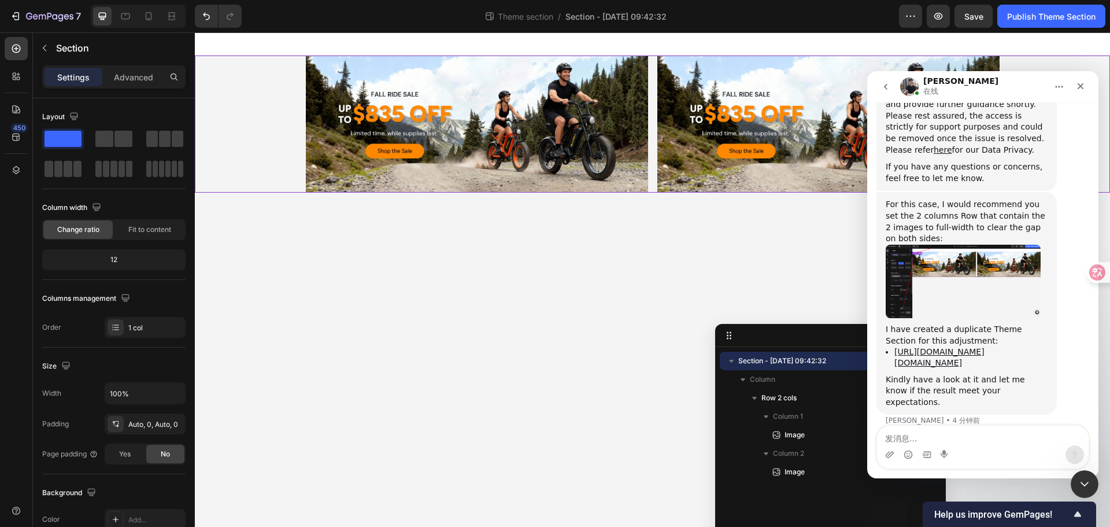
click at [953, 245] on img "Tony说…" at bounding box center [963, 281] width 155 height 73
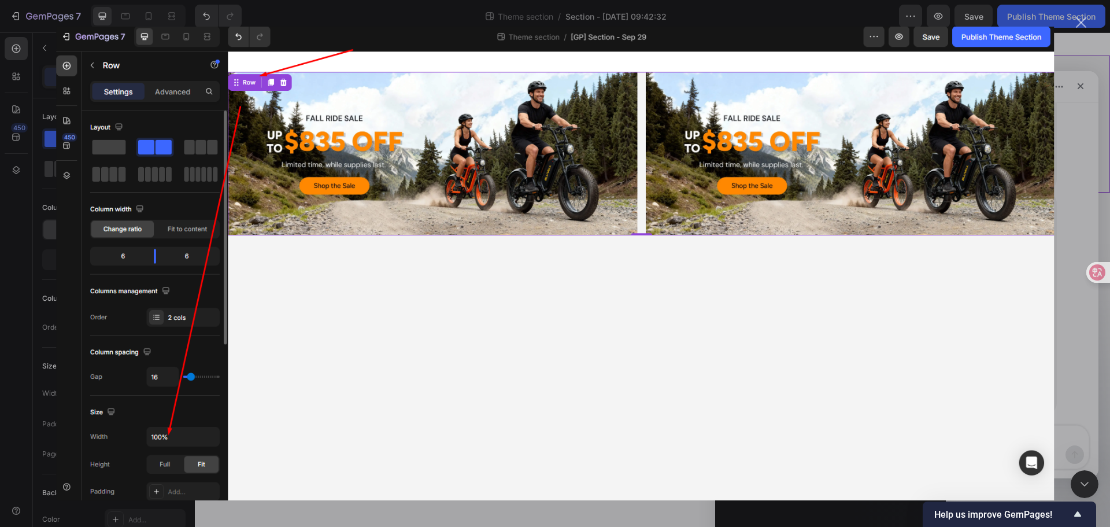
click at [421, 384] on img "关闭" at bounding box center [555, 264] width 998 height 474
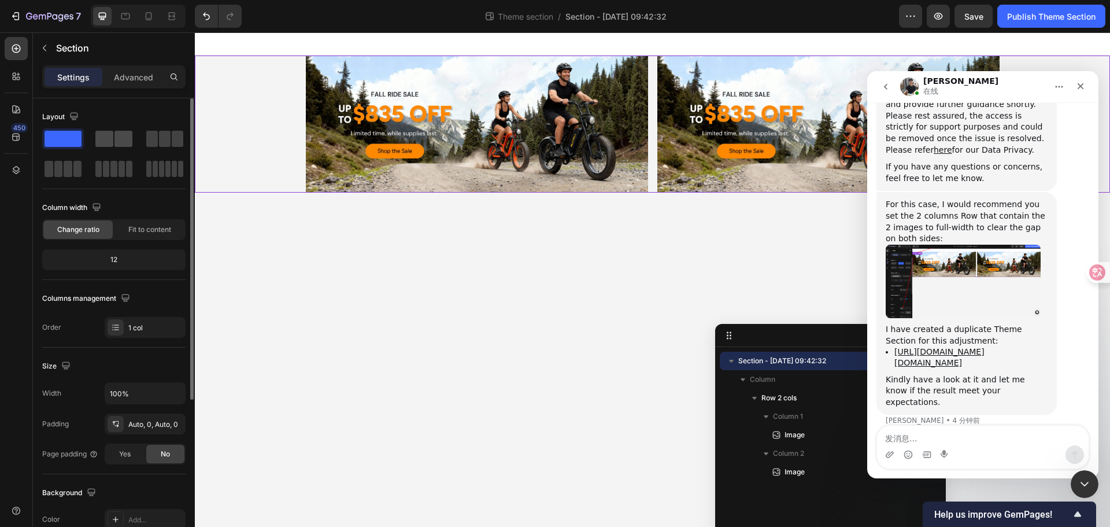
click at [118, 133] on span at bounding box center [123, 139] width 18 height 16
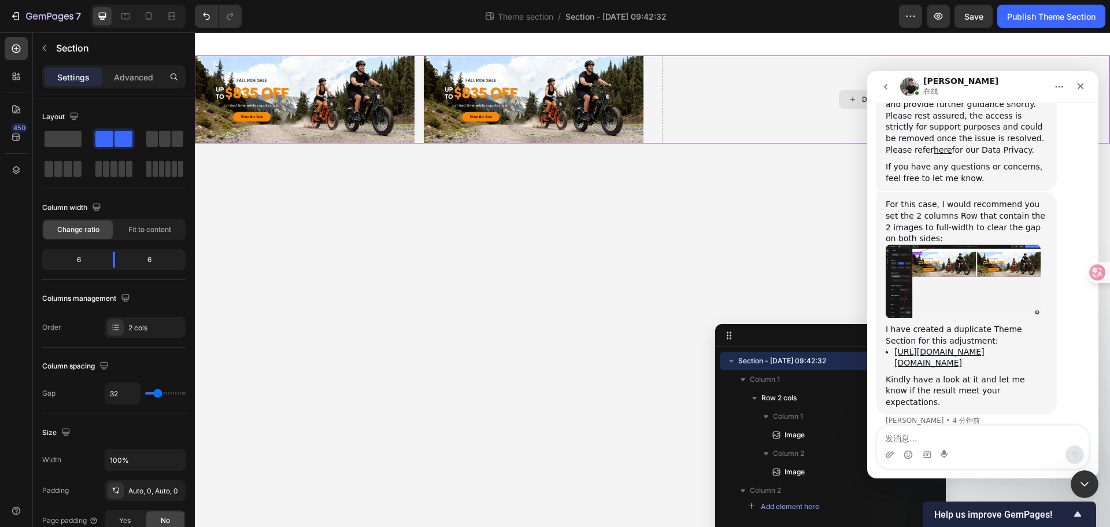
click at [686, 96] on div "Drop element here" at bounding box center [886, 99] width 449 height 88
click at [713, 80] on div "Drop element here" at bounding box center [886, 99] width 449 height 88
click at [930, 249] on img "Tony说…" at bounding box center [963, 281] width 155 height 73
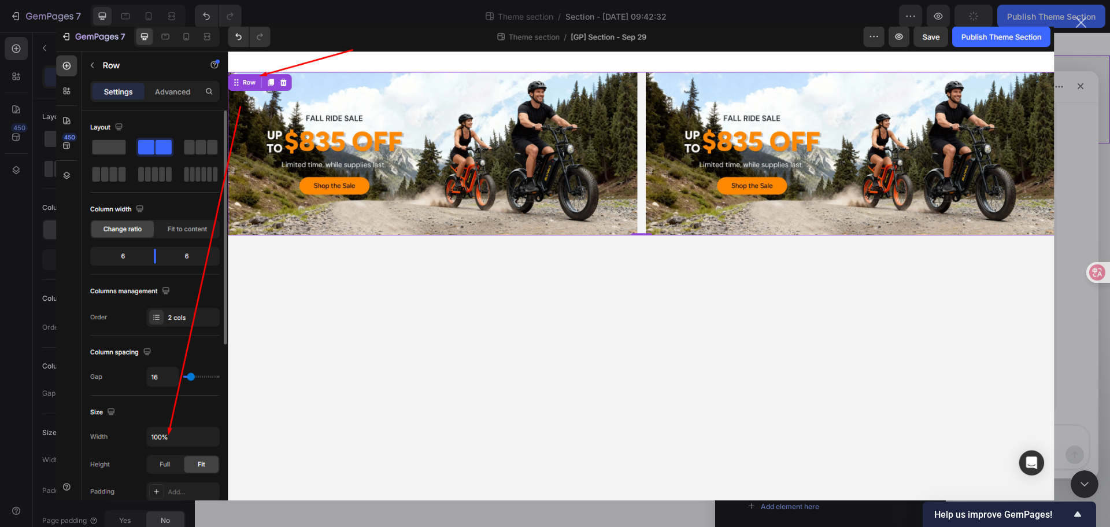
click at [1081, 25] on div "关闭" at bounding box center [1081, 22] width 11 height 11
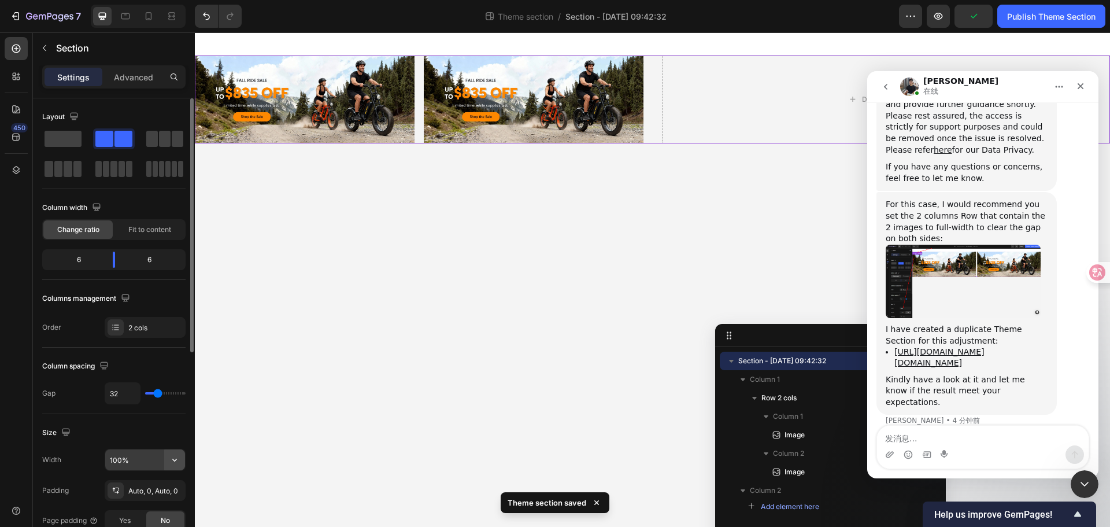
click at [174, 456] on icon "button" at bounding box center [175, 460] width 12 height 12
drag, startPoint x: 129, startPoint y: 506, endPoint x: 130, endPoint y: 498, distance: 8.7
click at [129, 506] on span "Default" at bounding box center [121, 511] width 24 height 10
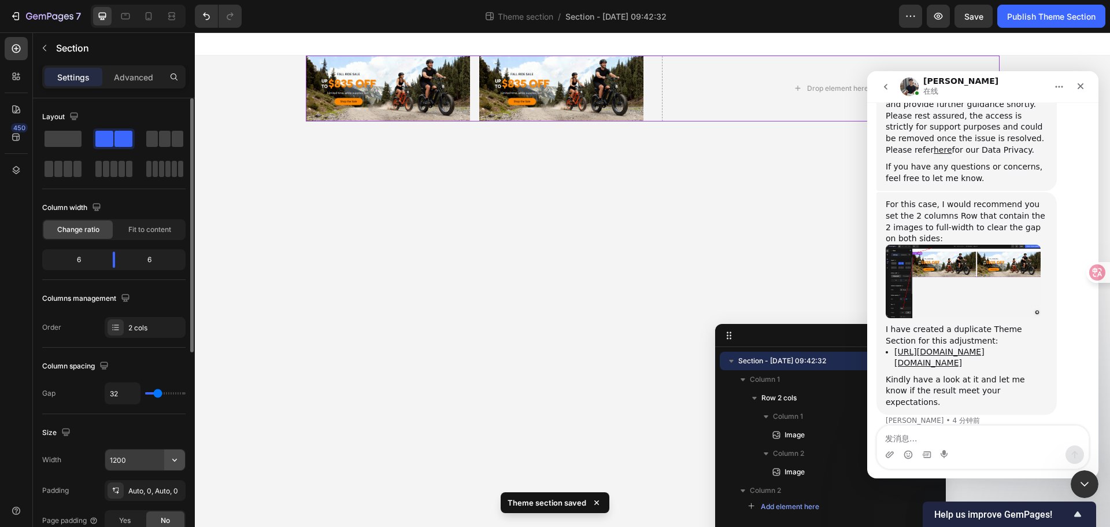
click at [179, 460] on icon "button" at bounding box center [175, 460] width 12 height 12
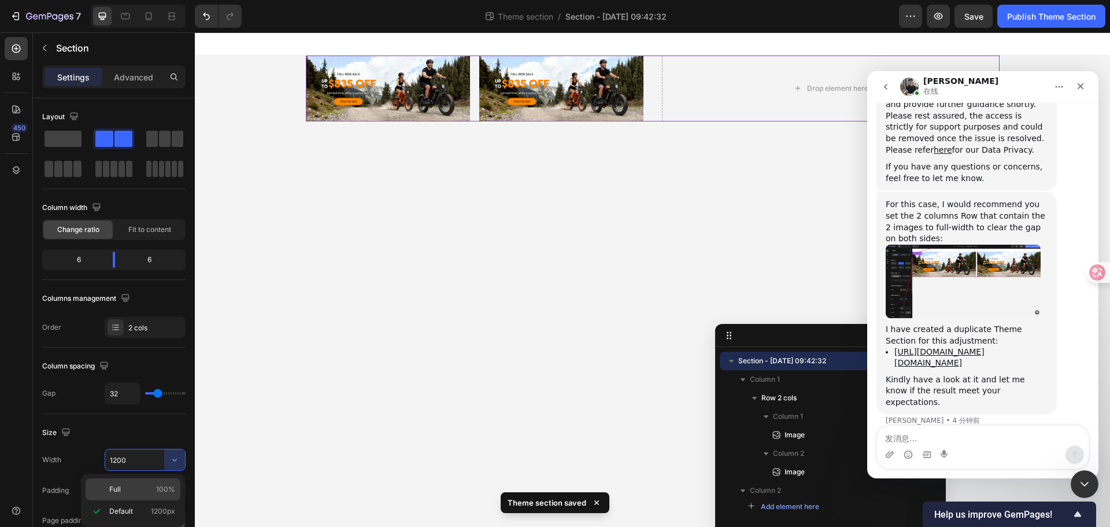
click at [149, 484] on p "Full 100%" at bounding box center [142, 489] width 66 height 10
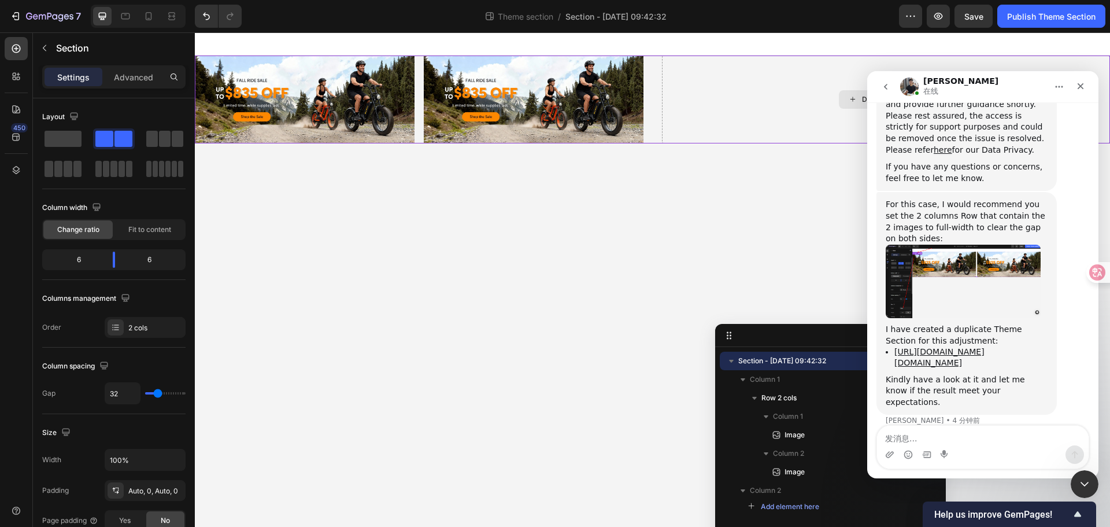
click at [683, 97] on div "Drop element here" at bounding box center [886, 99] width 449 height 88
click at [214, 17] on button "Undo/Redo" at bounding box center [206, 16] width 23 height 23
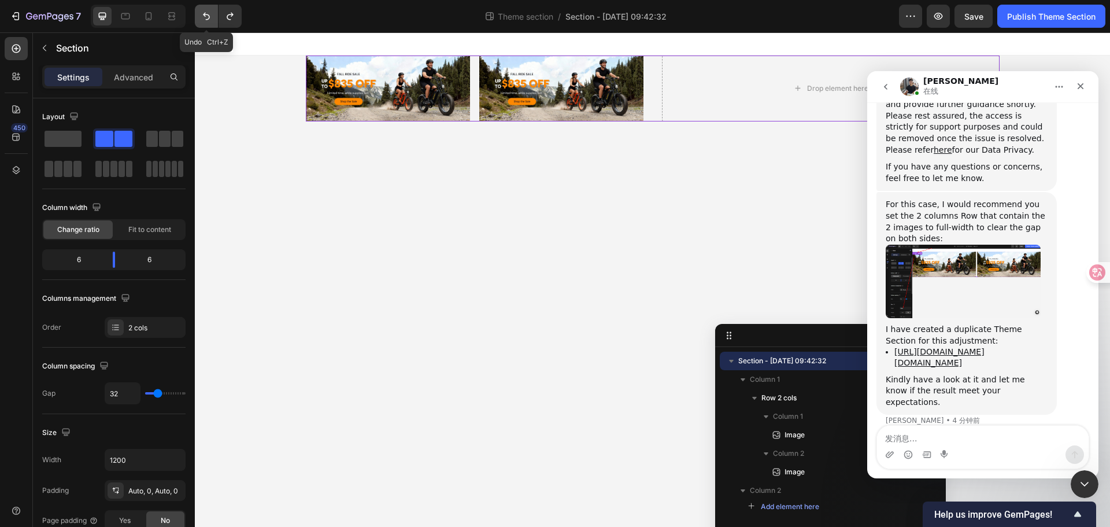
click at [214, 17] on button "Undo/Redo" at bounding box center [206, 16] width 23 height 23
type input "100%"
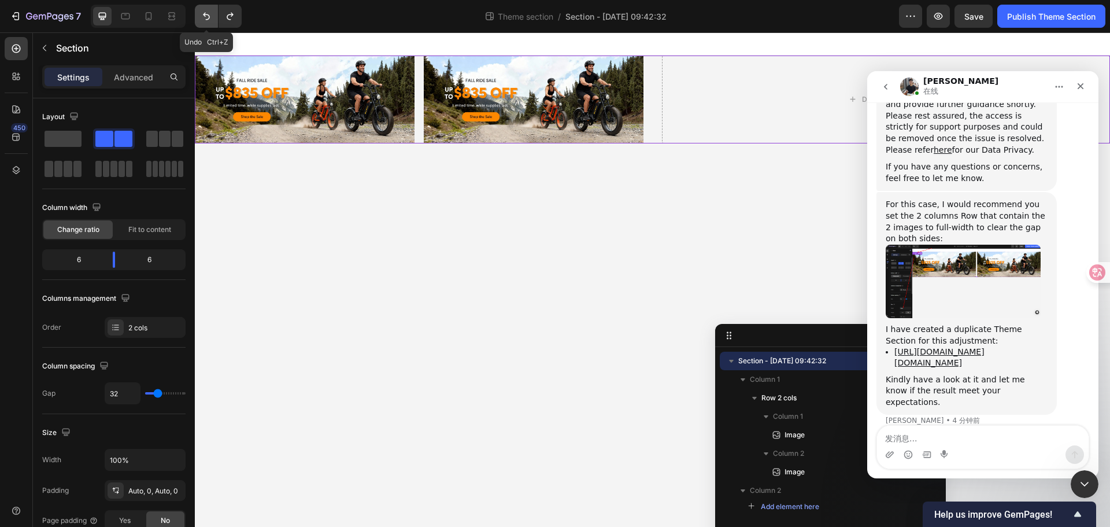
click at [214, 17] on button "Undo/Redo" at bounding box center [206, 16] width 23 height 23
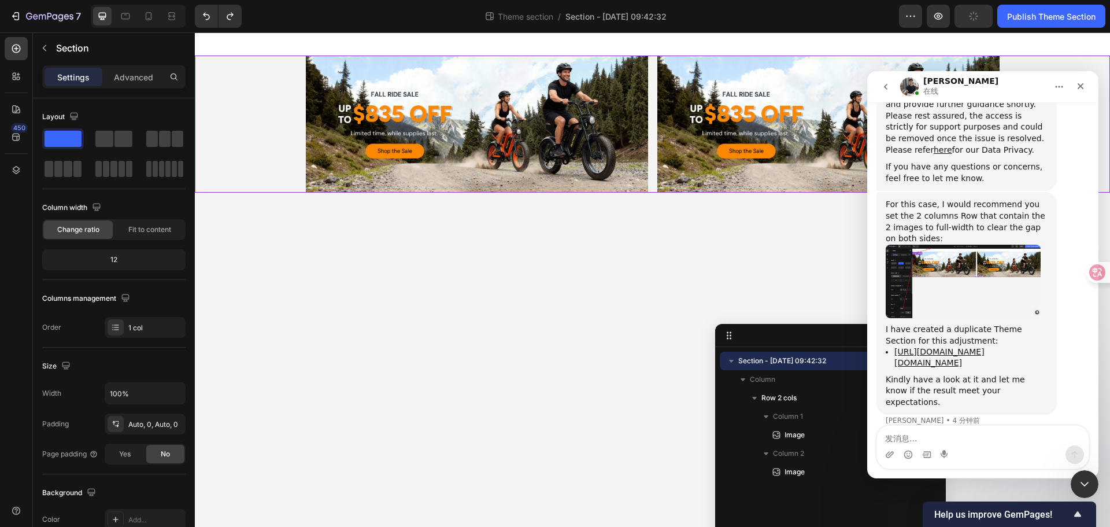
click at [280, 175] on div "Image Image Row" at bounding box center [652, 123] width 915 height 137
click at [905, 347] on link "https://builder.gempages.net/editor/section/576785878844703569/5865014204301319…" at bounding box center [939, 357] width 90 height 20
click at [121, 145] on span at bounding box center [123, 139] width 18 height 16
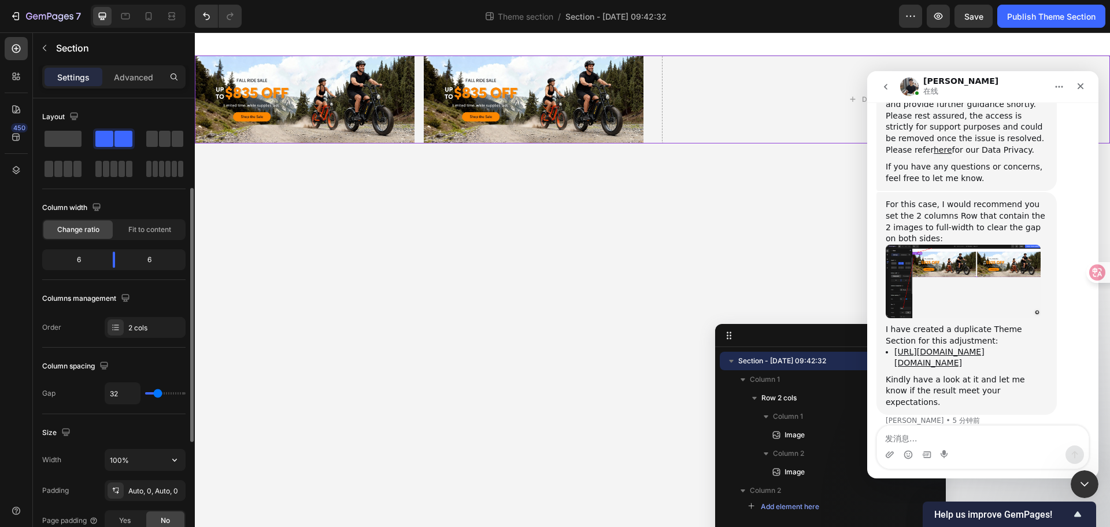
scroll to position [58, 0]
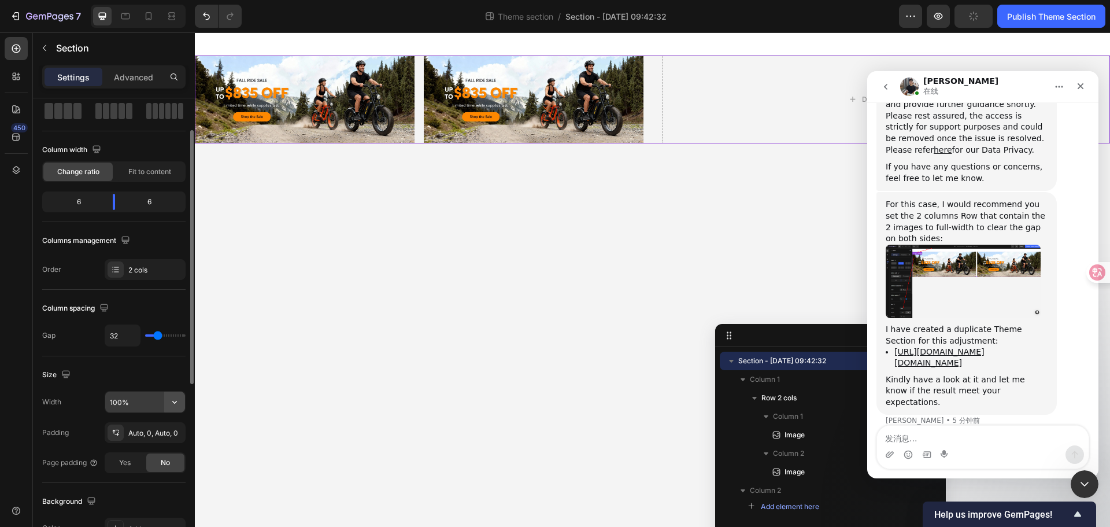
click at [177, 402] on icon "button" at bounding box center [175, 402] width 12 height 12
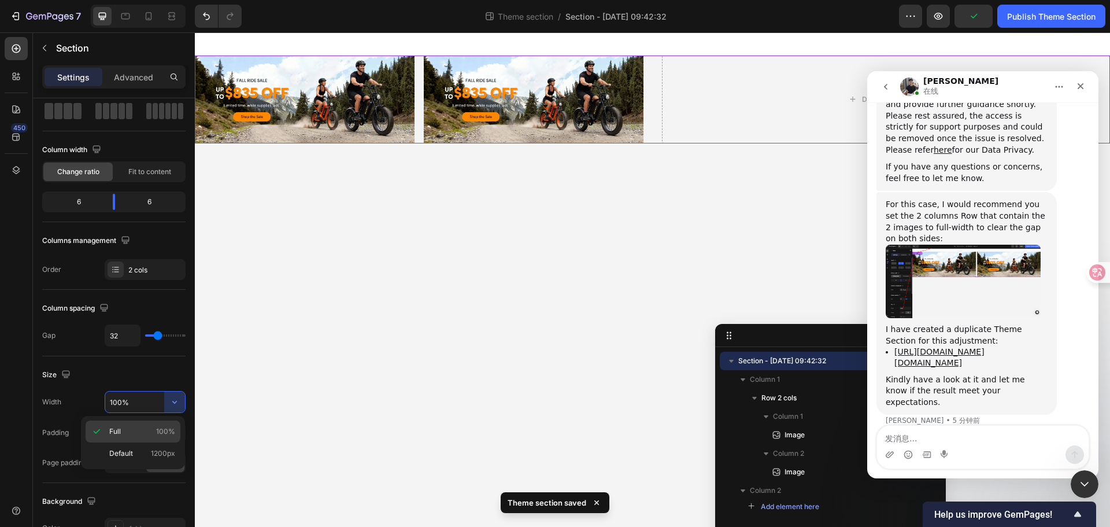
click at [129, 427] on p "Full 100%" at bounding box center [142, 431] width 66 height 10
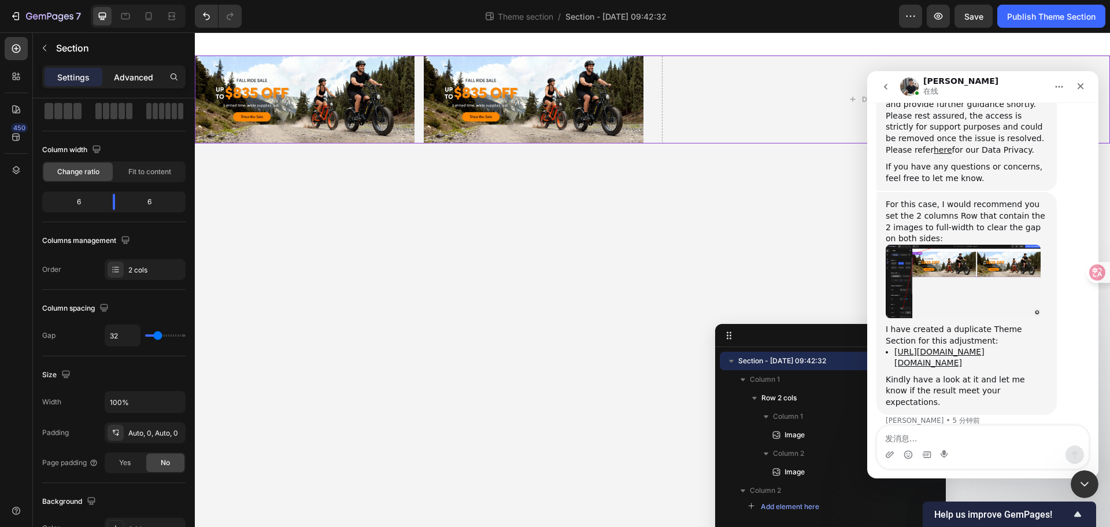
click at [124, 80] on p "Advanced" at bounding box center [133, 77] width 39 height 12
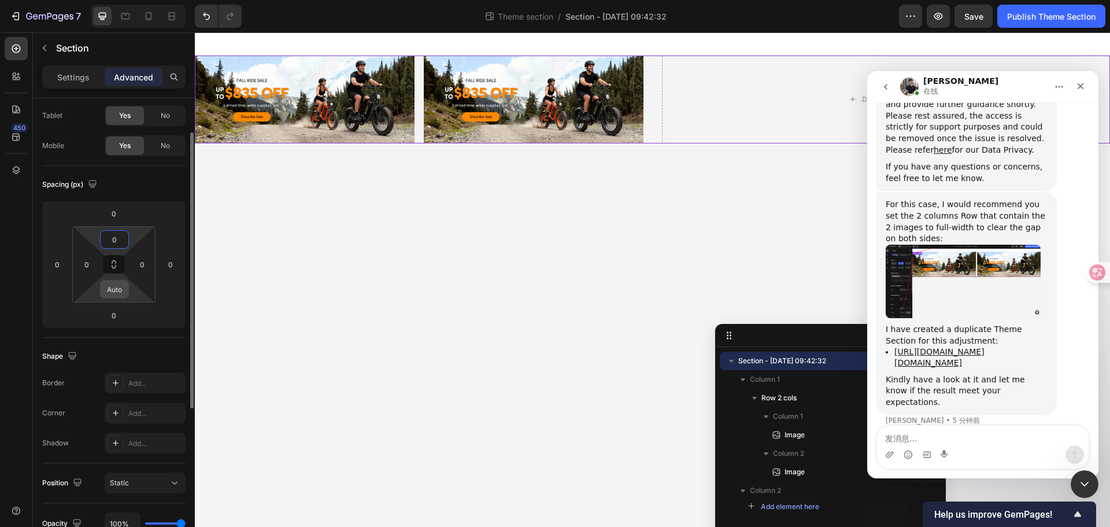
type input "0"
click at [288, 305] on body "Image Image Row Drop element here Root Drag & drop element from sidebar or Expl…" at bounding box center [652, 279] width 915 height 494
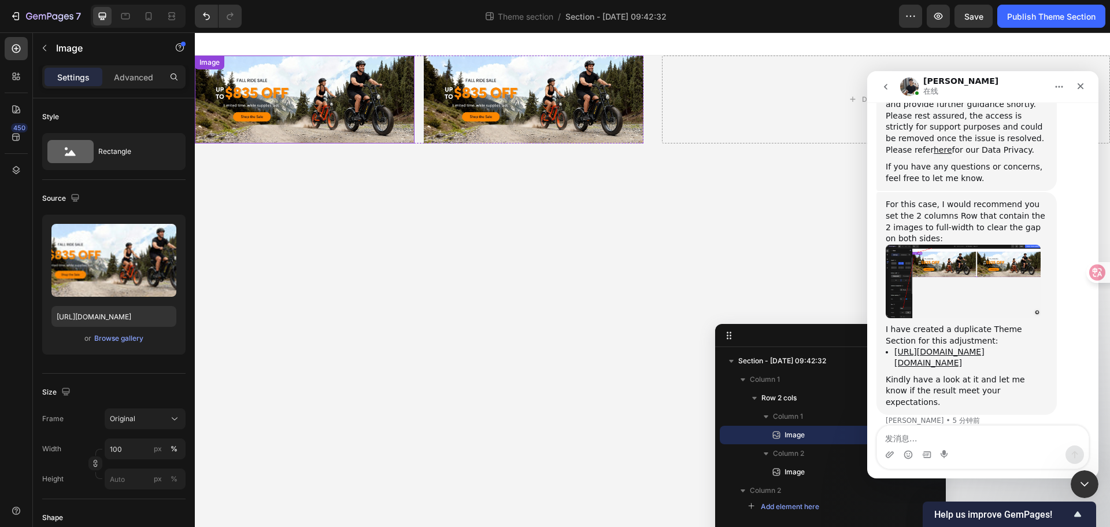
click at [342, 98] on img at bounding box center [305, 99] width 220 height 88
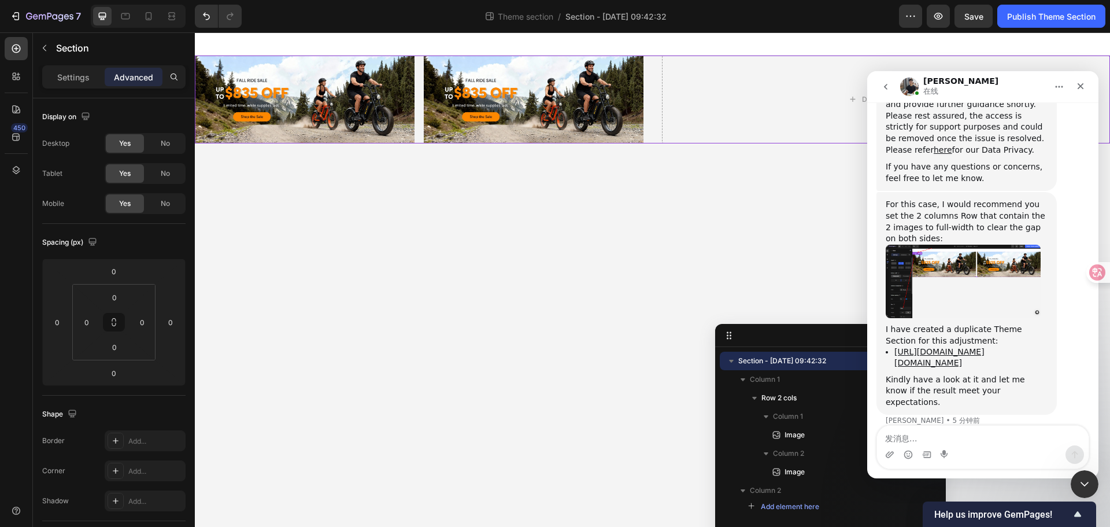
click at [647, 60] on div "Image Image Row Drop element here" at bounding box center [652, 99] width 915 height 88
click at [72, 69] on div "Settings" at bounding box center [74, 77] width 58 height 18
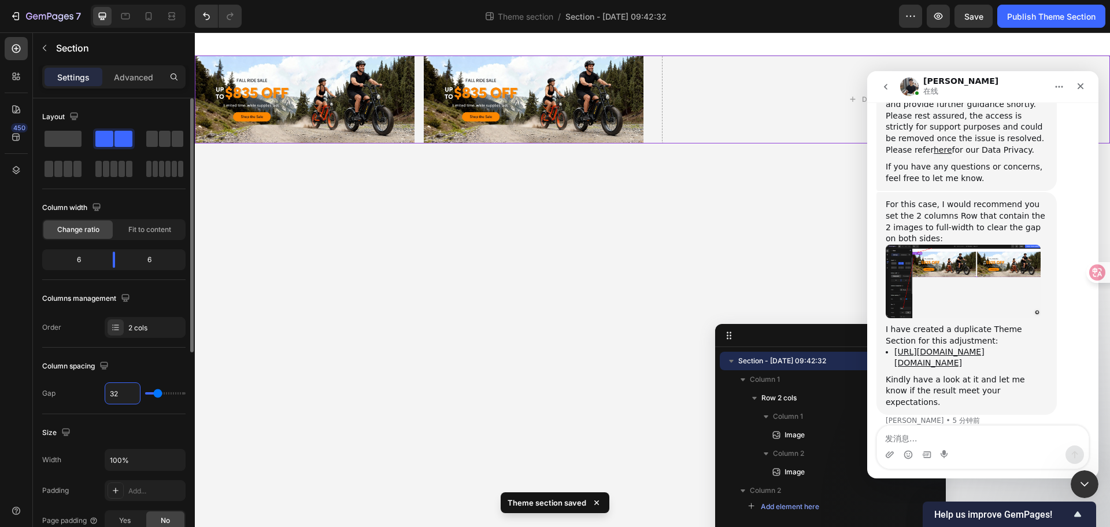
type input "1"
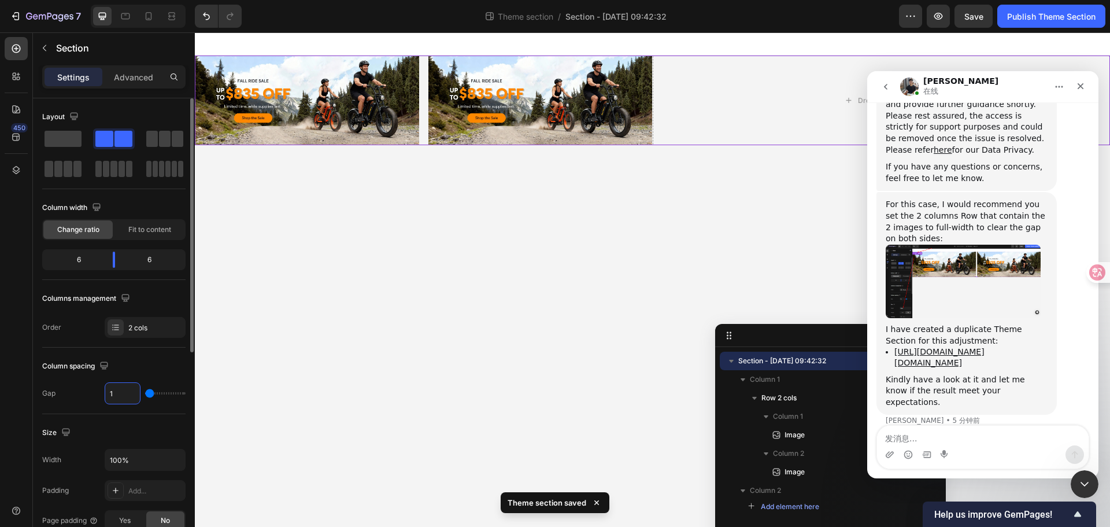
type input "16"
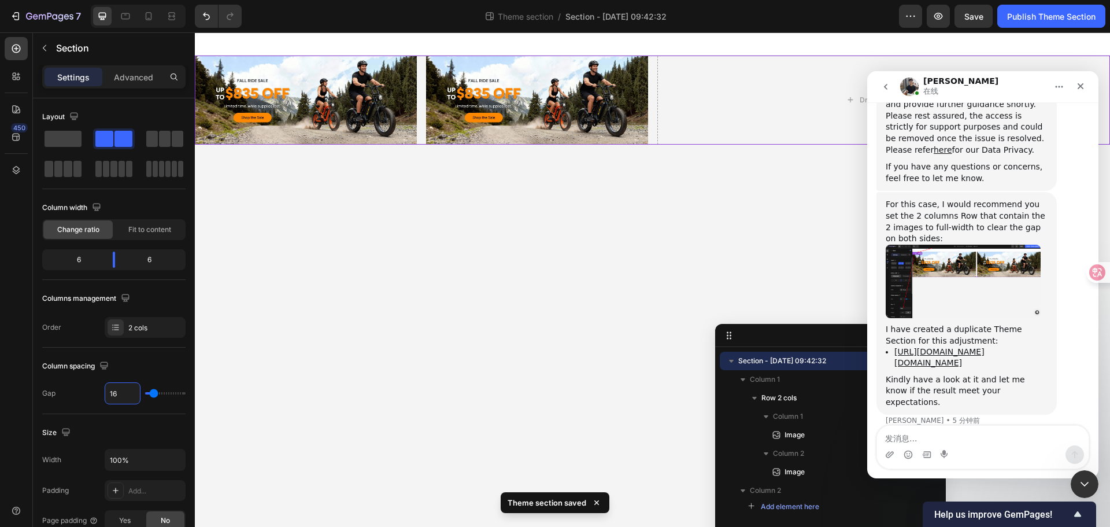
click at [379, 342] on body "Image Image Row Drop element here Root Drag & drop element from sidebar or Expl…" at bounding box center [652, 279] width 915 height 494
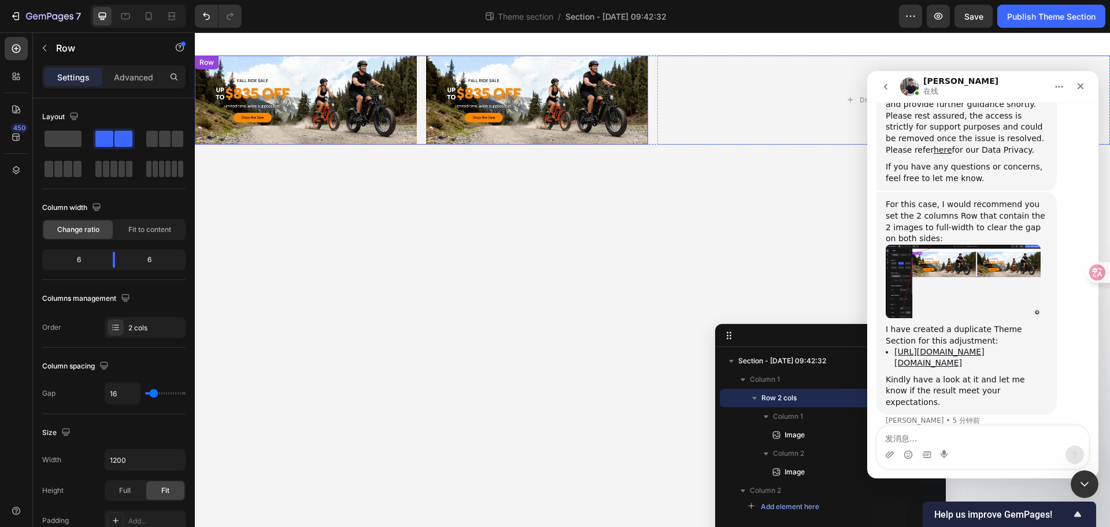
click at [424, 58] on div "Image Image Row" at bounding box center [421, 99] width 453 height 89
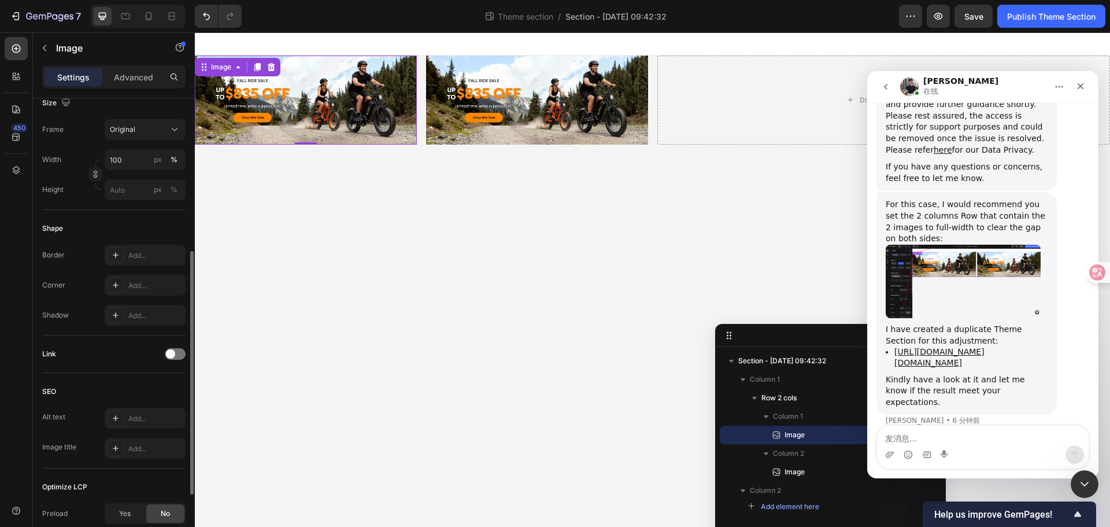
scroll to position [0, 0]
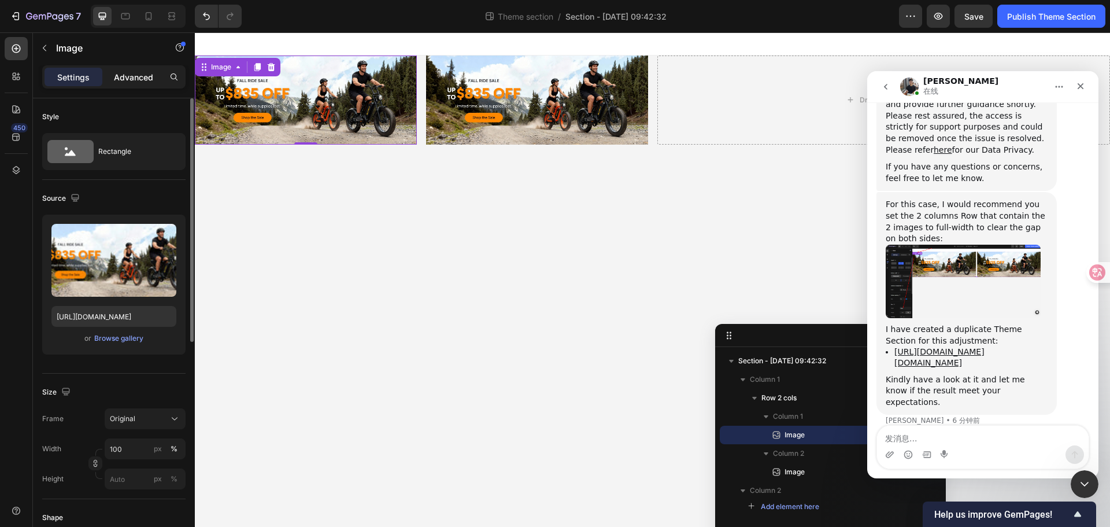
click at [150, 76] on p "Advanced" at bounding box center [133, 77] width 39 height 12
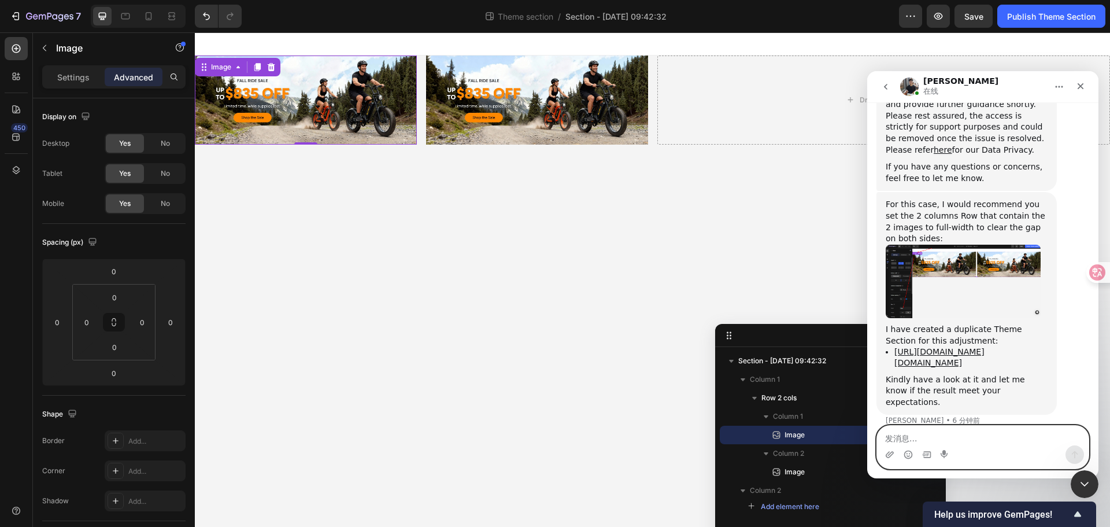
click at [912, 432] on textarea "发消息..." at bounding box center [983, 435] width 212 height 20
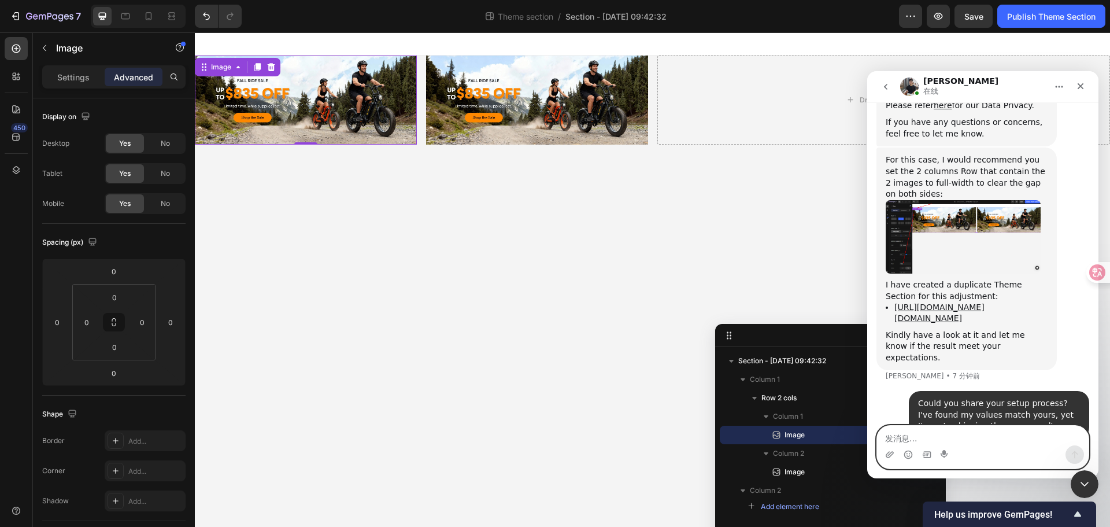
scroll to position [502, 0]
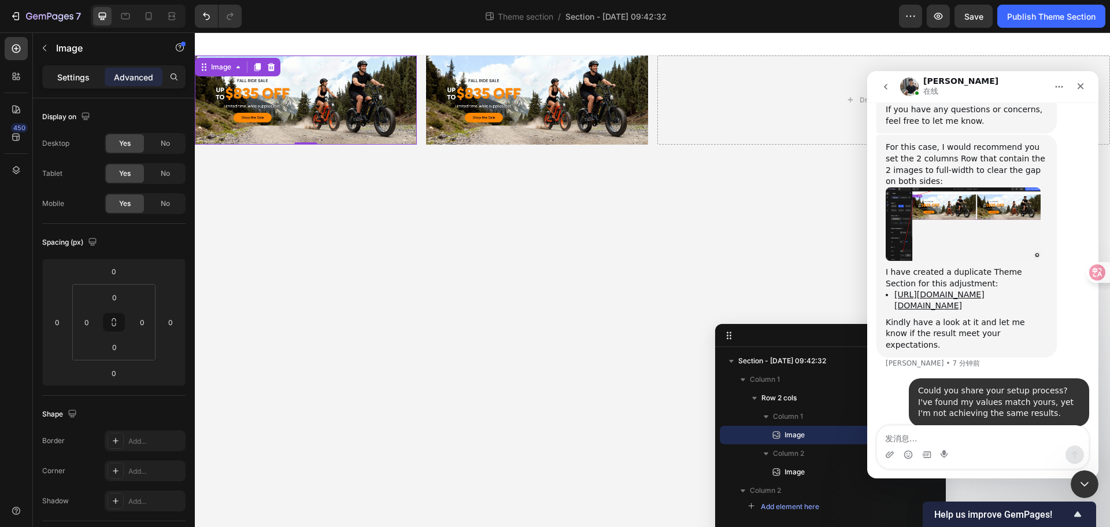
click at [68, 72] on p "Settings" at bounding box center [73, 77] width 32 height 12
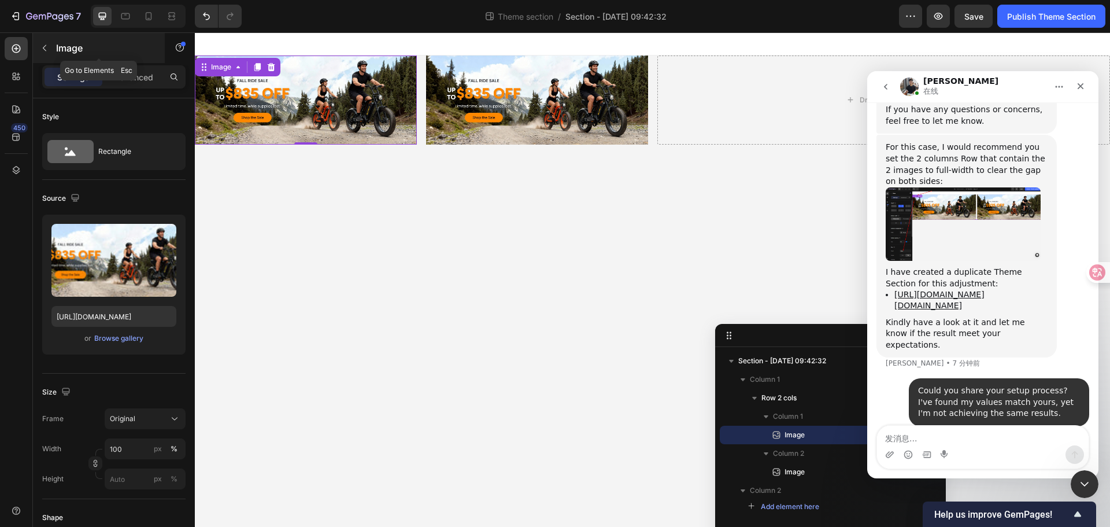
click at [60, 57] on div "Image" at bounding box center [99, 48] width 132 height 30
click at [321, 135] on img at bounding box center [306, 99] width 222 height 89
click at [47, 40] on button "button" at bounding box center [44, 48] width 18 height 18
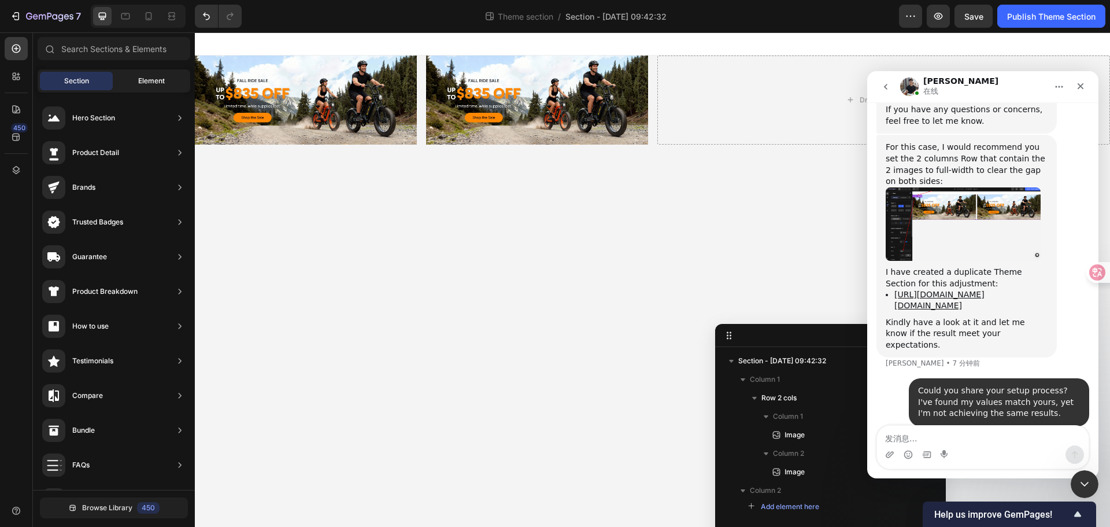
click at [143, 79] on span "Element" at bounding box center [151, 81] width 27 height 10
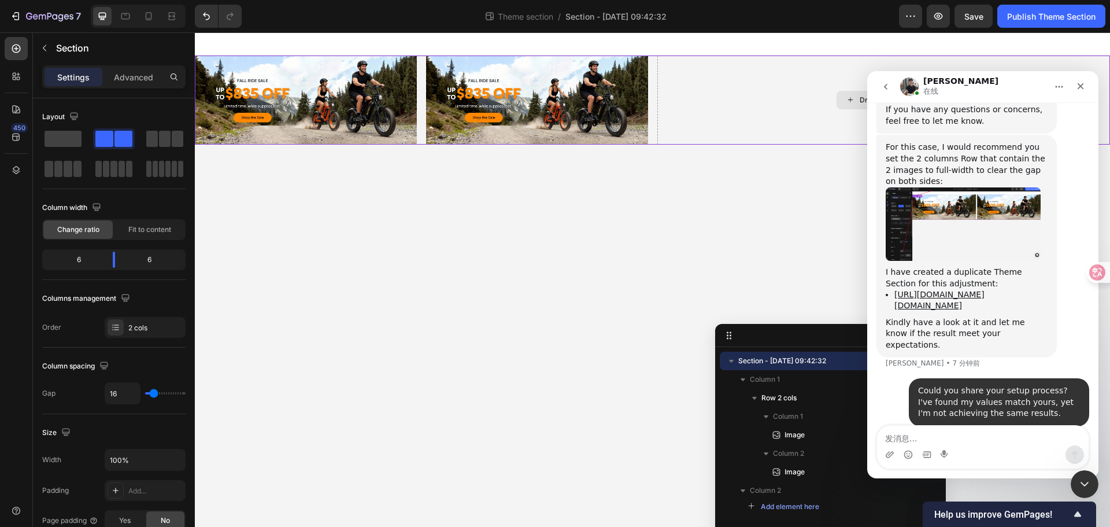
click at [709, 57] on div "Drop element here" at bounding box center [883, 99] width 453 height 89
click at [62, 133] on span at bounding box center [63, 139] width 37 height 16
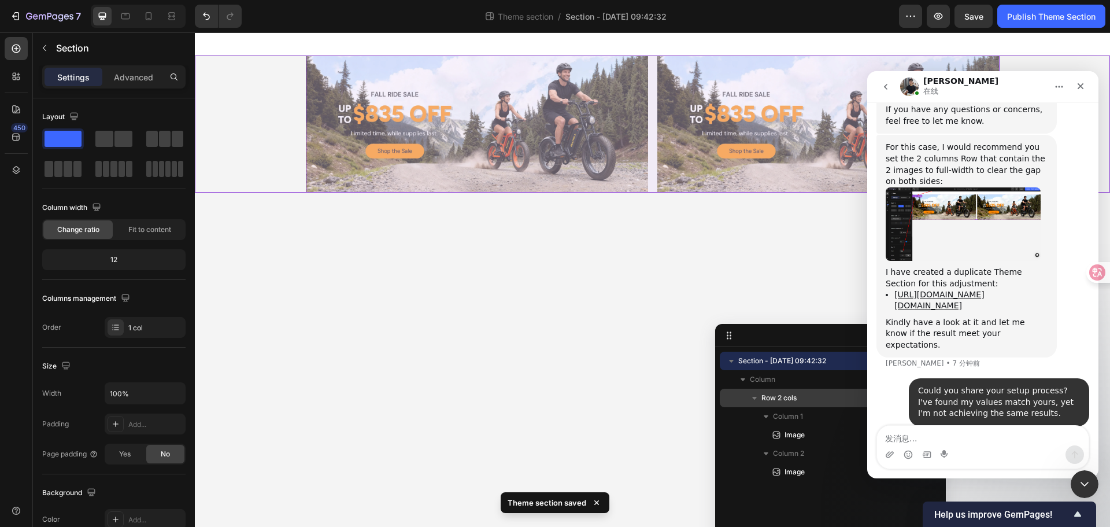
click at [793, 399] on span "Row 2 cols" at bounding box center [778, 398] width 35 height 12
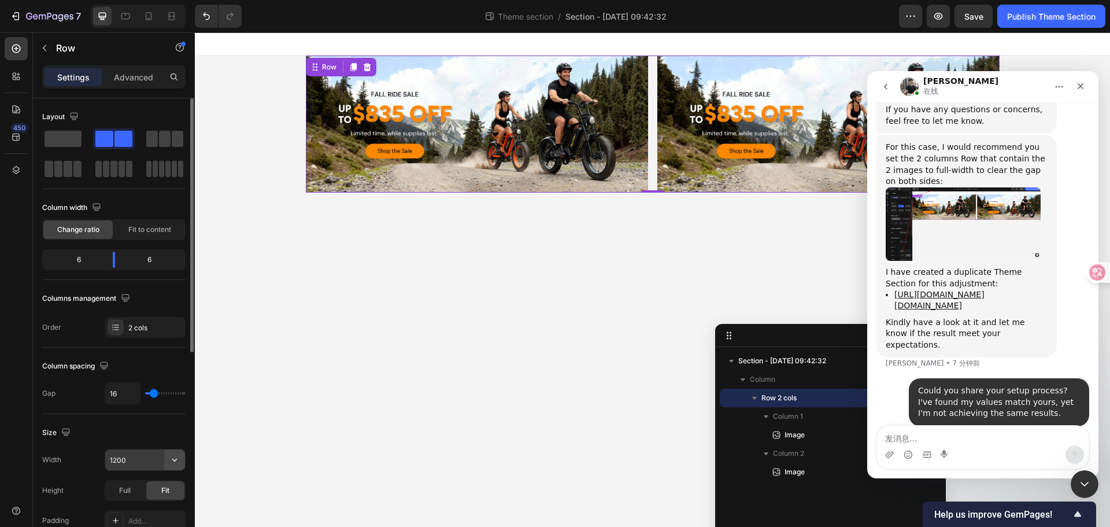
click at [175, 458] on icon "button" at bounding box center [175, 460] width 12 height 12
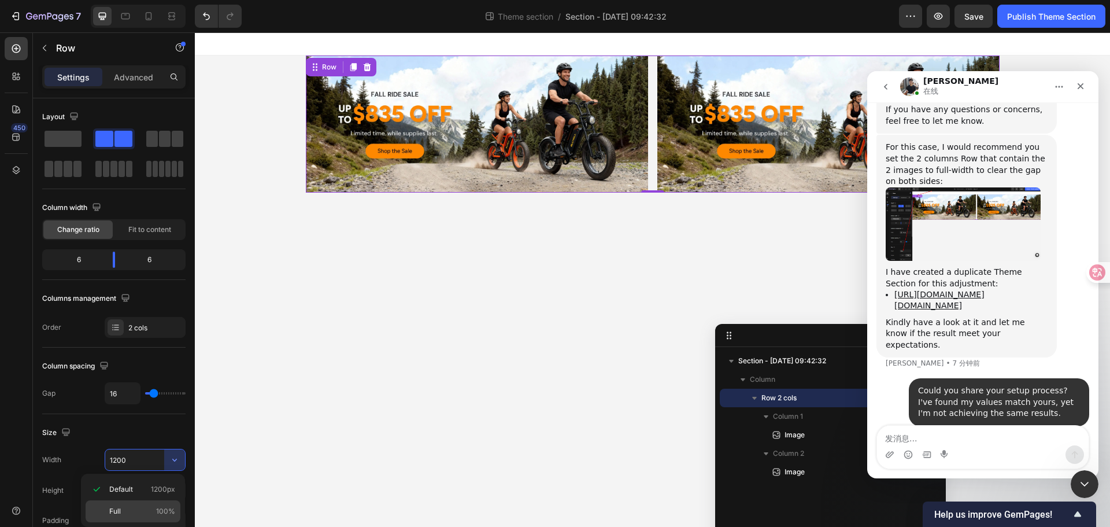
click at [138, 506] on p "Full 100%" at bounding box center [142, 511] width 66 height 10
type input "100%"
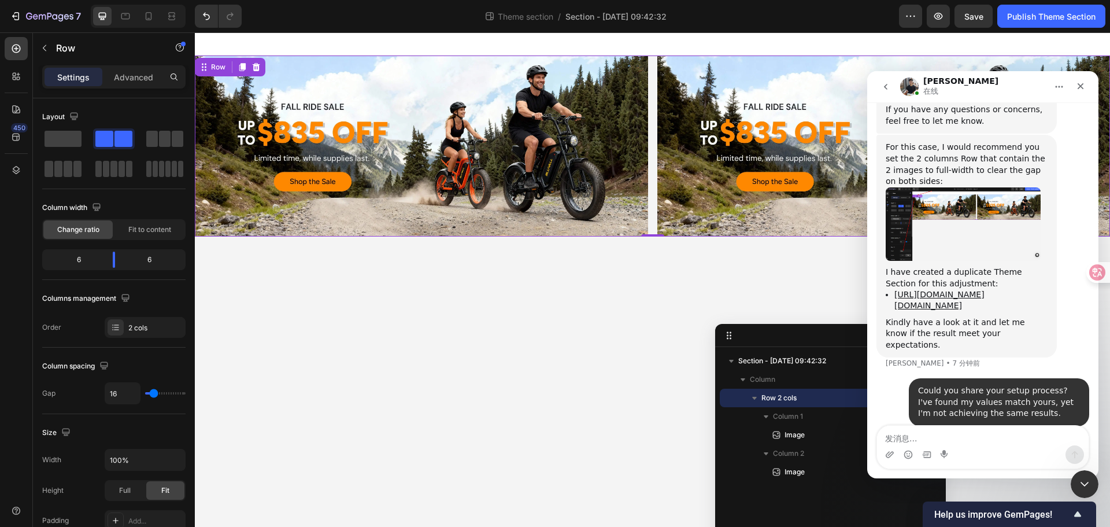
click at [601, 357] on body "Image Image Row 0 Root Drag & drop element from sidebar or Explore Library Add …" at bounding box center [652, 279] width 915 height 494
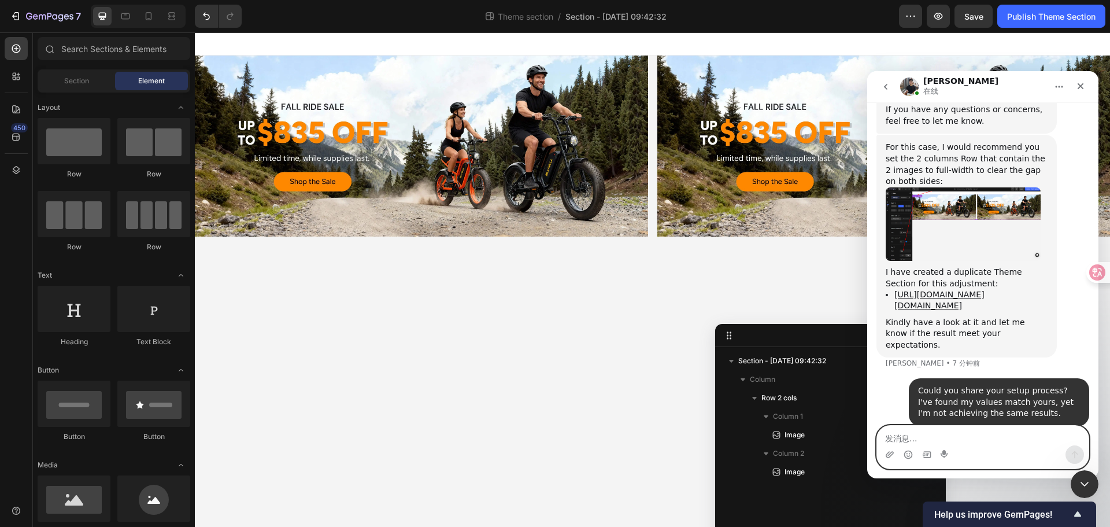
click at [924, 440] on textarea "发消息..." at bounding box center [983, 435] width 212 height 20
type textarea "ooh I get it"
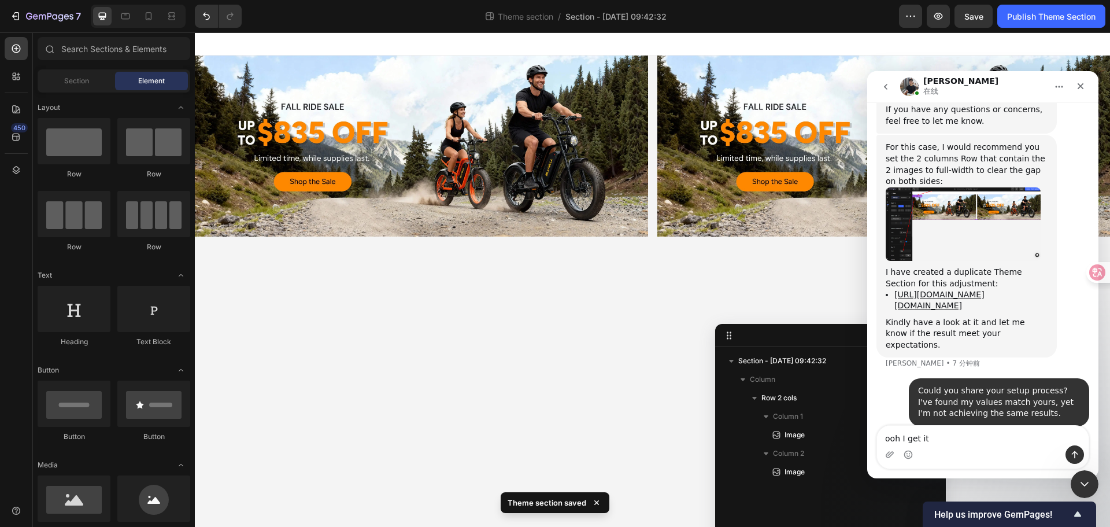
click at [1064, 456] on div "Intercom Messenger" at bounding box center [983, 454] width 212 height 18
click at [1074, 450] on icon "发送消息…" at bounding box center [1074, 454] width 9 height 9
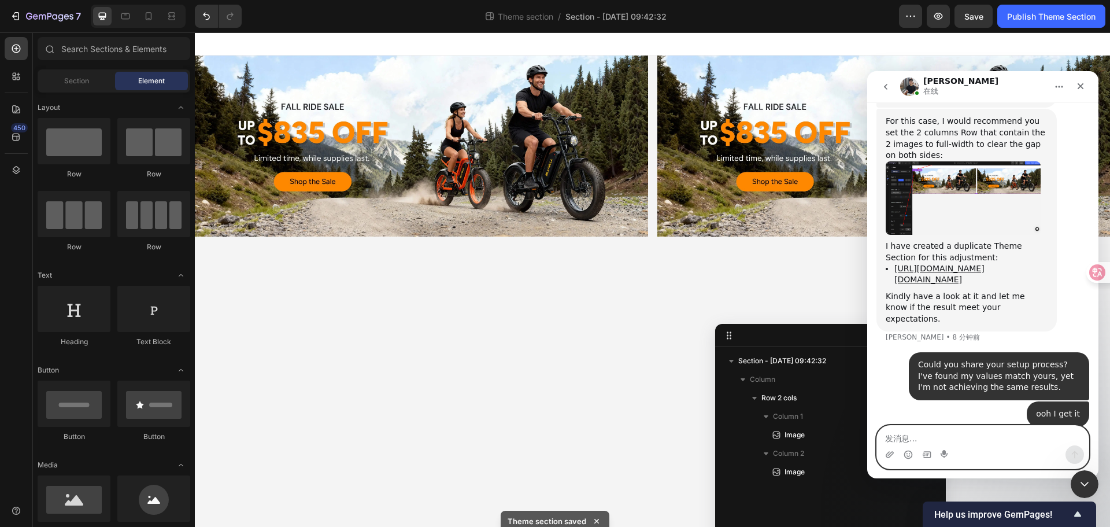
click at [982, 442] on textarea "发消息..." at bounding box center [983, 435] width 212 height 20
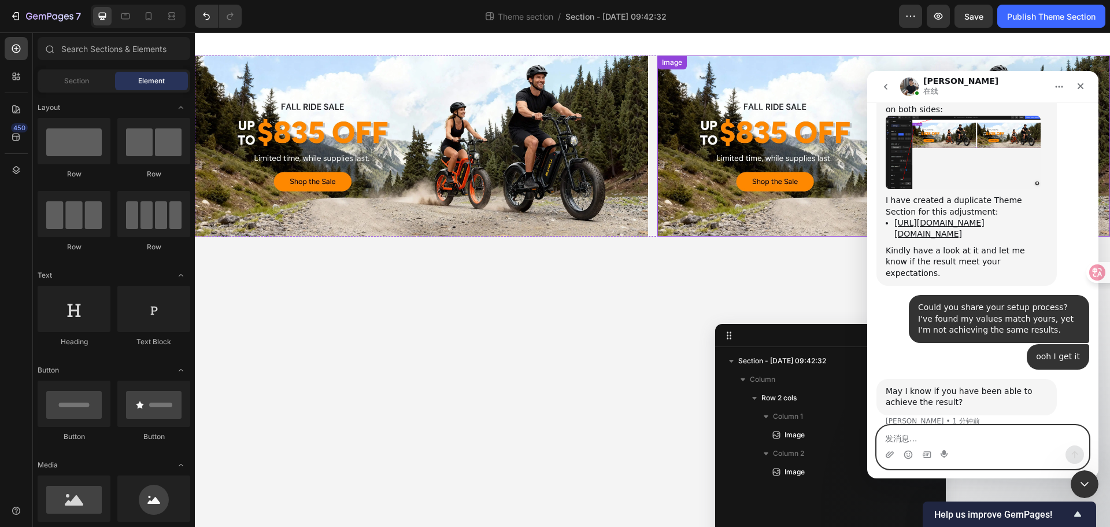
scroll to position [609, 0]
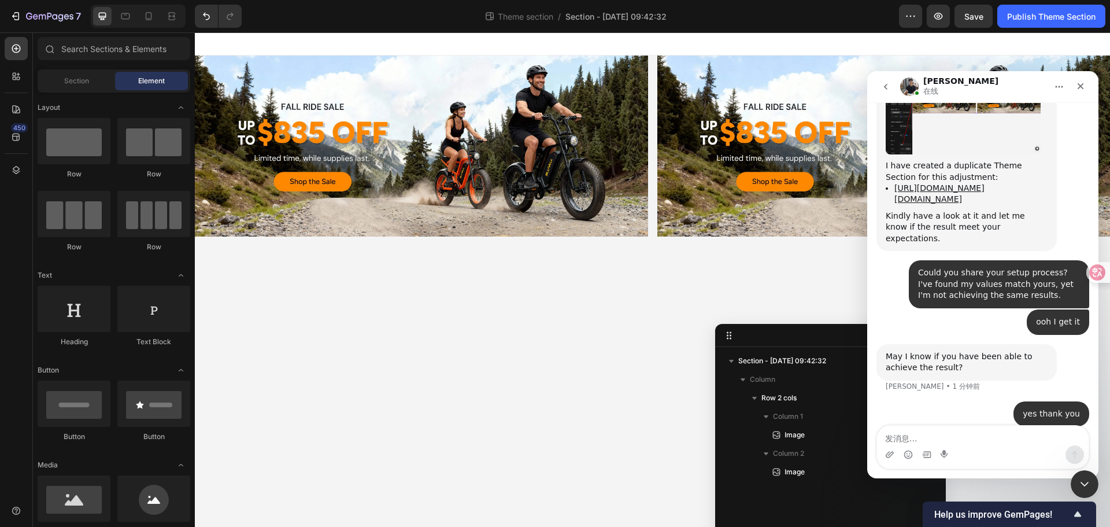
click at [408, 309] on body "Image Image Row Root Drag & drop element from sidebar or Explore Library Add se…" at bounding box center [652, 279] width 915 height 494
click at [142, 15] on div at bounding box center [148, 16] width 18 height 18
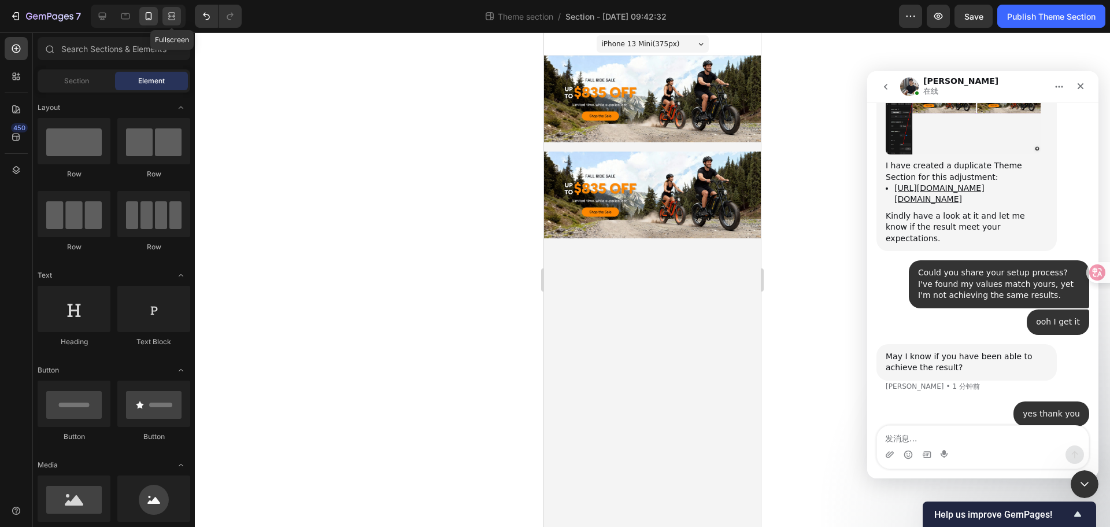
click at [178, 20] on div at bounding box center [171, 16] width 18 height 18
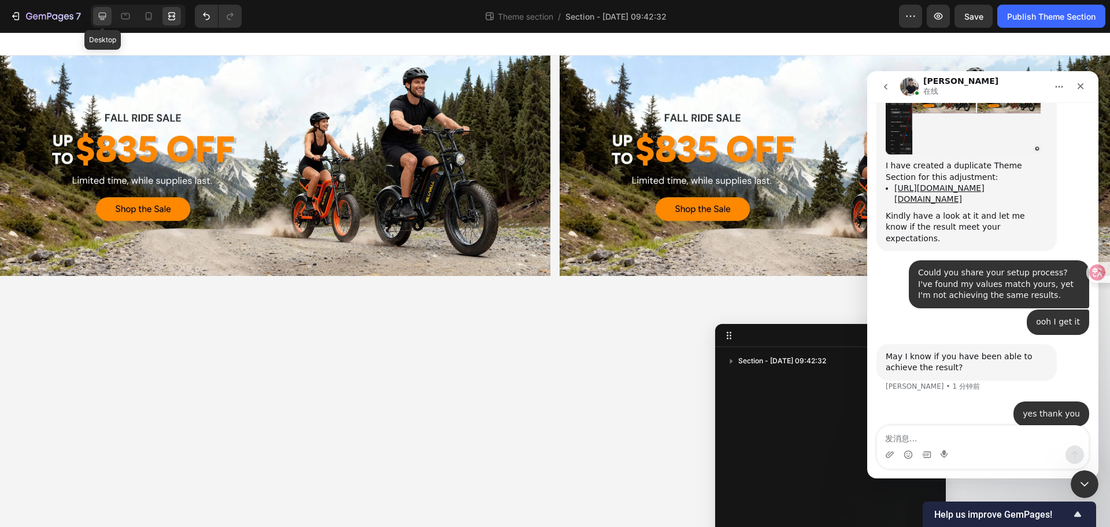
click at [102, 13] on icon at bounding box center [103, 17] width 8 height 8
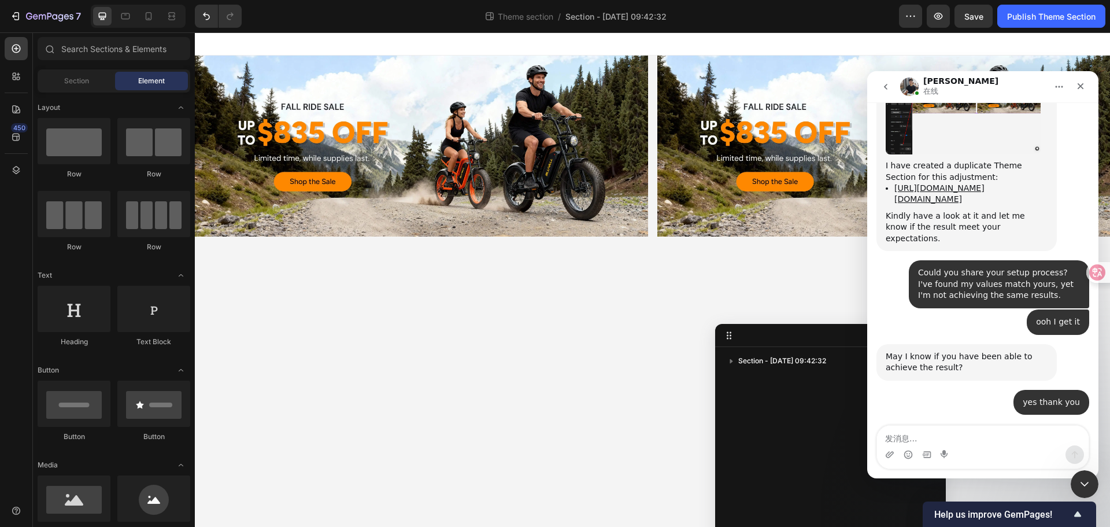
scroll to position [654, 0]
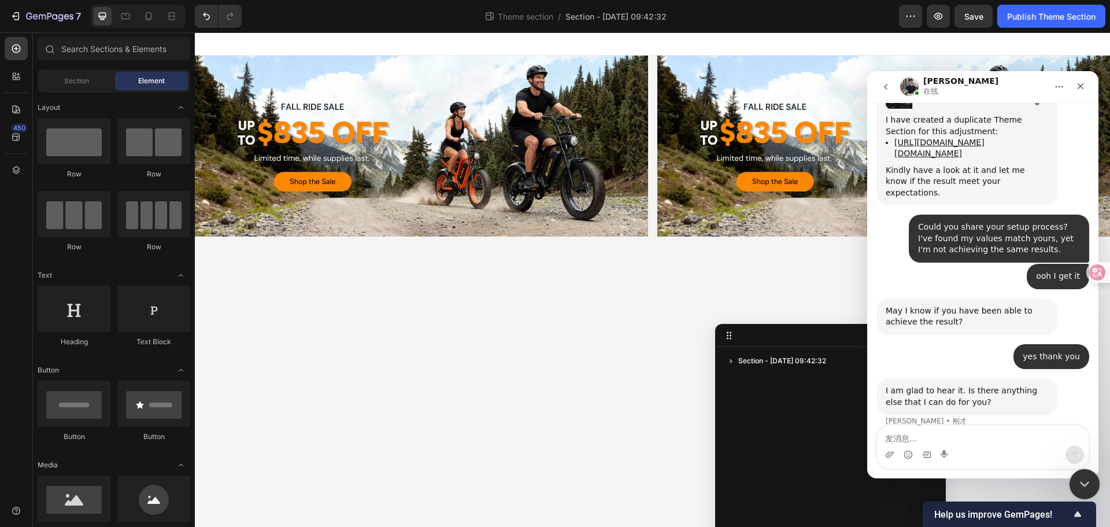
click at [1069, 481] on div "关闭 Intercom Messenger" at bounding box center [1083, 482] width 28 height 28
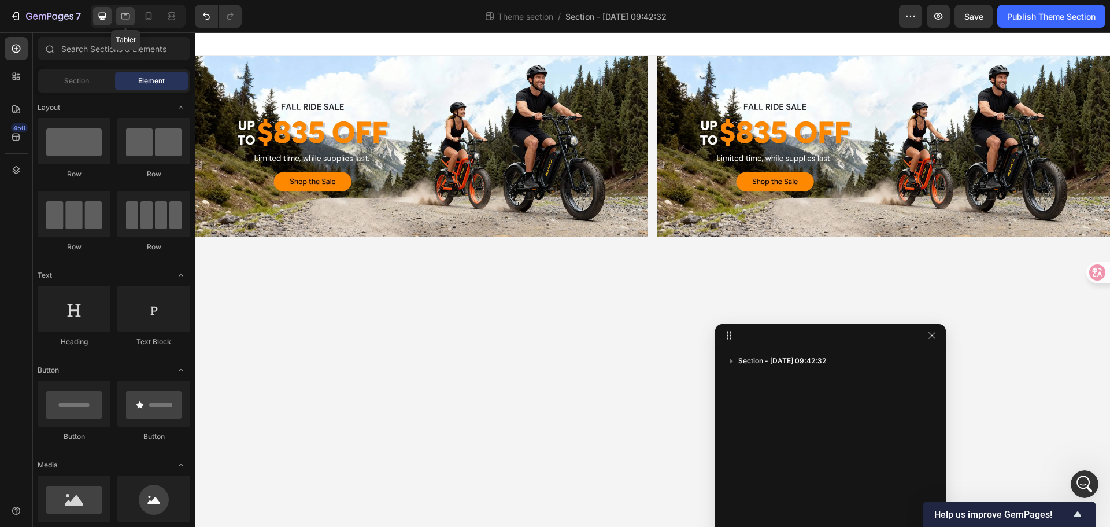
click at [126, 21] on icon at bounding box center [126, 16] width 12 height 12
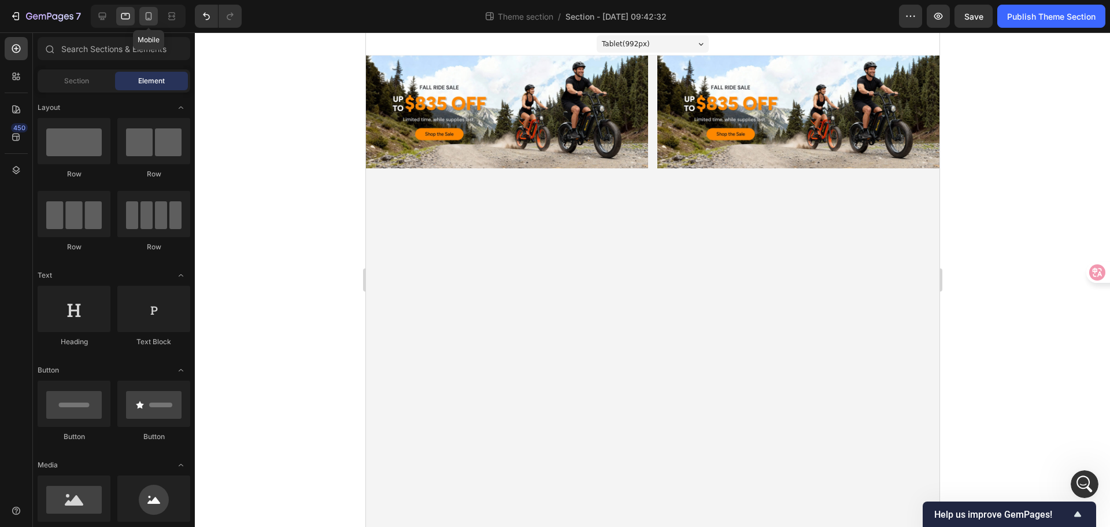
click at [150, 20] on icon at bounding box center [149, 16] width 12 height 12
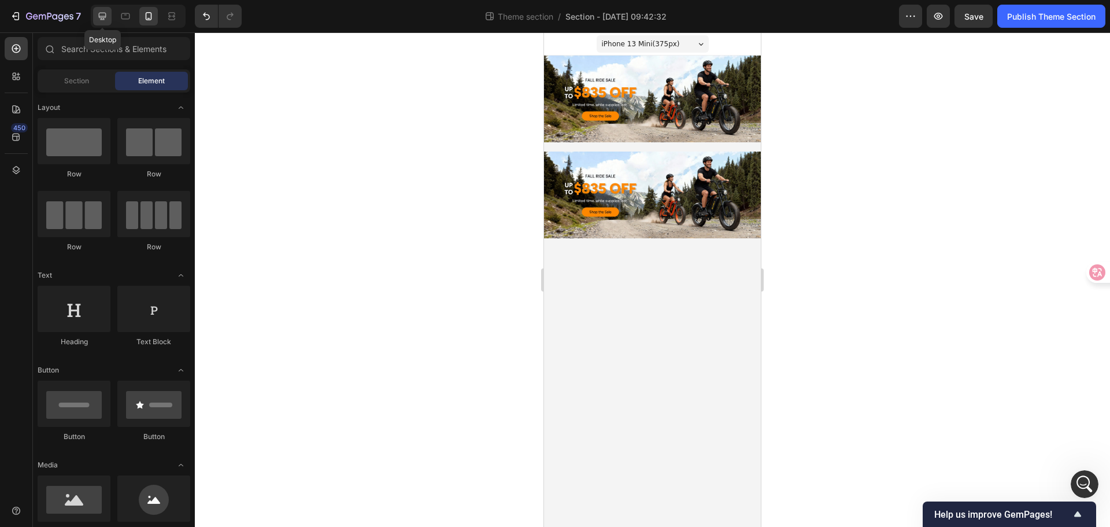
click at [96, 13] on div at bounding box center [102, 16] width 18 height 18
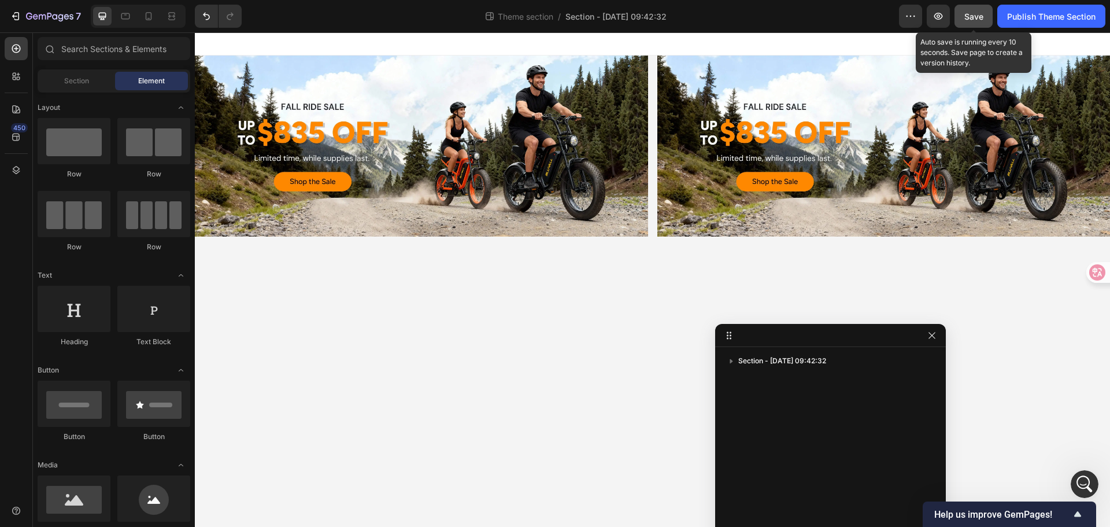
click at [964, 14] on span "Save" at bounding box center [973, 17] width 19 height 10
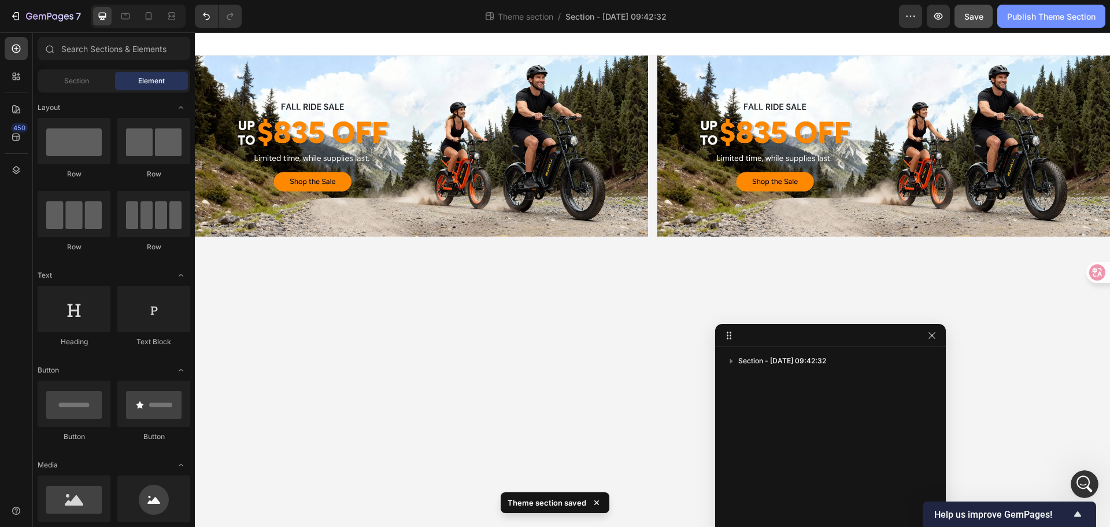
click at [1037, 23] on button "Publish Theme Section" at bounding box center [1051, 16] width 108 height 23
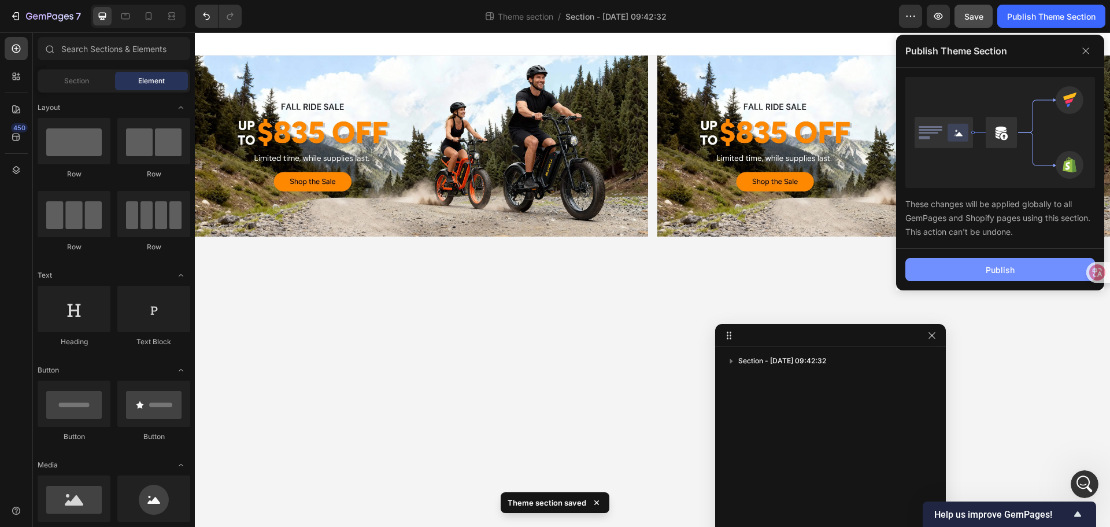
click at [1014, 272] on div "Publish" at bounding box center [1000, 270] width 29 height 12
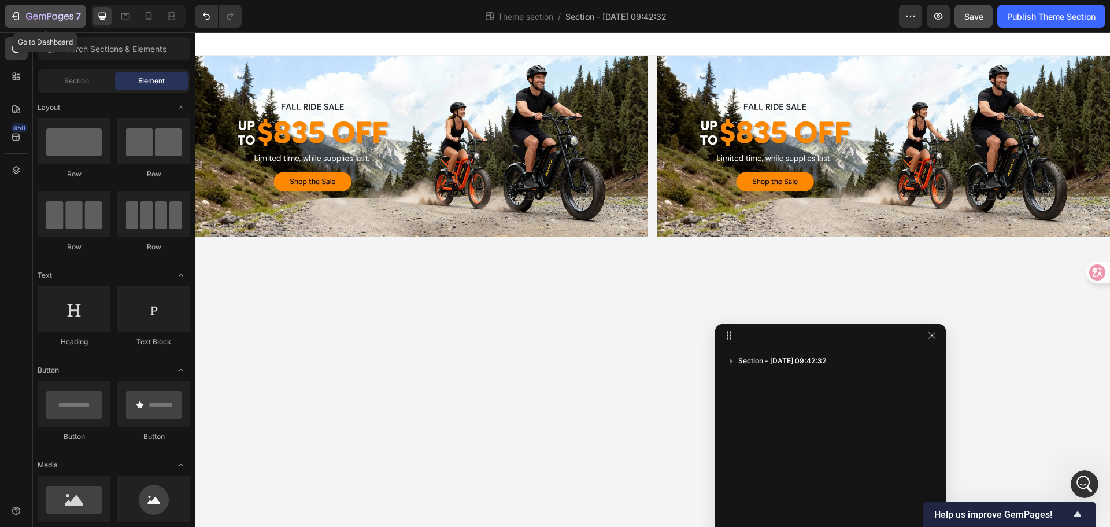
click at [16, 18] on icon "button" at bounding box center [16, 16] width 12 height 12
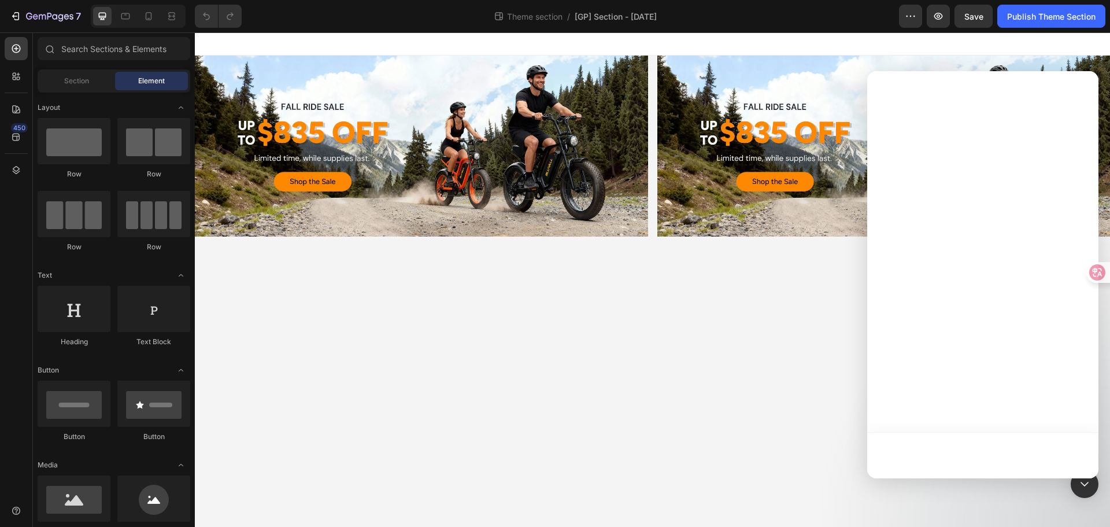
click at [660, 294] on body "Image Image Row Root Drag & drop element from sidebar or Explore Library Add se…" at bounding box center [652, 279] width 915 height 494
click at [941, 18] on icon "button" at bounding box center [938, 16] width 12 height 12
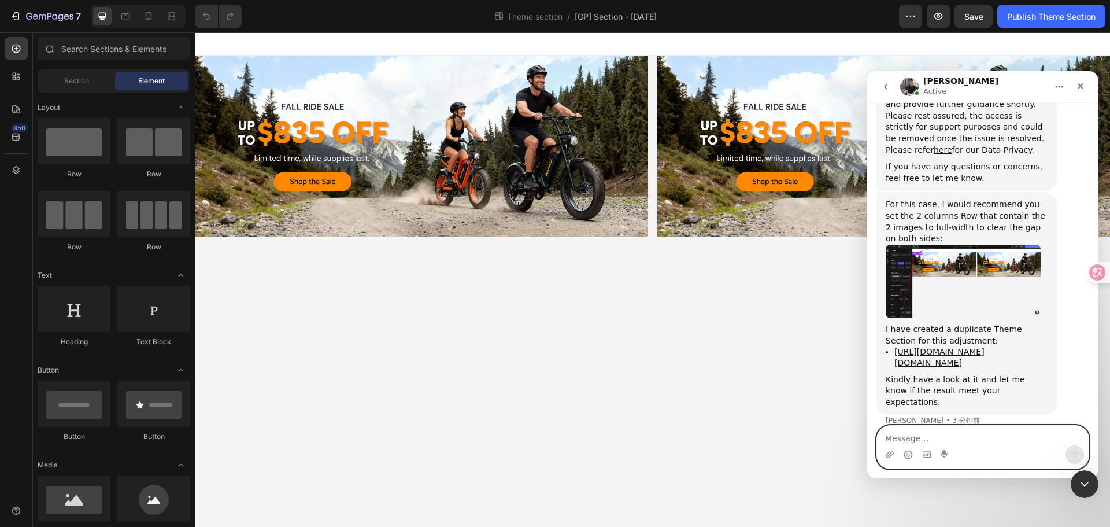
scroll to position [445, 0]
drag, startPoint x: 468, startPoint y: 64, endPoint x: 260, endPoint y: 44, distance: 208.5
click at [260, 44] on div at bounding box center [652, 43] width 915 height 23
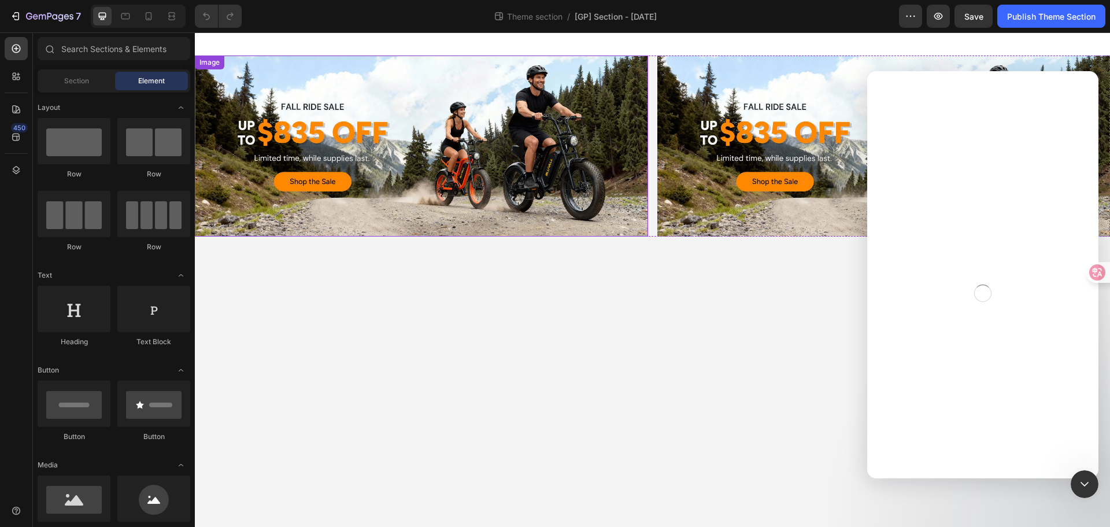
click at [281, 214] on img at bounding box center [421, 145] width 453 height 181
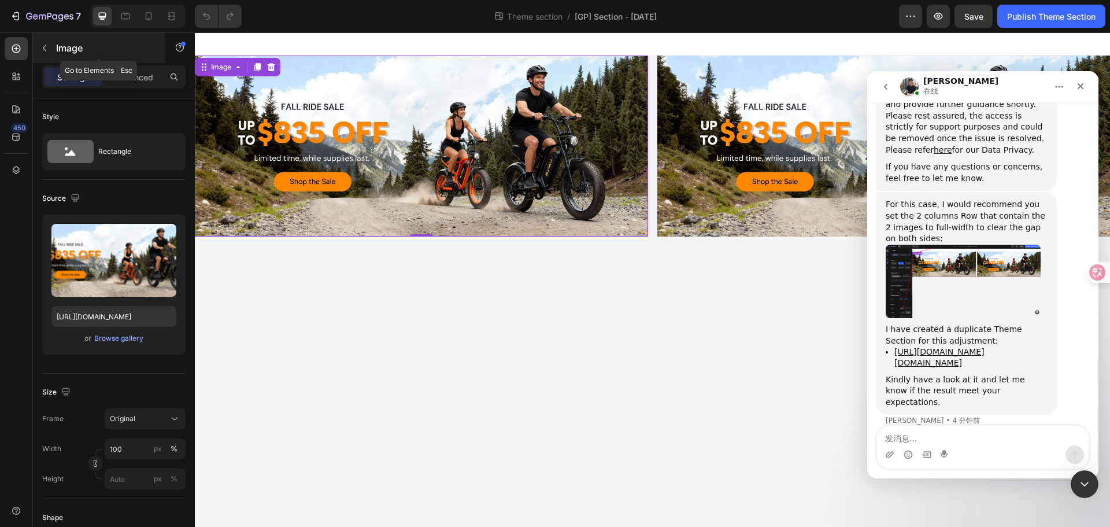
click at [55, 50] on div "Image" at bounding box center [99, 48] width 132 height 30
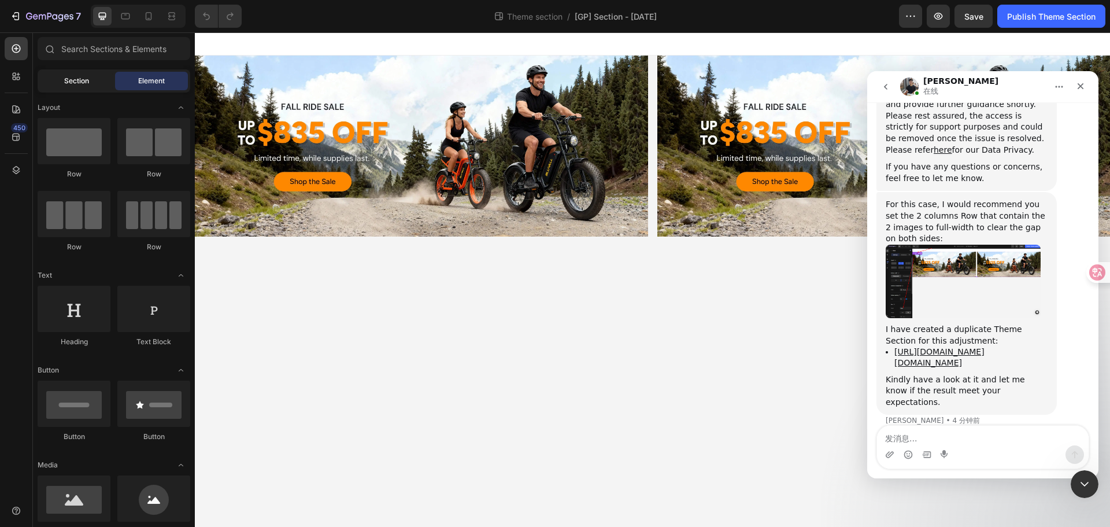
click at [95, 79] on div "Section" at bounding box center [76, 81] width 73 height 18
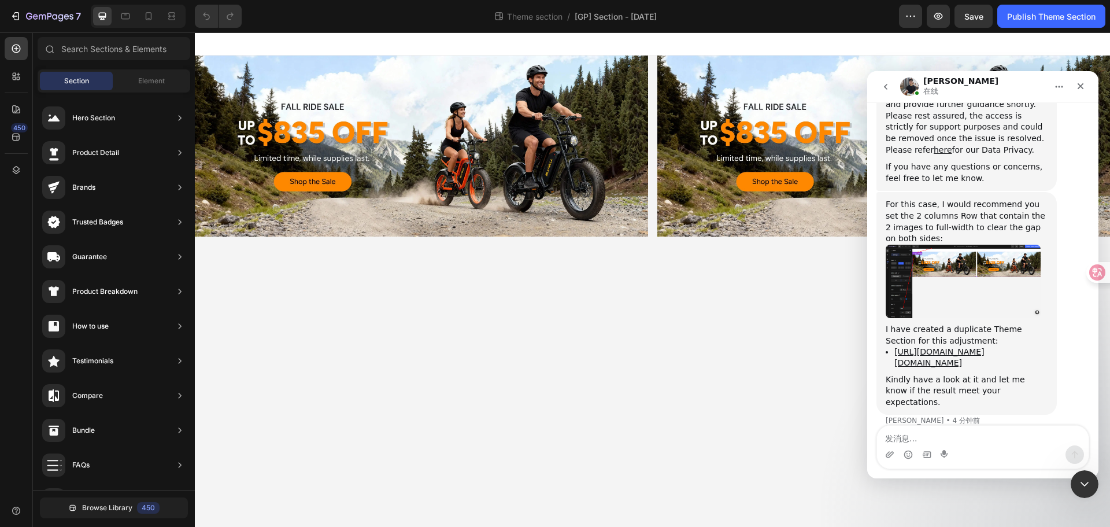
click at [610, 54] on div at bounding box center [652, 43] width 915 height 23
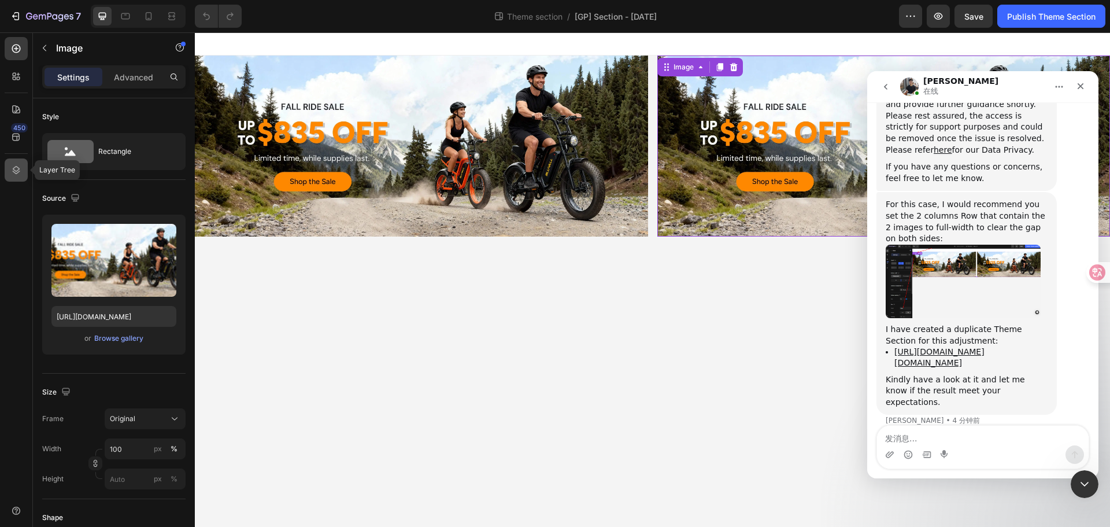
click at [21, 179] on div at bounding box center [16, 169] width 23 height 23
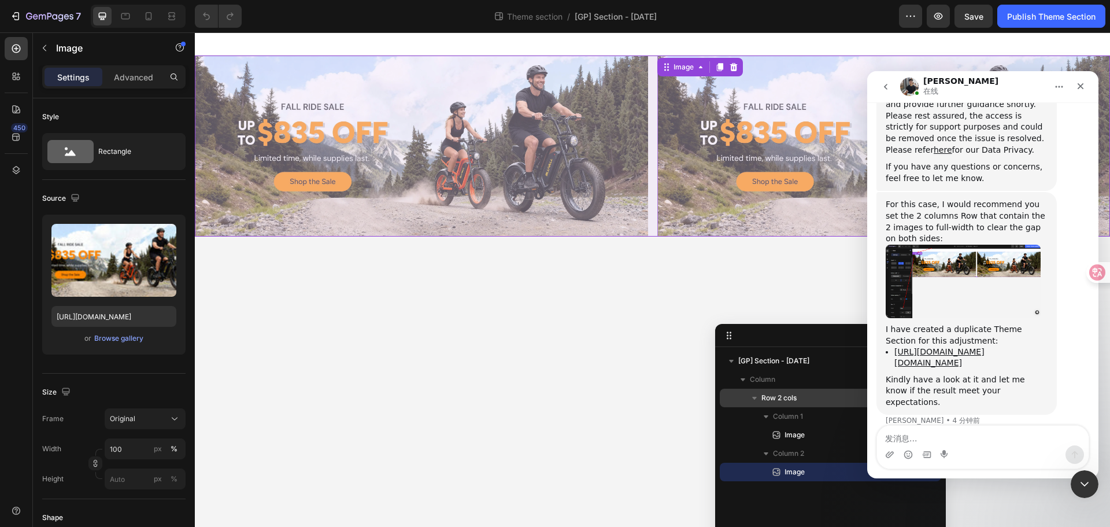
click at [786, 402] on span "Row 2 cols" at bounding box center [778, 398] width 35 height 12
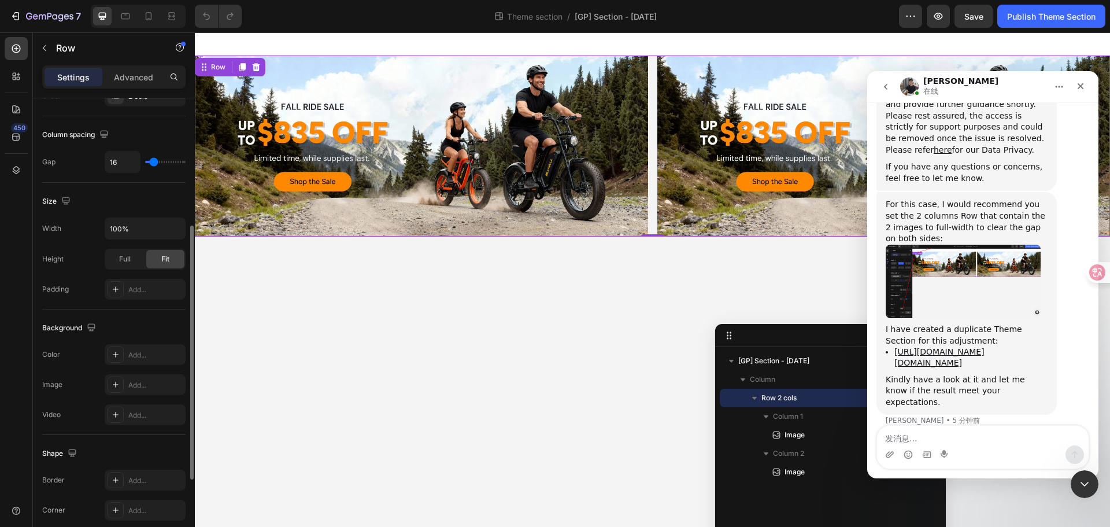
scroll to position [376, 0]
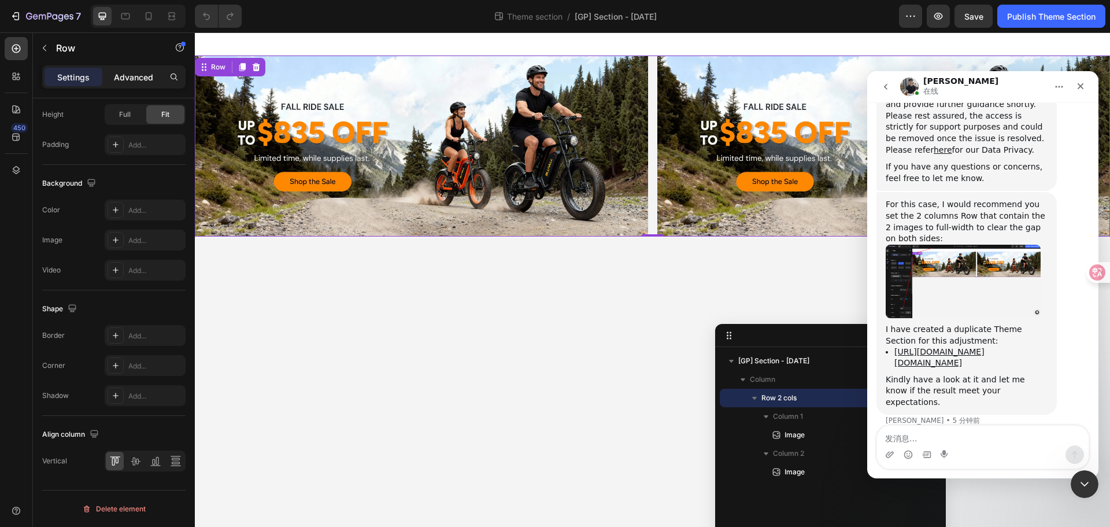
click at [131, 75] on p "Advanced" at bounding box center [133, 77] width 39 height 12
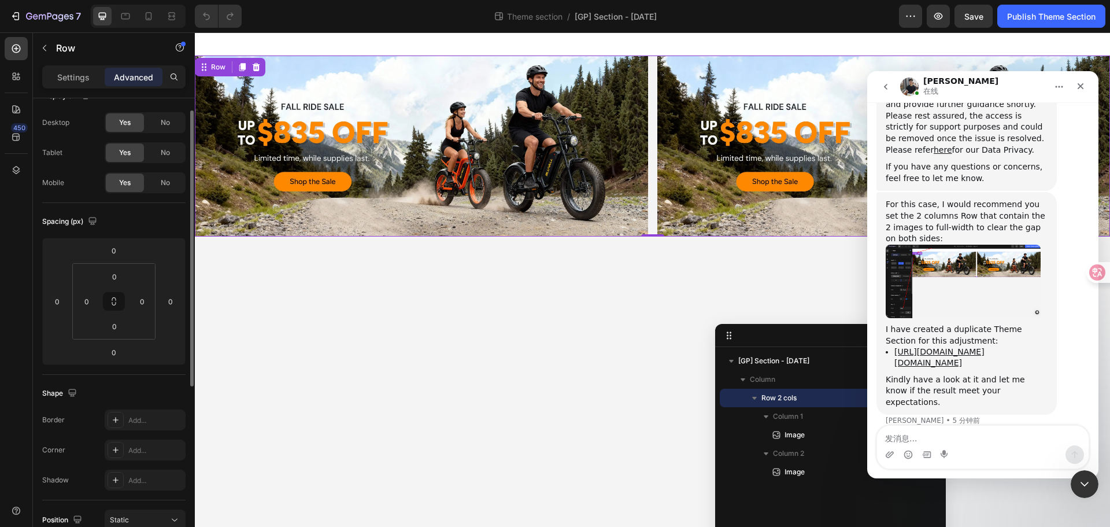
scroll to position [0, 0]
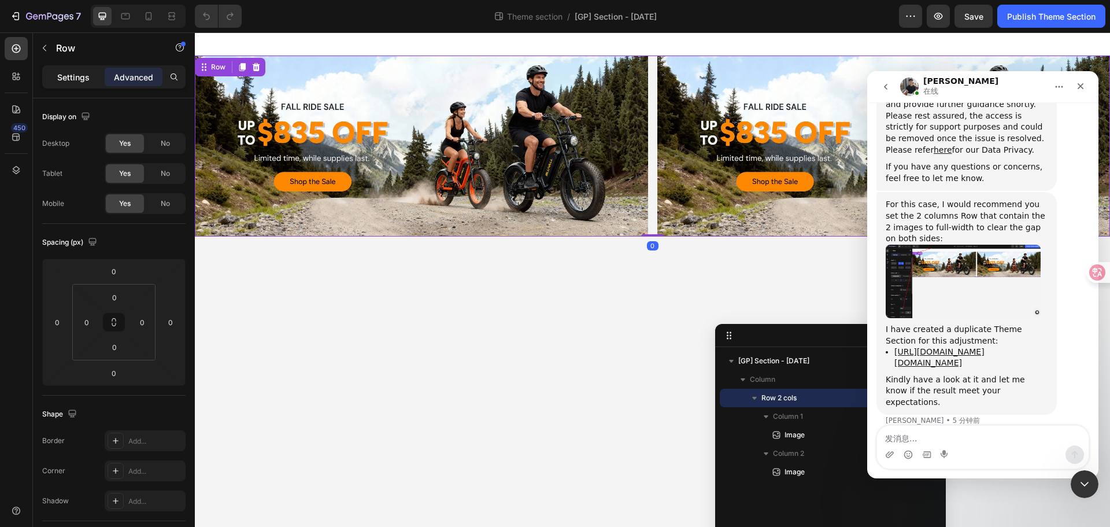
click at [91, 80] on div "Settings" at bounding box center [74, 77] width 58 height 18
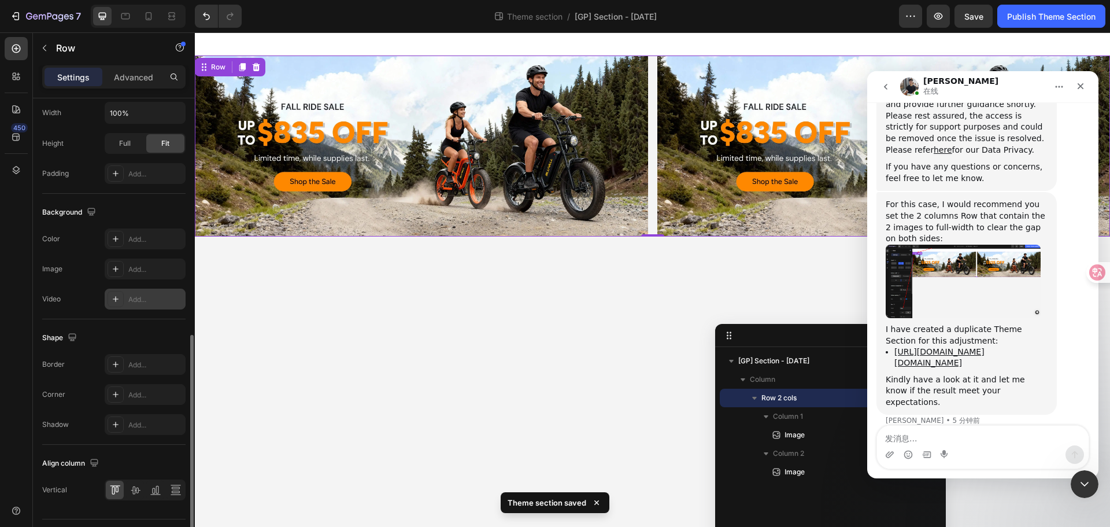
scroll to position [376, 0]
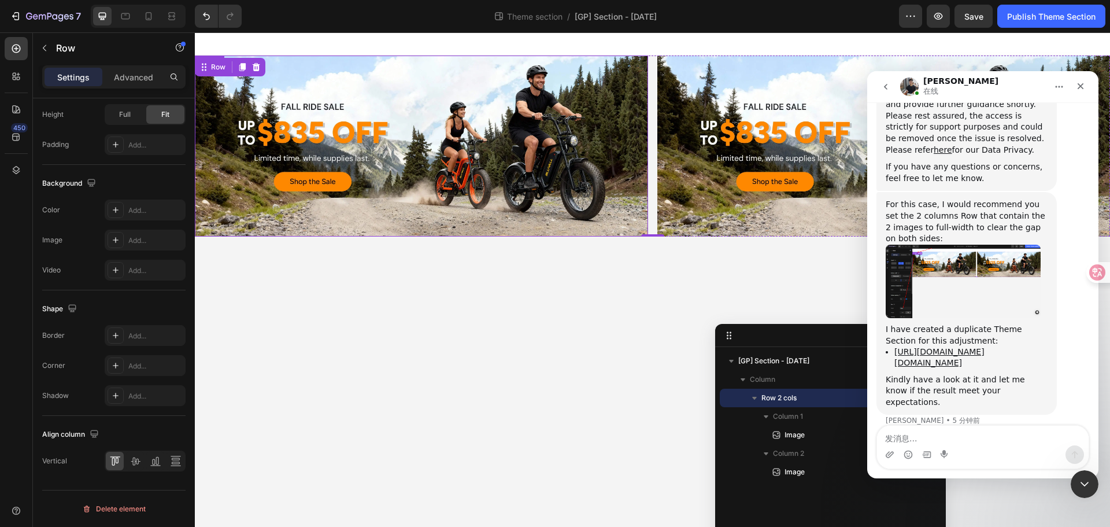
click at [495, 158] on img at bounding box center [421, 145] width 453 height 181
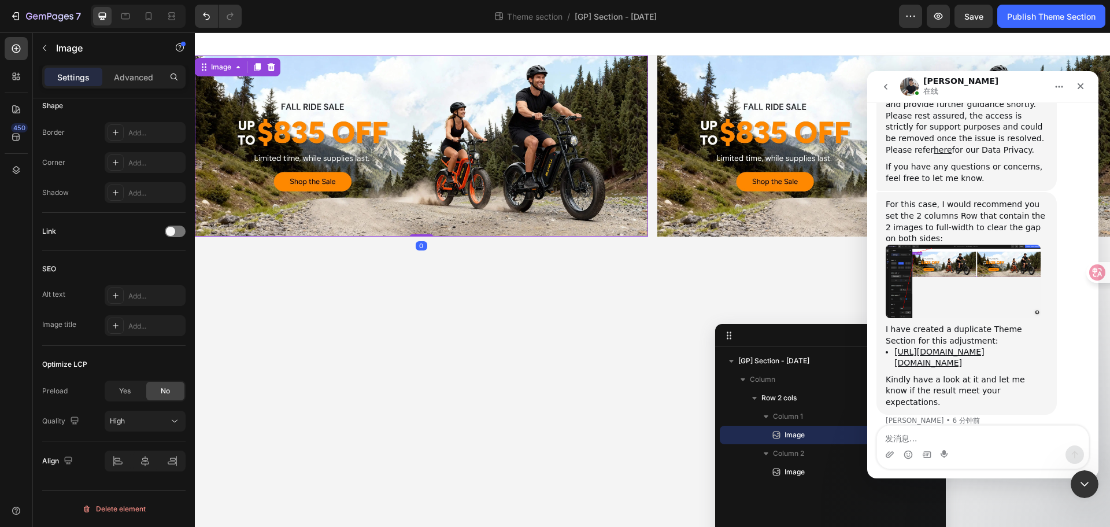
scroll to position [0, 0]
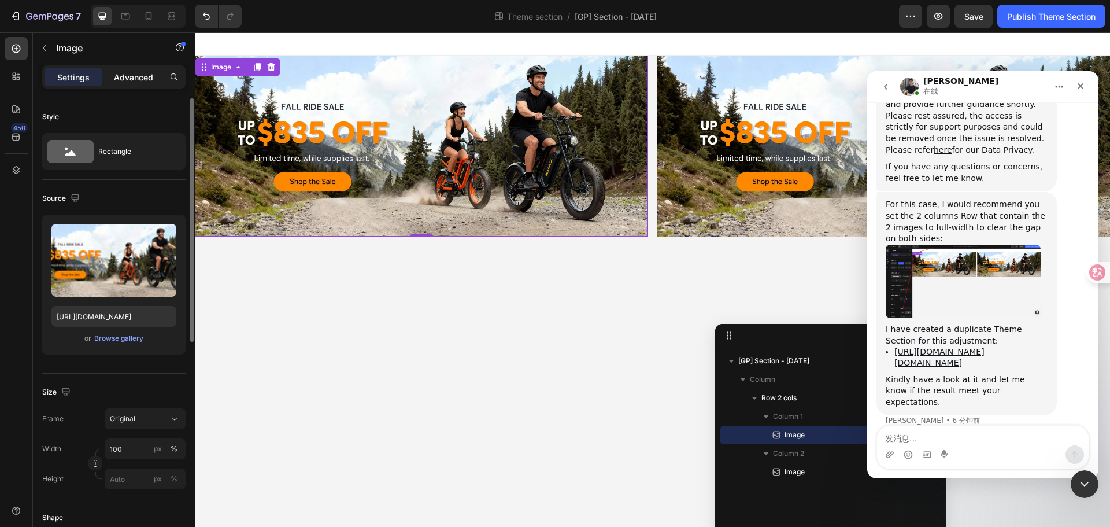
click at [142, 78] on p "Advanced" at bounding box center [133, 77] width 39 height 12
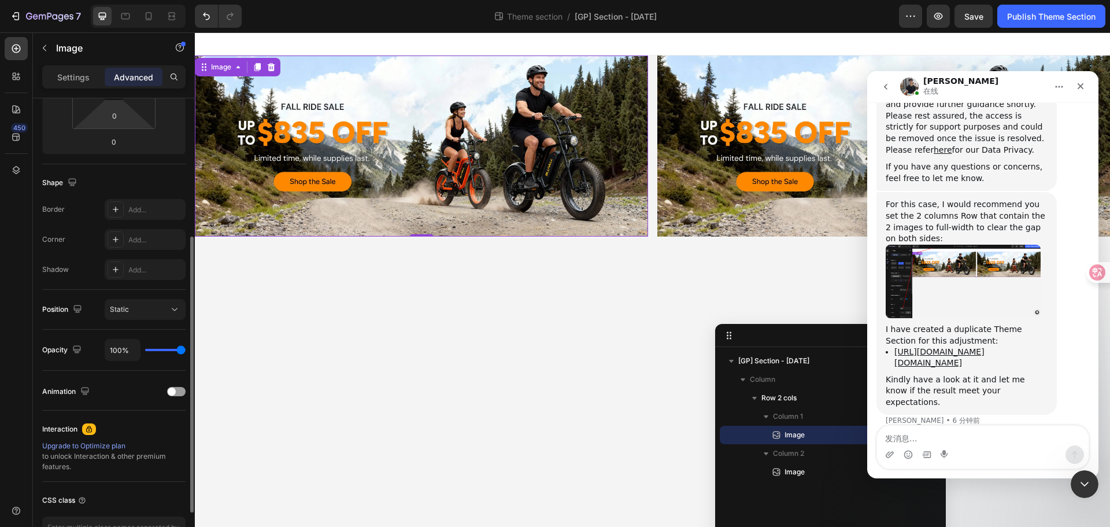
scroll to position [289, 0]
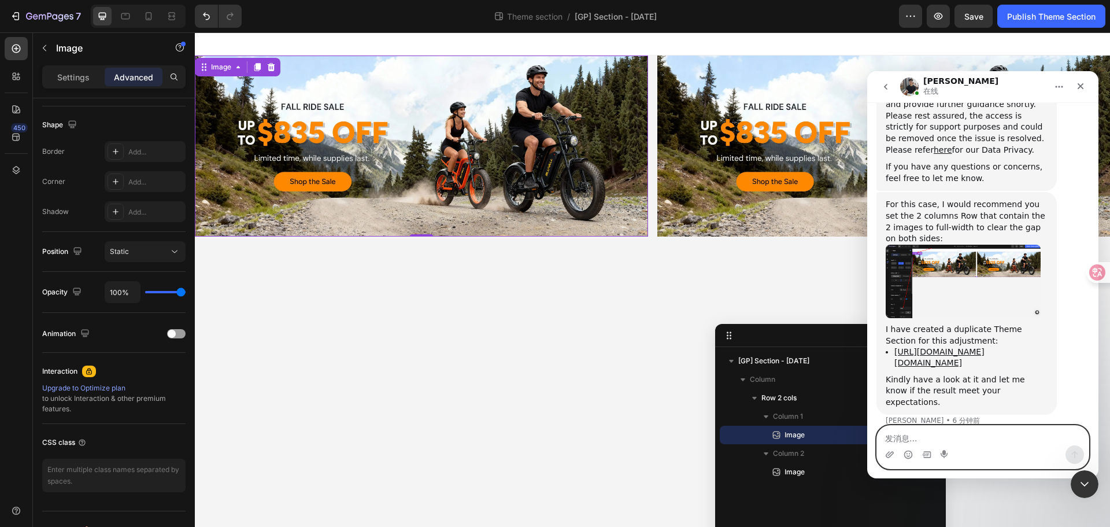
click at [928, 428] on textarea "发消息..." at bounding box center [983, 435] width 212 height 20
paste textarea "Could you share your setup process? I've found my values match yours, yet I'm n…"
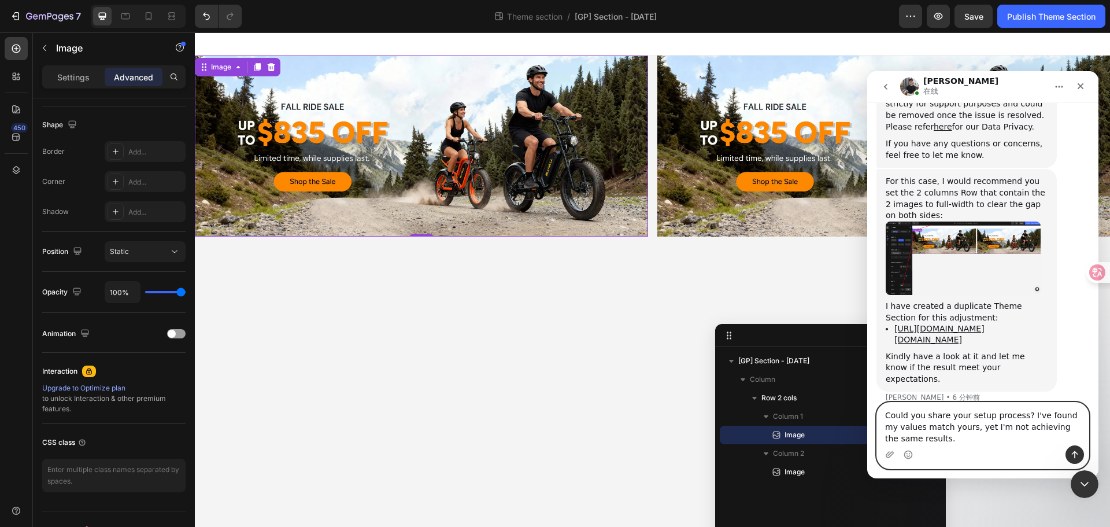
type textarea "Could you share your setup process? I've found my values match yours, yet I'm n…"
click at [1078, 455] on icon "发送消息…" at bounding box center [1074, 454] width 9 height 9
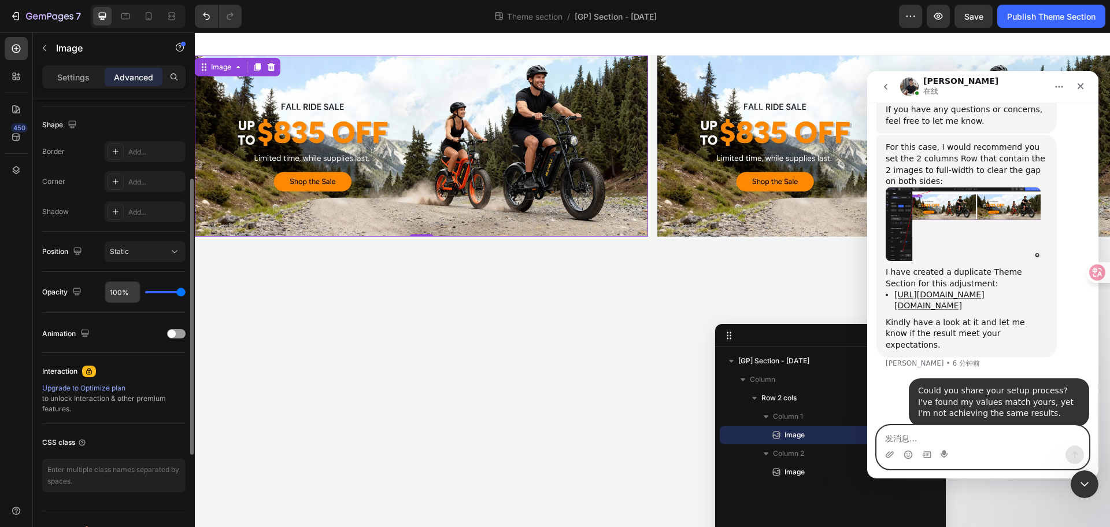
scroll to position [0, 0]
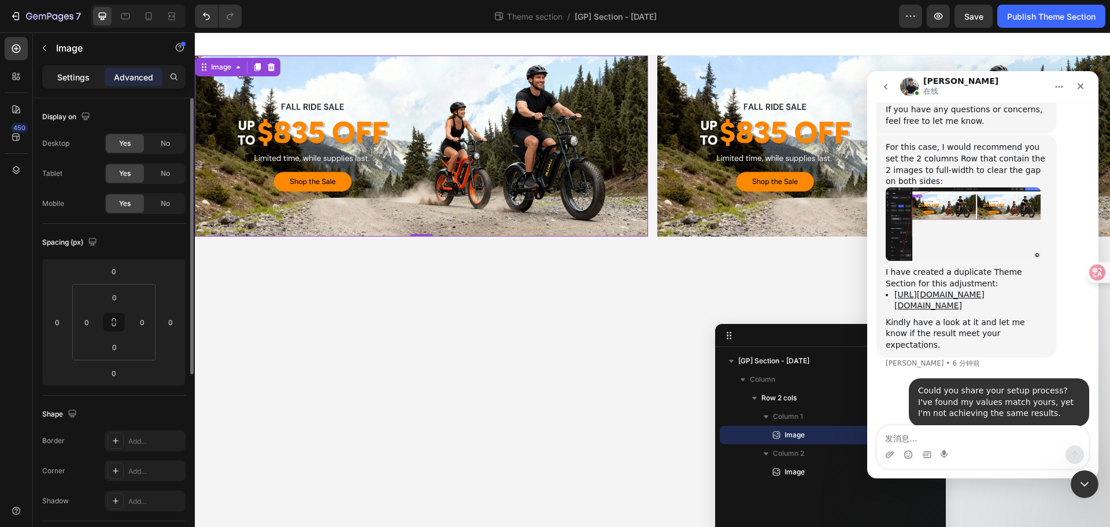
click at [77, 80] on p "Settings" at bounding box center [73, 77] width 32 height 12
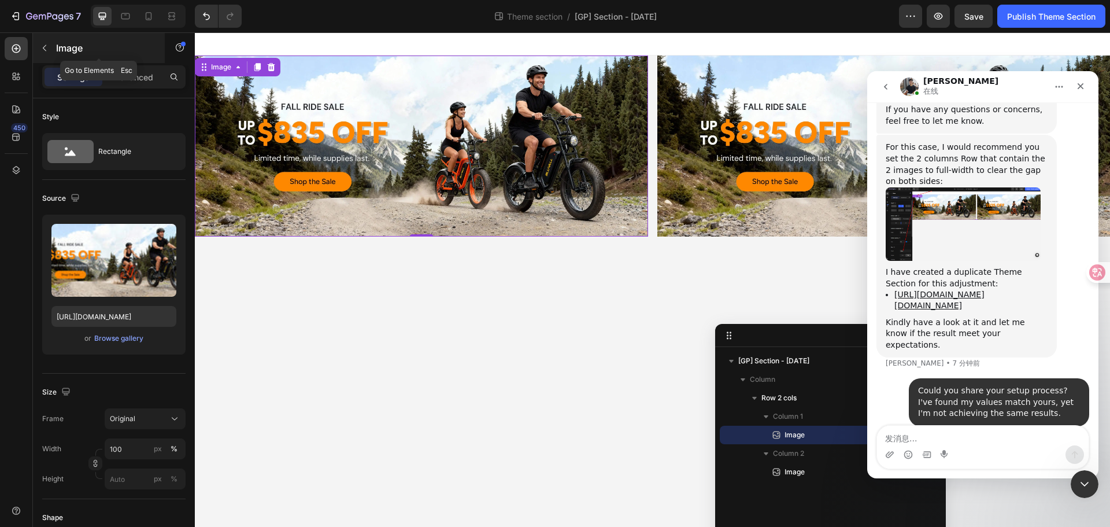
click at [76, 53] on p "Image" at bounding box center [105, 48] width 98 height 14
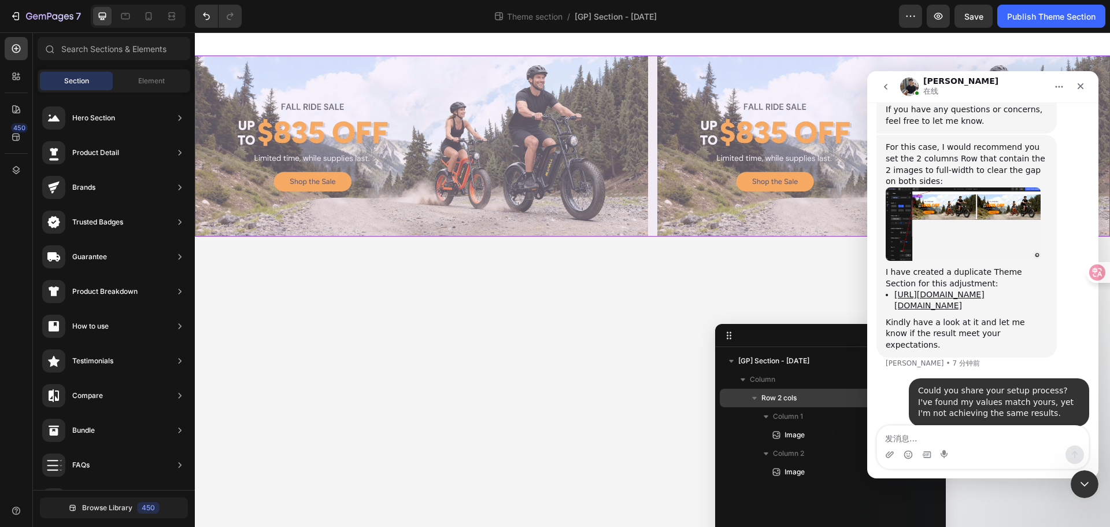
click at [793, 402] on span "Row 2 cols" at bounding box center [778, 398] width 35 height 12
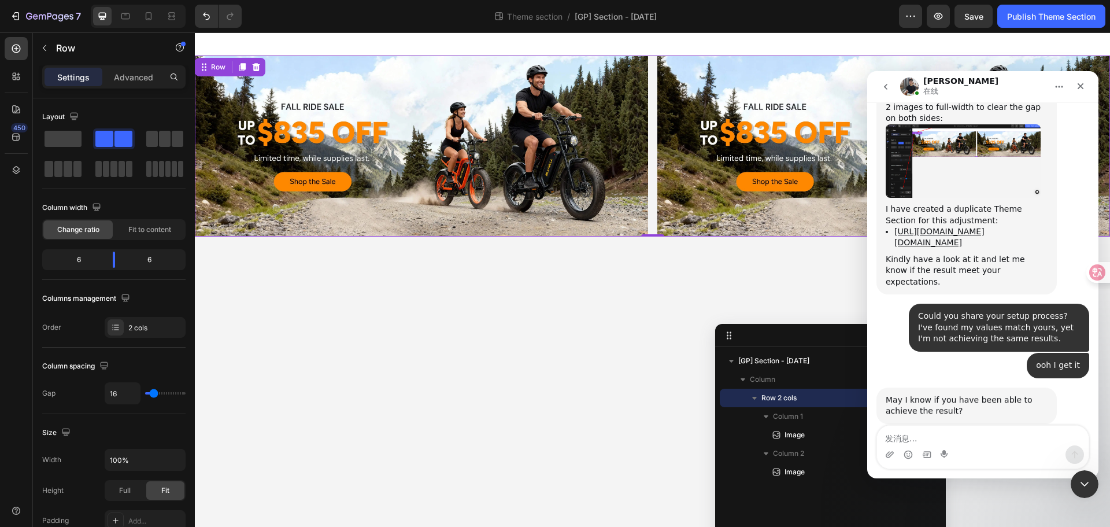
scroll to position [574, 0]
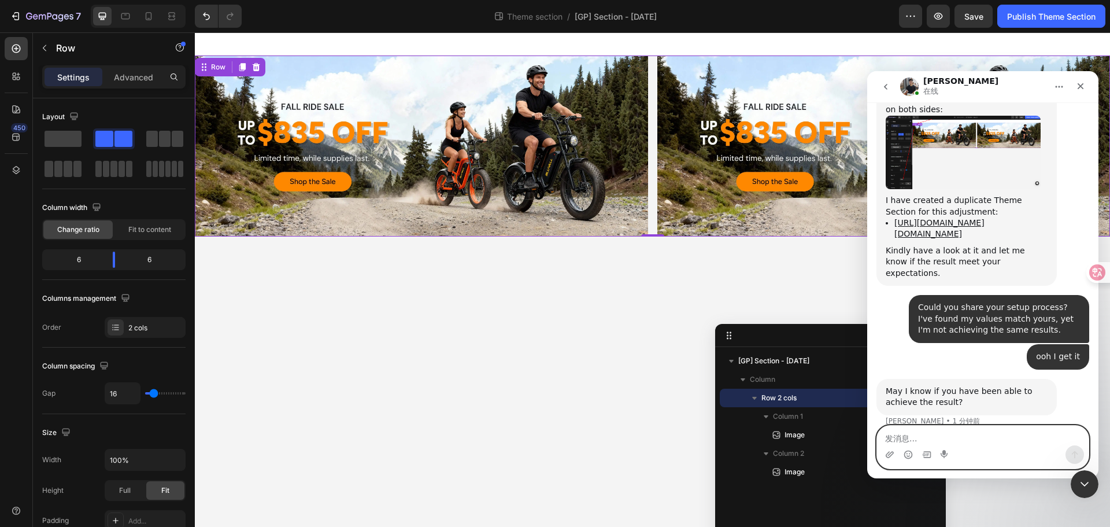
click at [956, 437] on textarea "发消息..." at bounding box center [983, 435] width 212 height 20
type textarea "yes thank you"
click at [1078, 456] on icon "发送消息…" at bounding box center [1074, 454] width 9 height 9
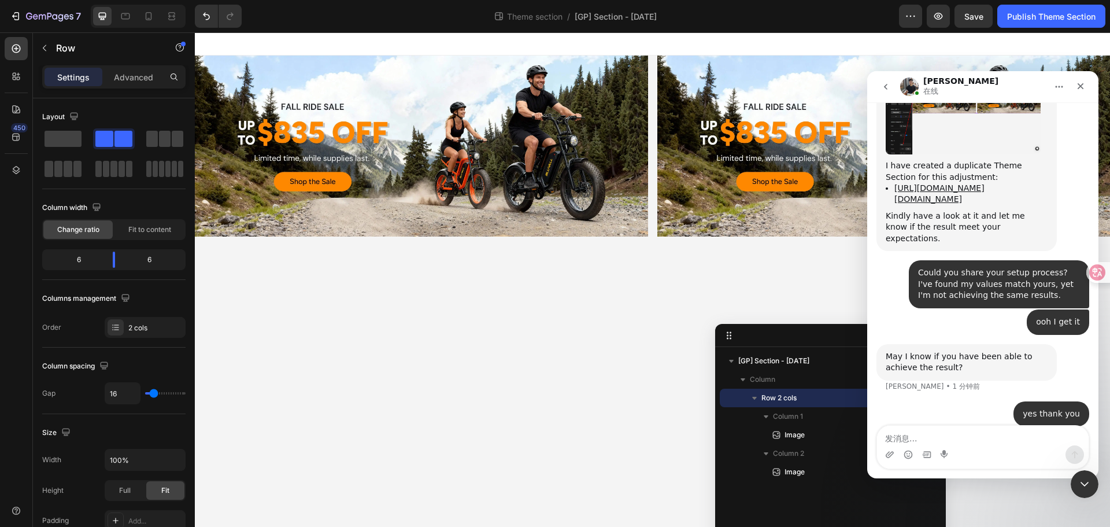
click at [651, 273] on body "Image Image Row Root Drag & drop element from sidebar or Explore Library Add se…" at bounding box center [652, 279] width 915 height 494
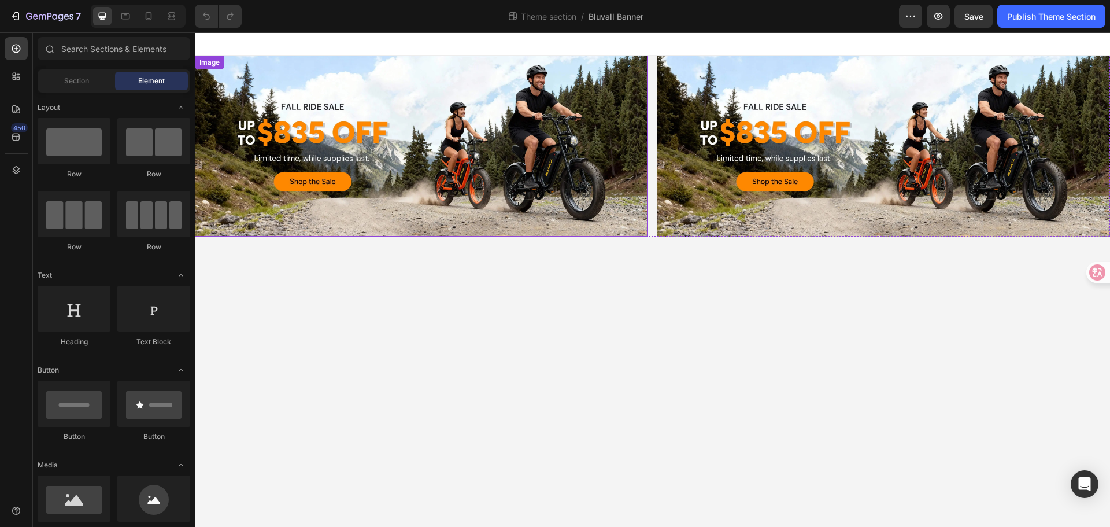
click at [546, 158] on img at bounding box center [421, 145] width 453 height 181
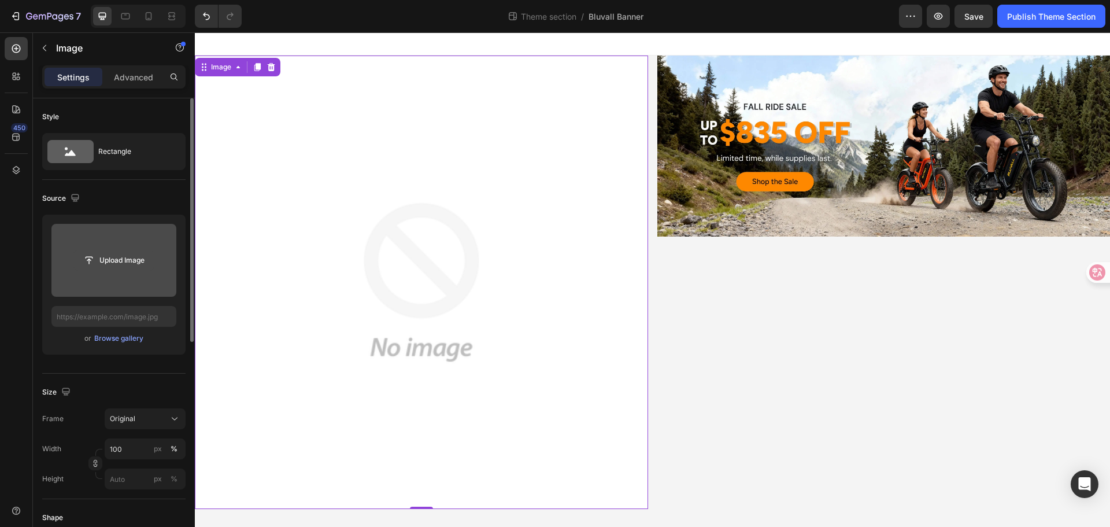
click at [127, 261] on input "file" at bounding box center [114, 260] width 80 height 20
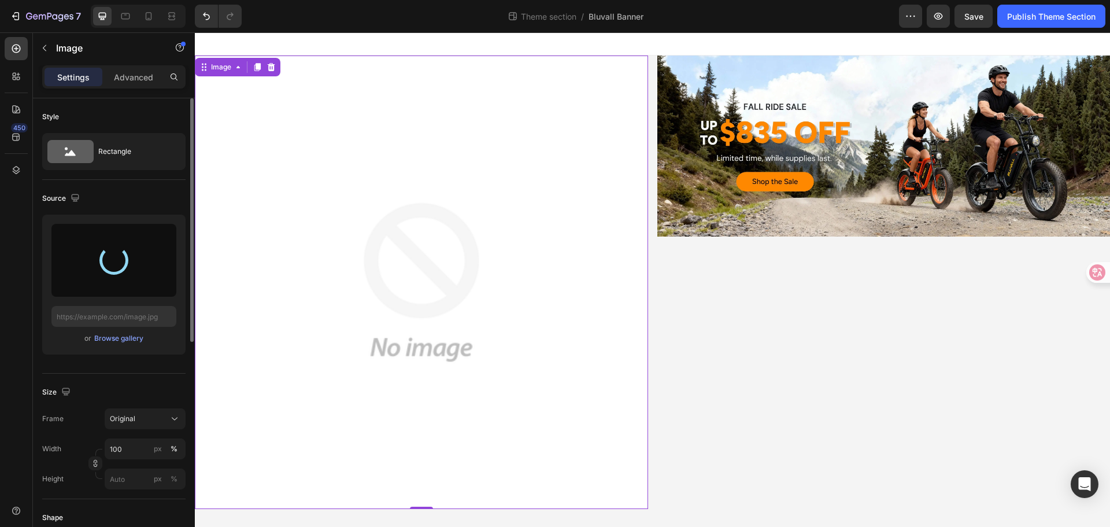
type input "[URL][DOMAIN_NAME]"
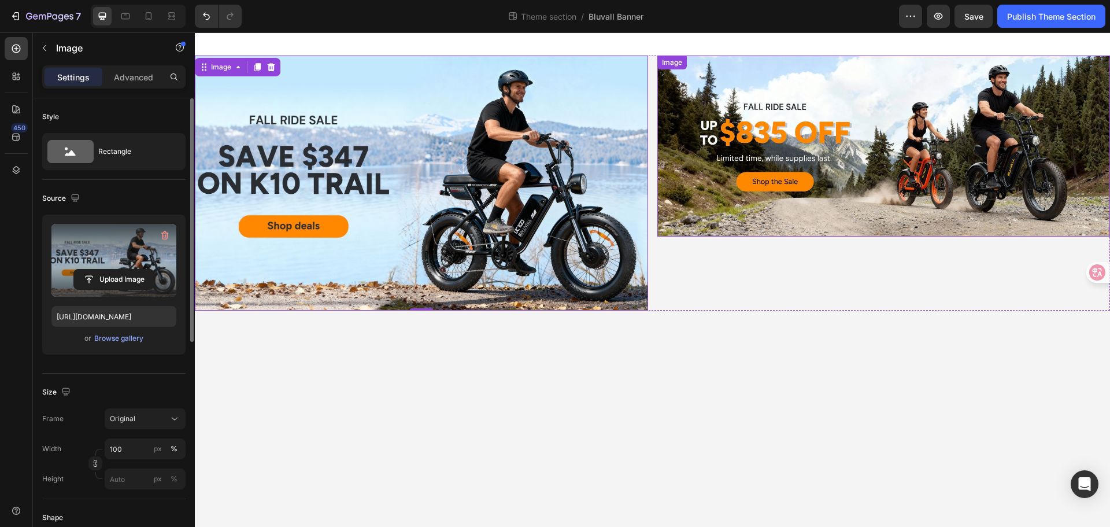
click at [780, 234] on img at bounding box center [883, 145] width 453 height 181
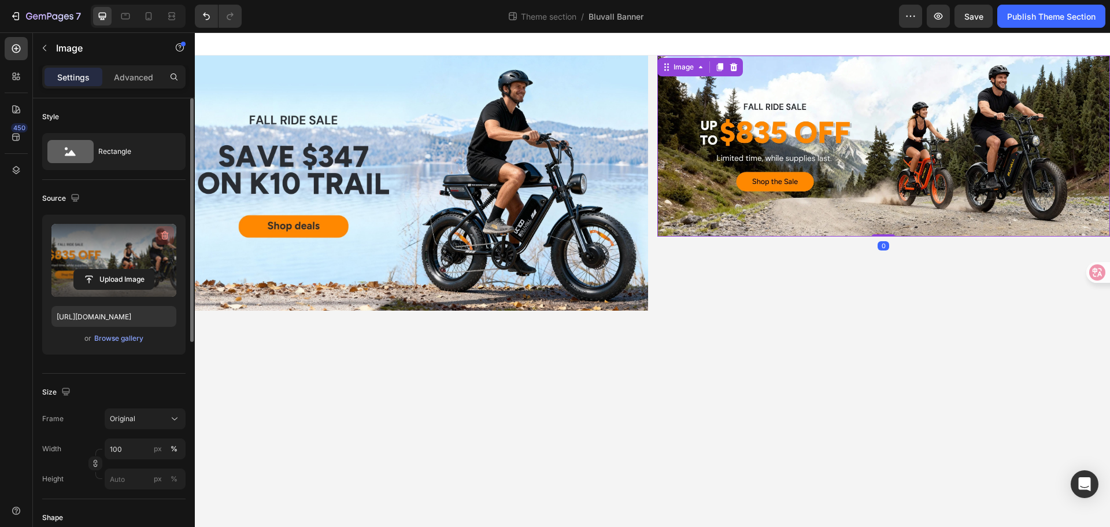
click at [167, 227] on button "button" at bounding box center [164, 235] width 18 height 18
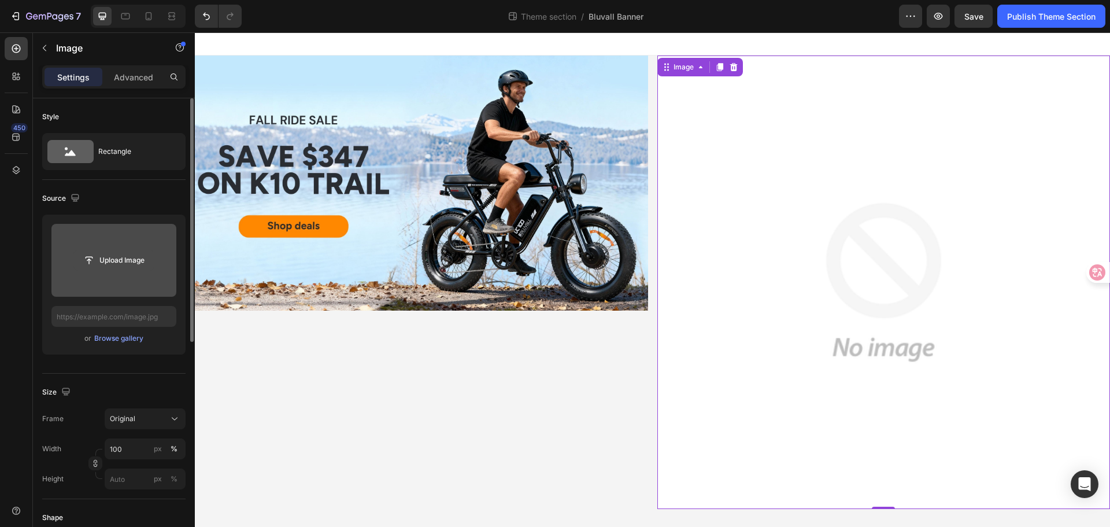
click at [120, 267] on input "file" at bounding box center [114, 260] width 80 height 20
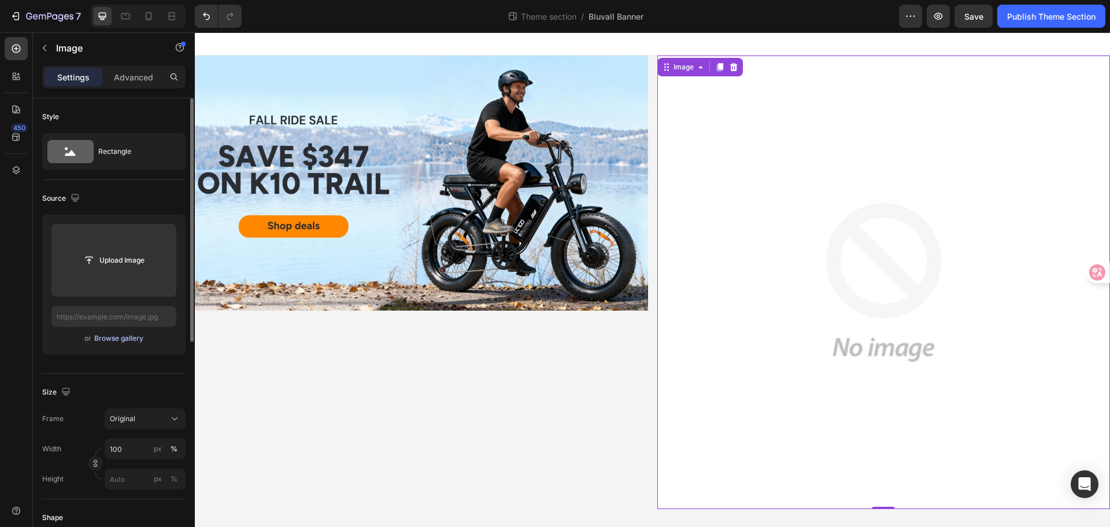
click at [138, 343] on button "Browse gallery" at bounding box center [119, 338] width 50 height 12
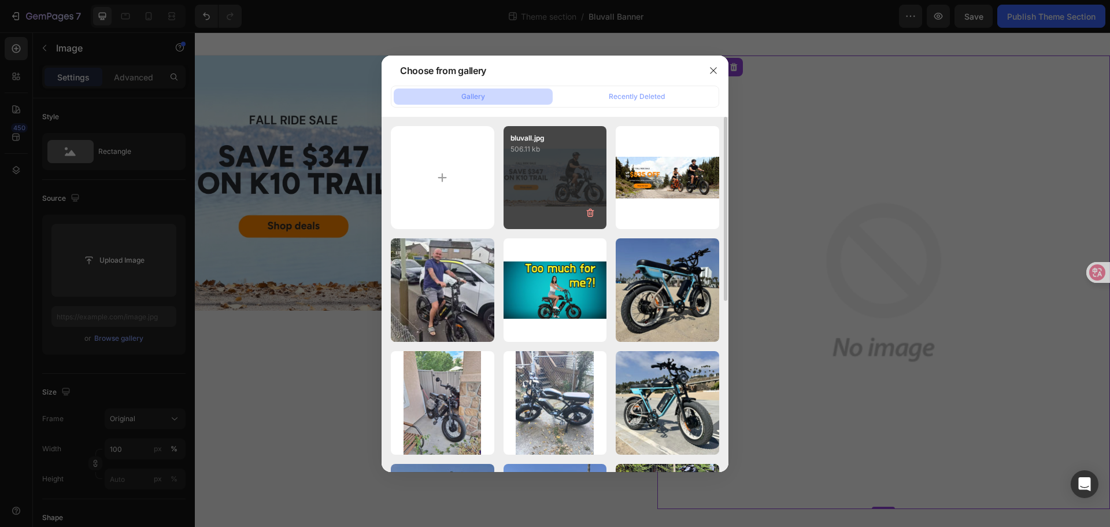
click at [572, 172] on div "bluvall.jpg 506.11 kb" at bounding box center [554, 177] width 103 height 103
type input "[URL][DOMAIN_NAME]"
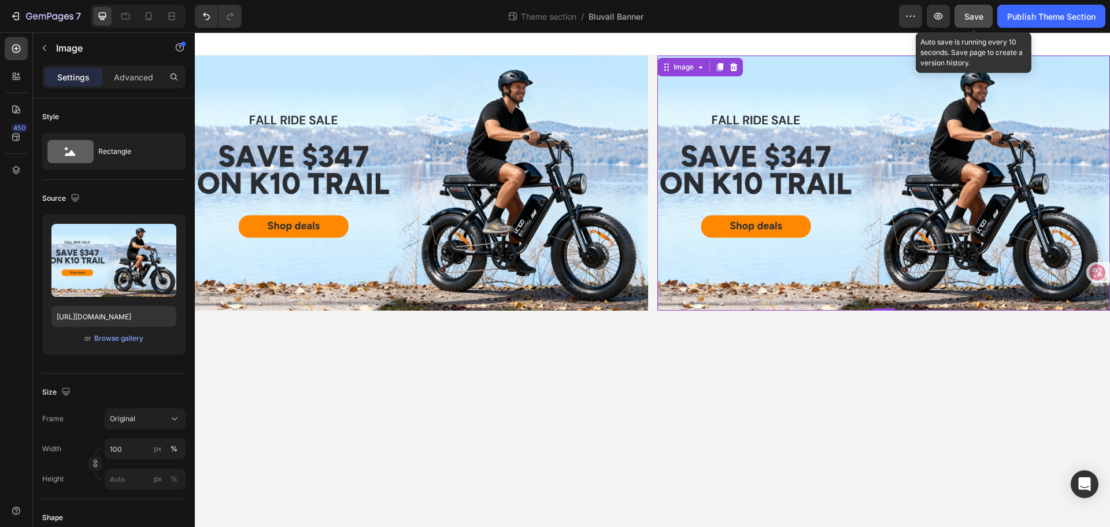
click at [975, 16] on span "Save" at bounding box center [973, 17] width 19 height 10
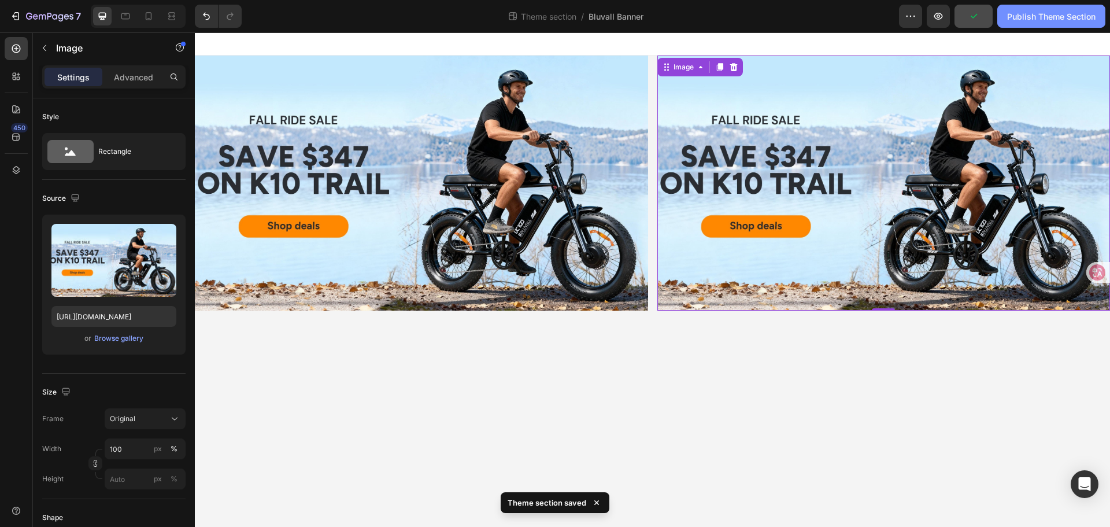
click at [1013, 13] on div "Publish Theme Section" at bounding box center [1051, 16] width 88 height 12
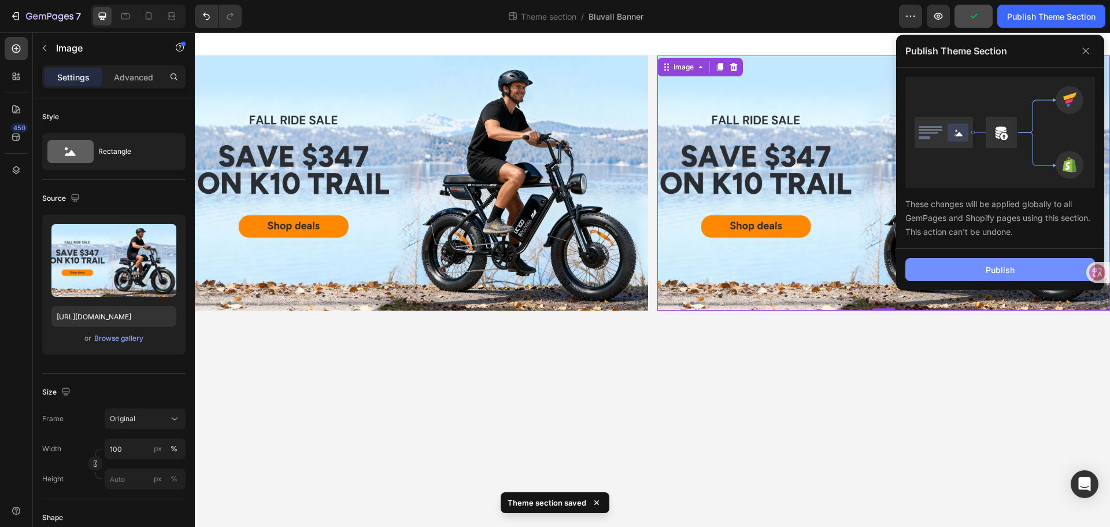
click at [1012, 261] on button "Publish" at bounding box center [1000, 269] width 190 height 23
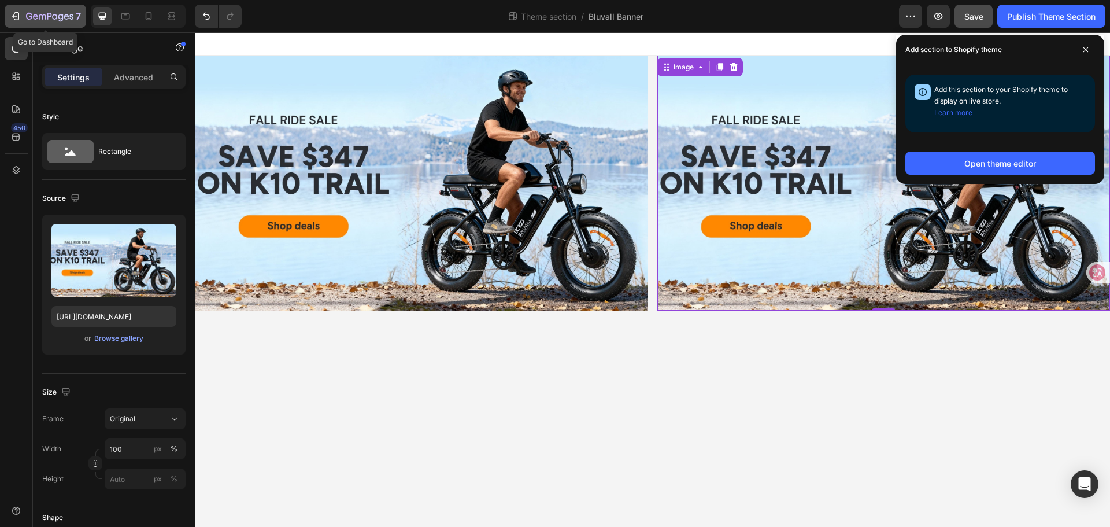
click at [13, 19] on icon "button" at bounding box center [16, 16] width 12 height 12
